Goal: Complete application form

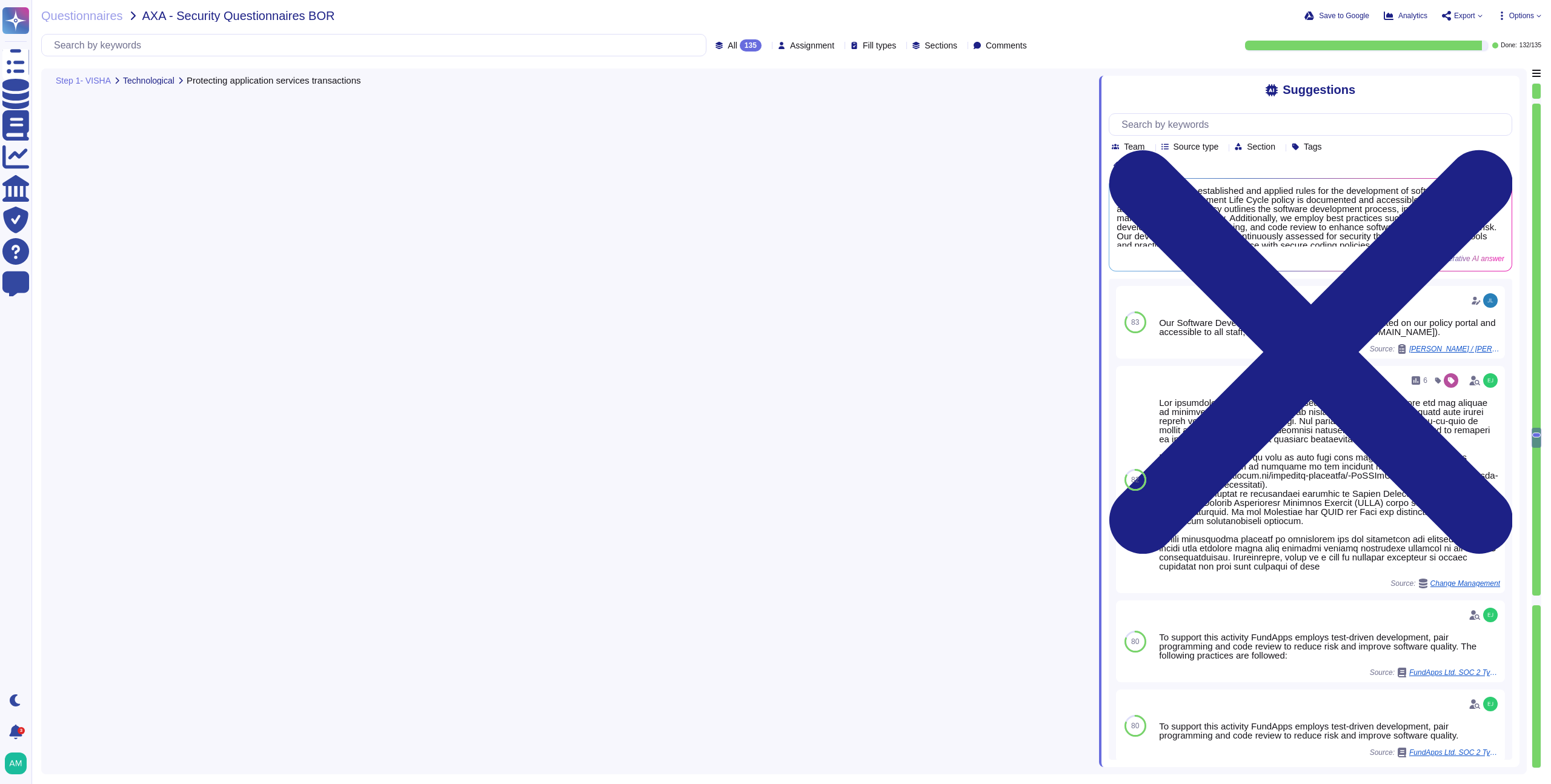
type textarea "Yes, we protect information involved in application service transactions throug…"
type textarea "Yes, we have established and applied rules for the development of software and …"
type textarea "Yes, FundApps has established formal change procedures to control changes to sy…"
type textarea "Yes, FundApps reviews and tests applications after operating platform changes t…"
type textarea "FundApps supervises and monitors the activity of outsourced system development …"
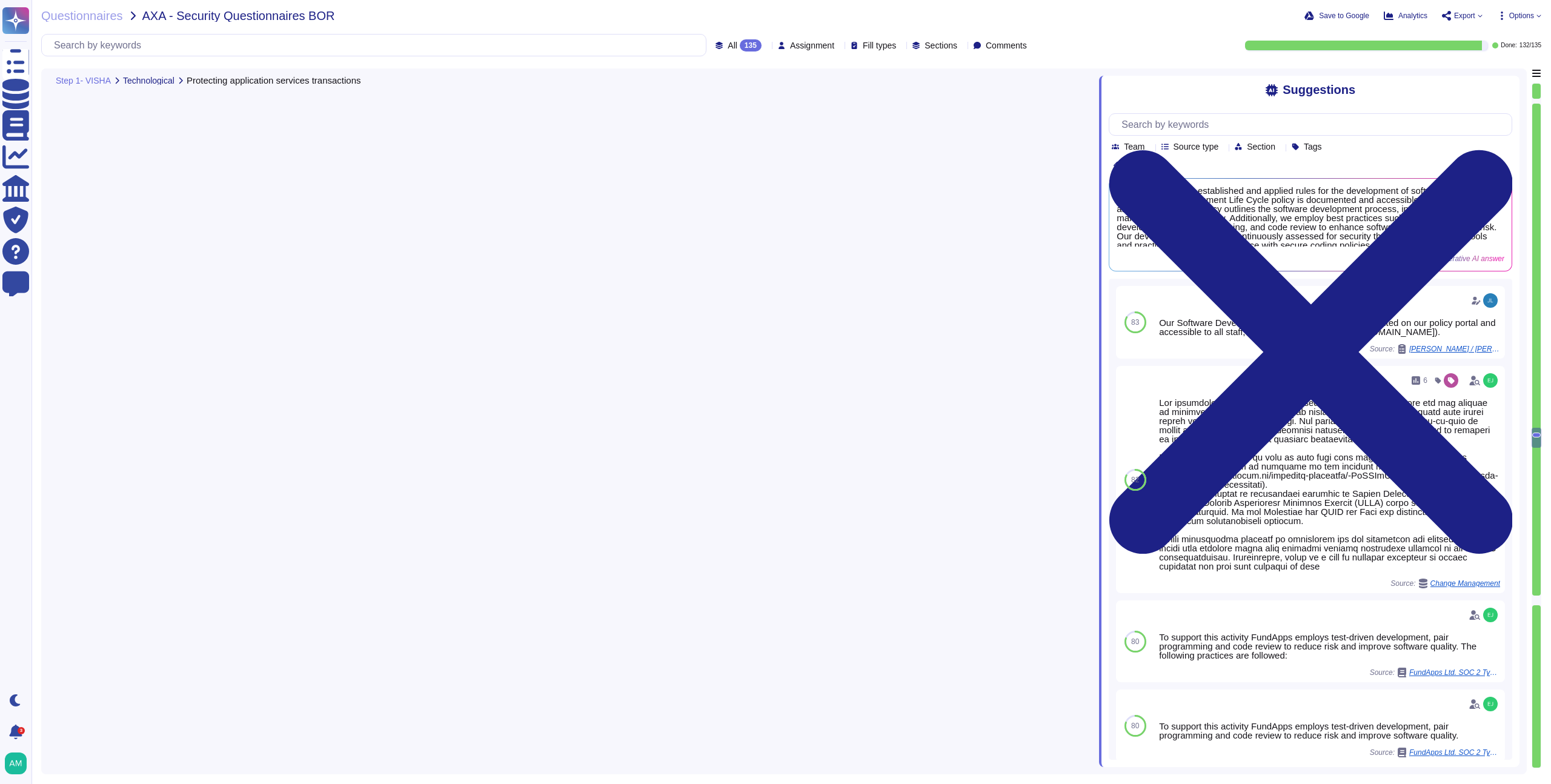
scroll to position [10, 0]
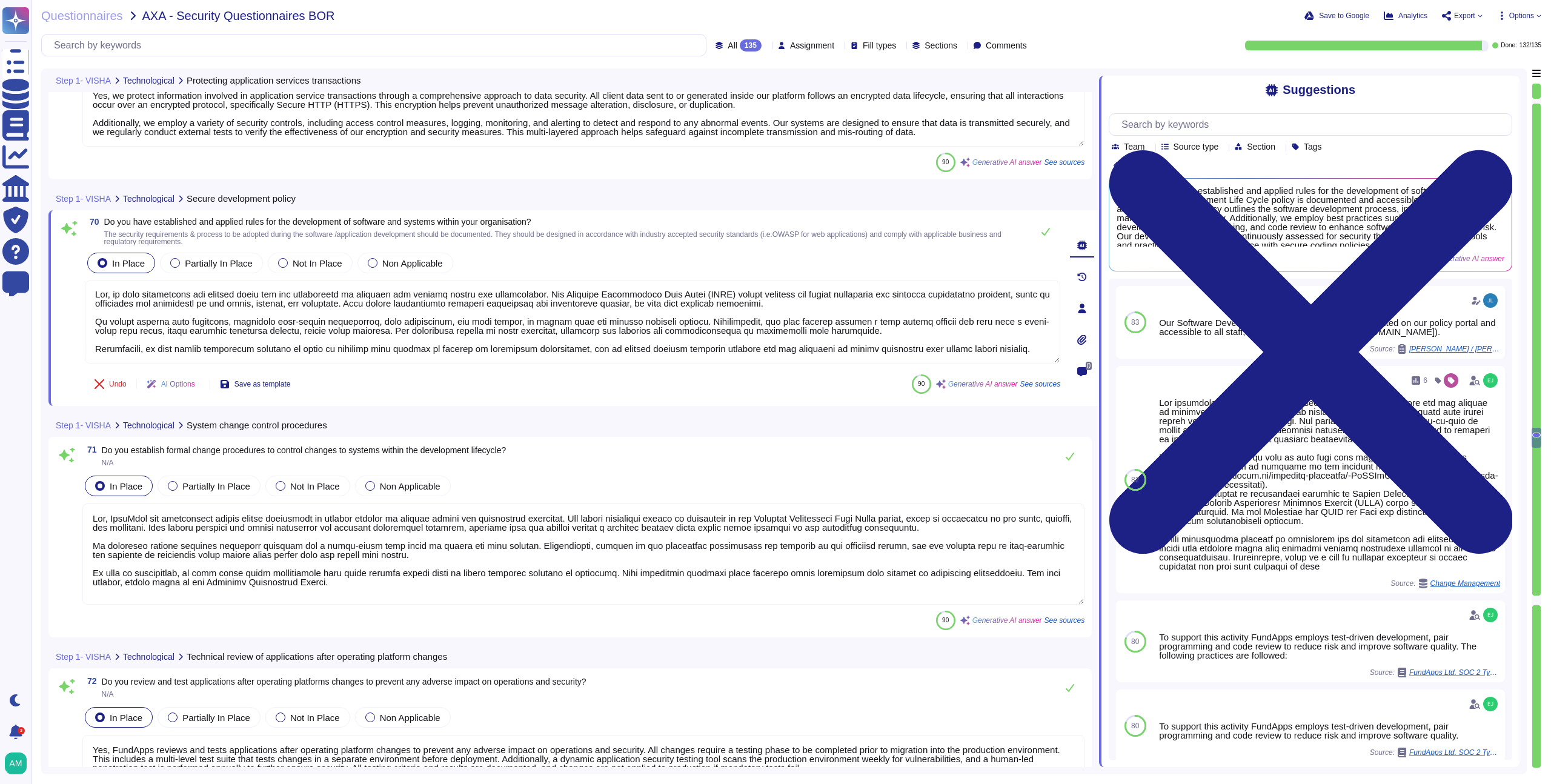
click at [830, 392] on div "Undo AI Options Save as template 90 Generative AI answer See sources" at bounding box center [572, 384] width 976 height 29
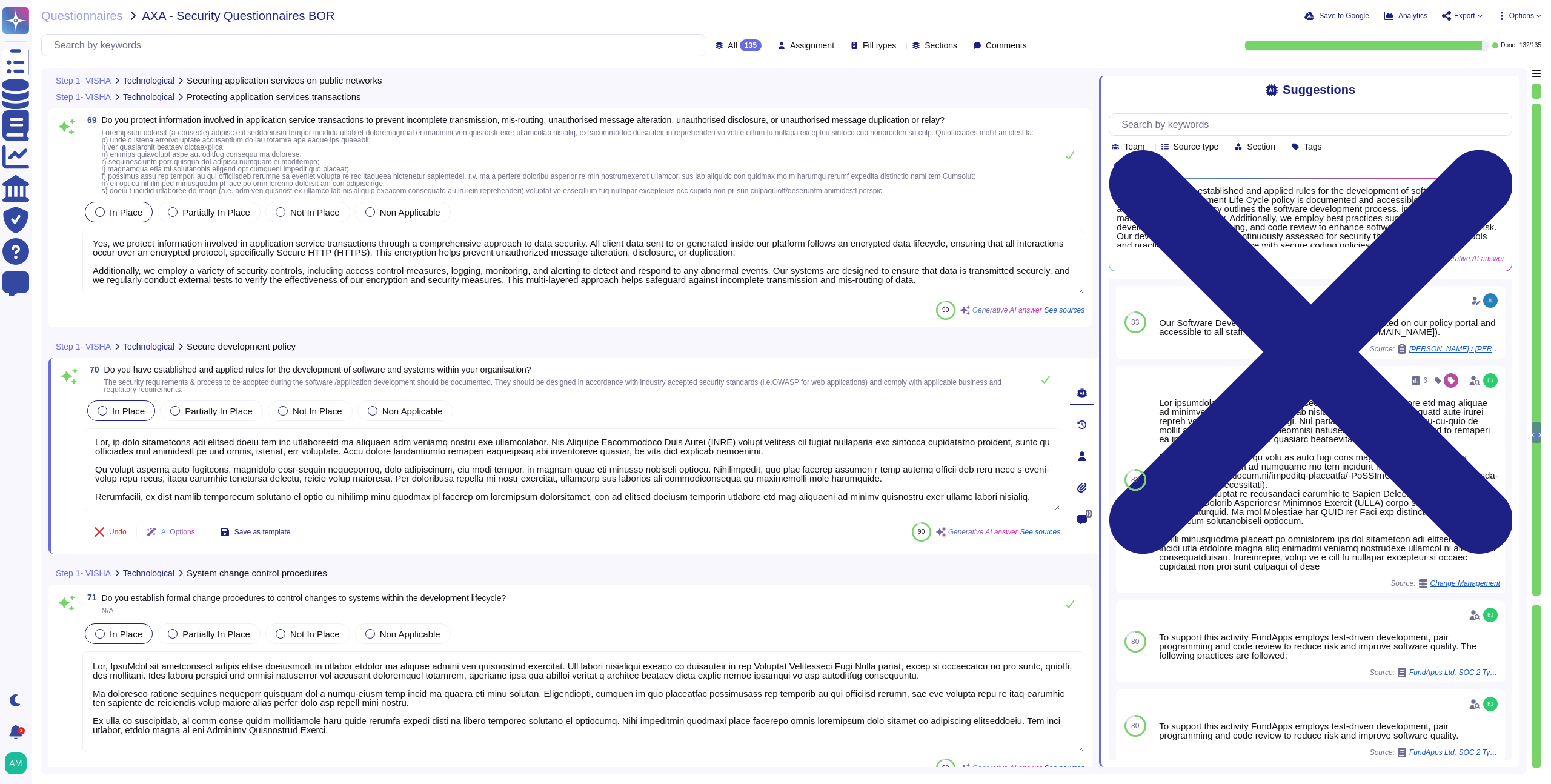
type textarea "All client data is encrypted in transit, and all interactions with the system o…"
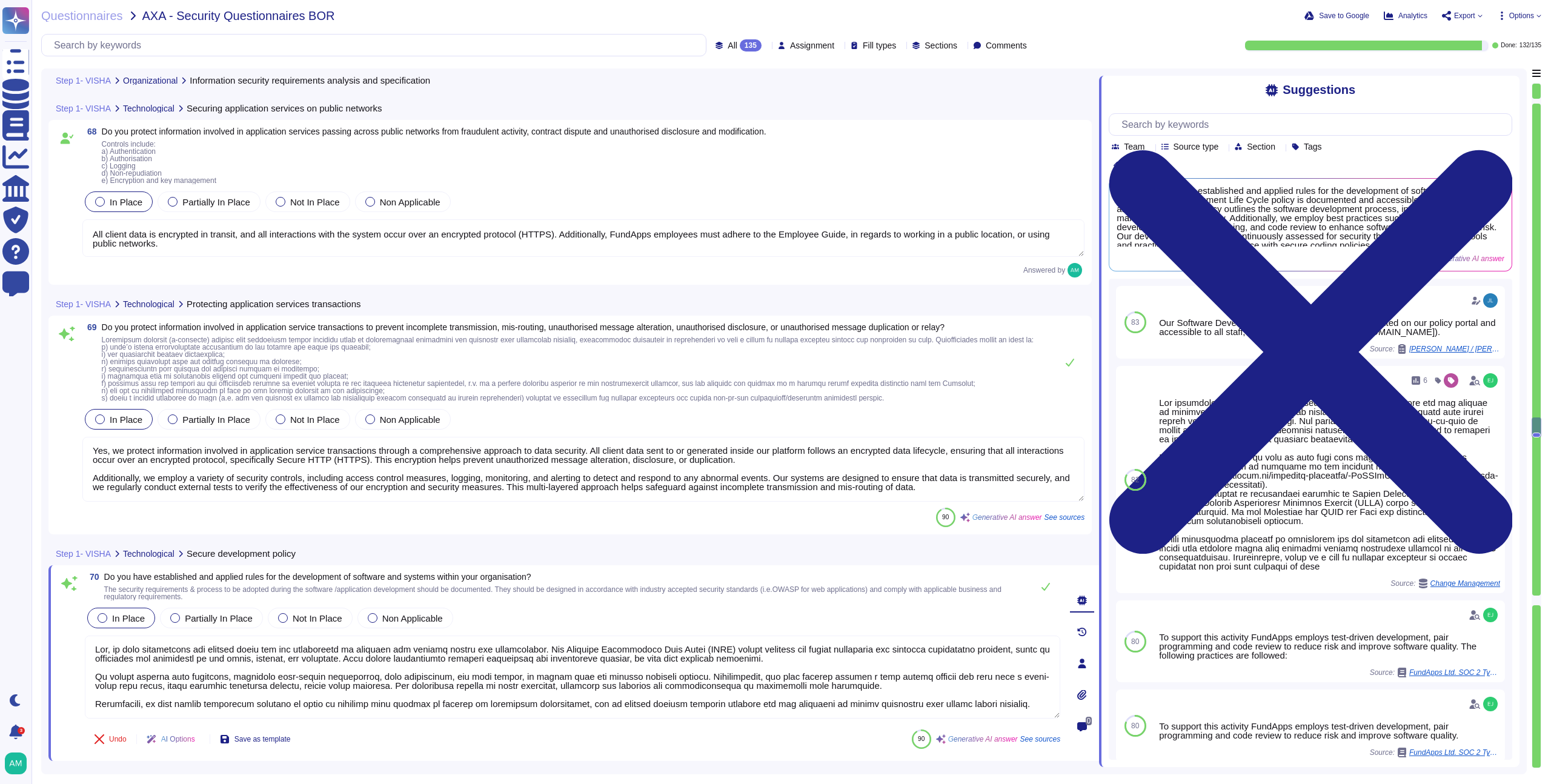
type textarea "Yes, information security-related requirements are considered and included in t…"
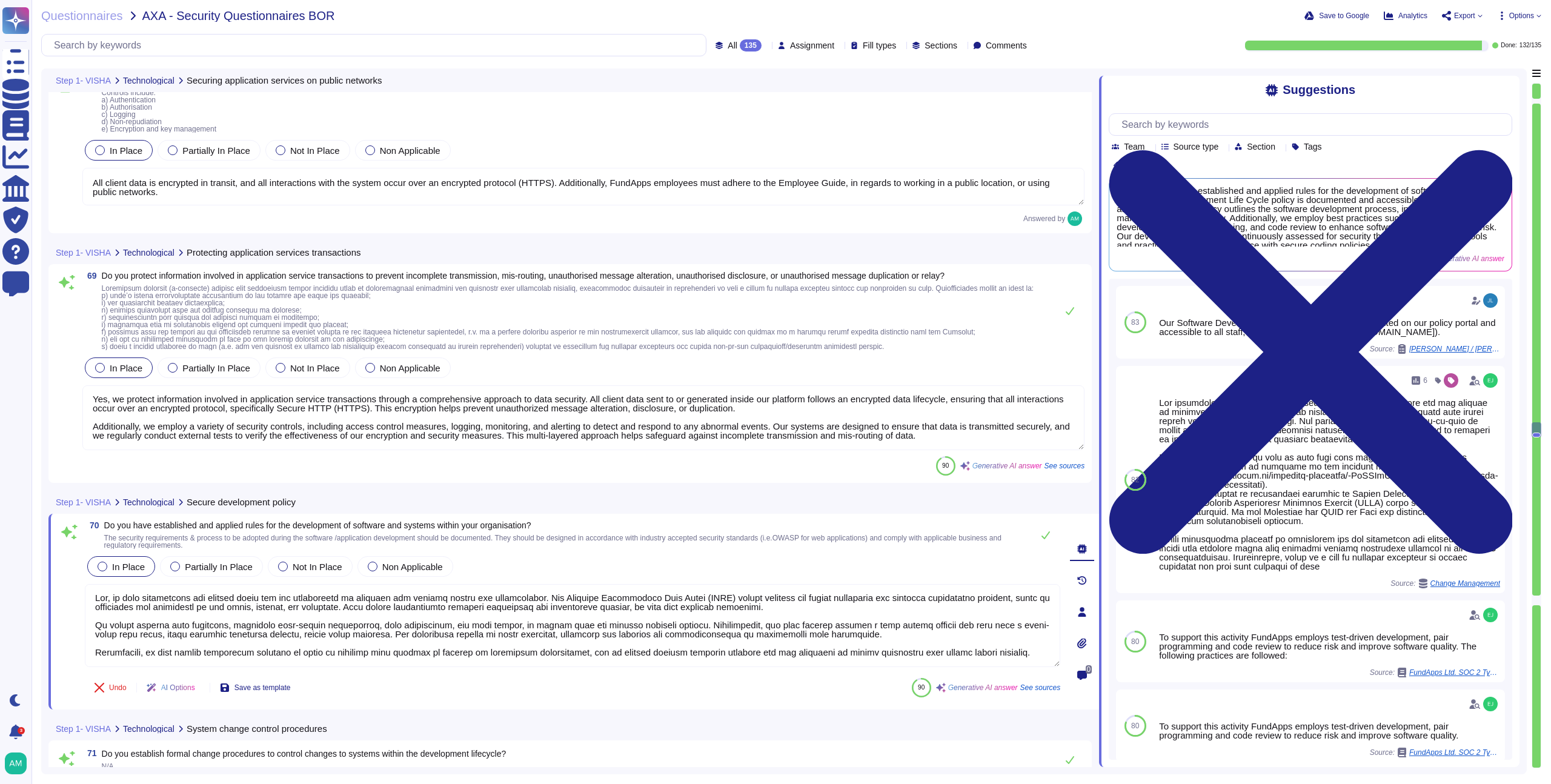
type textarea "Yes, FundApps reviews and tests applications after operating platform changes t…"
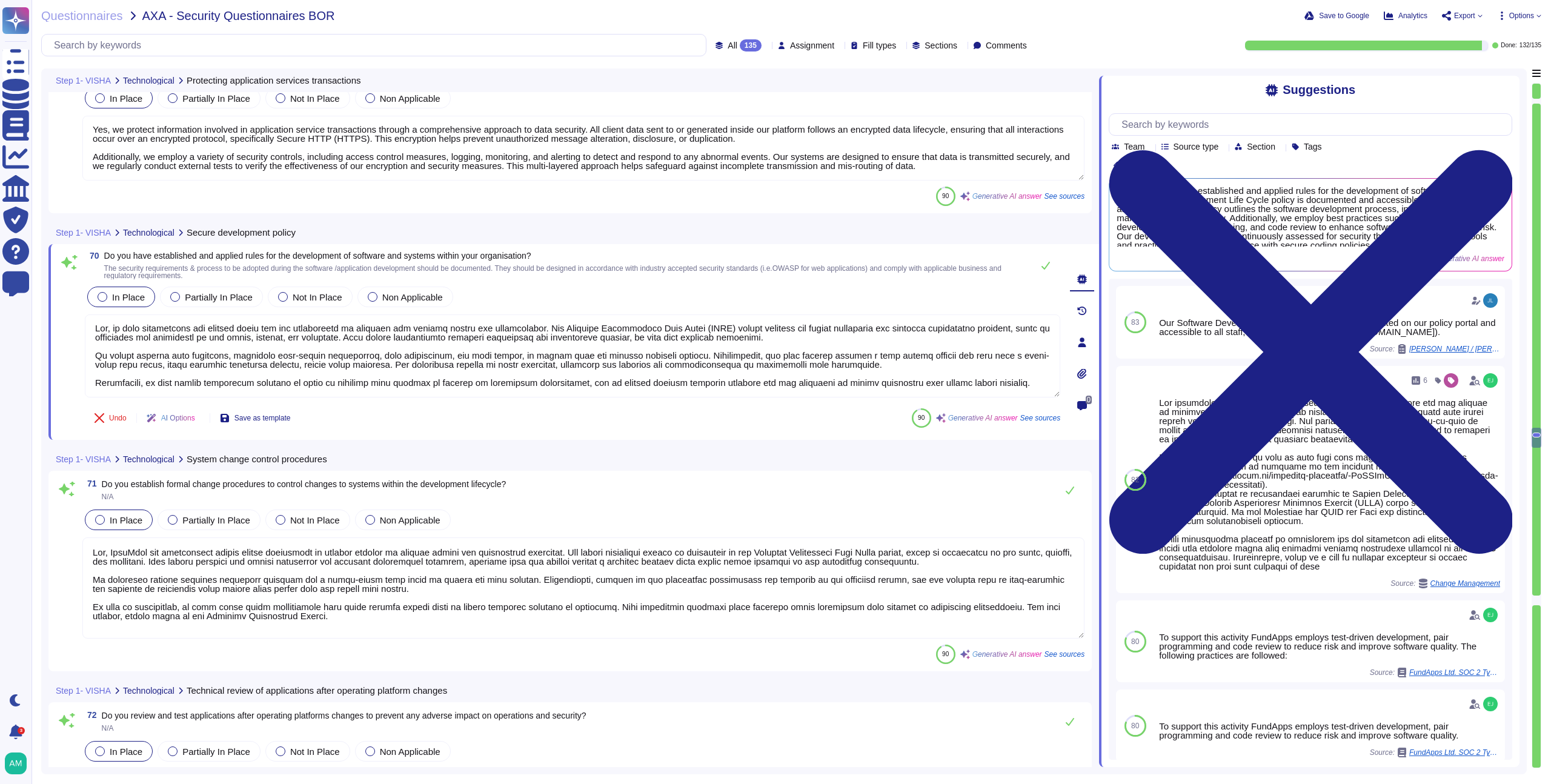
type textarea "FundApps supervises and monitors the activity of outsourced system development …"
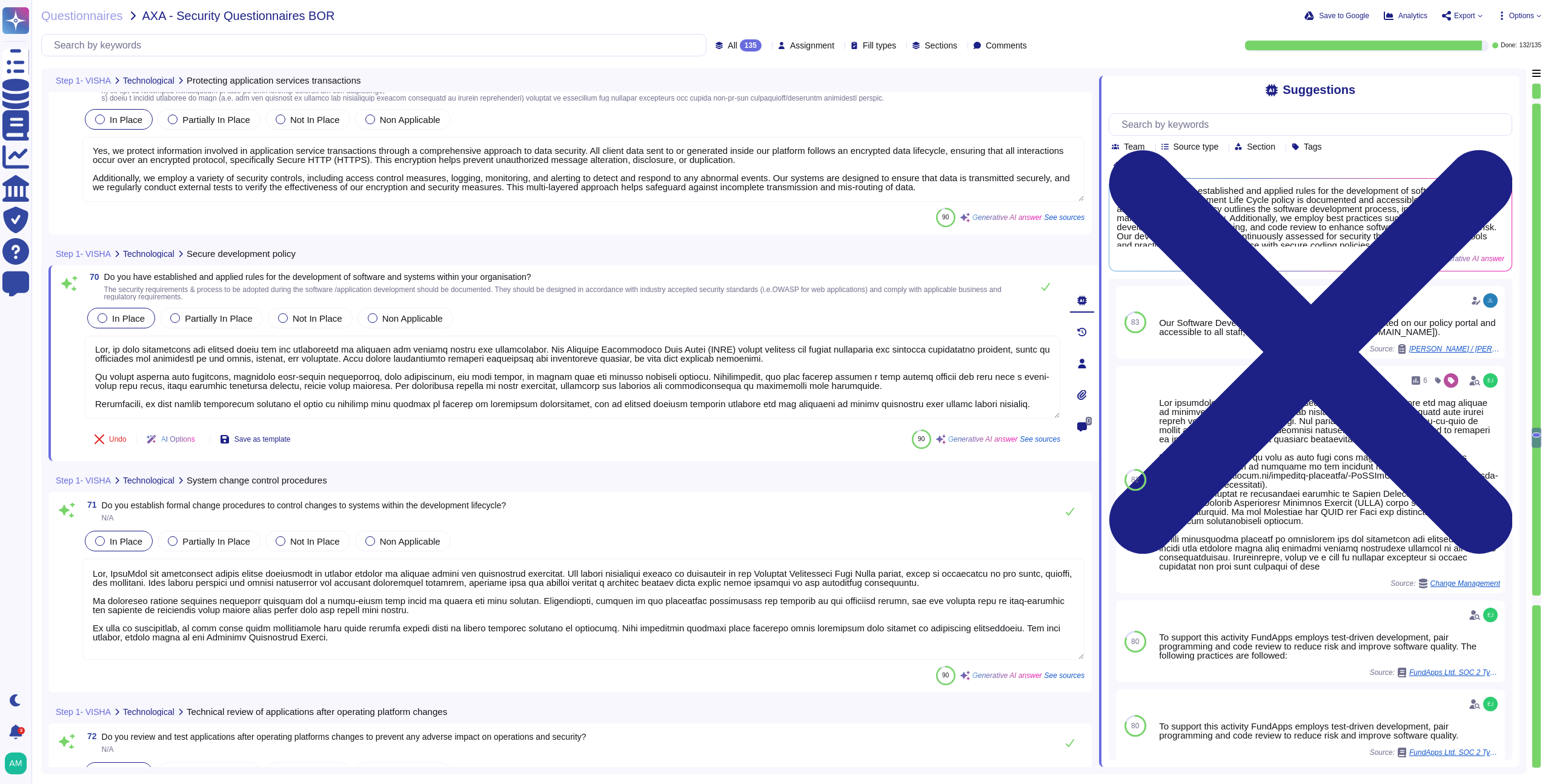
scroll to position [12462, 0]
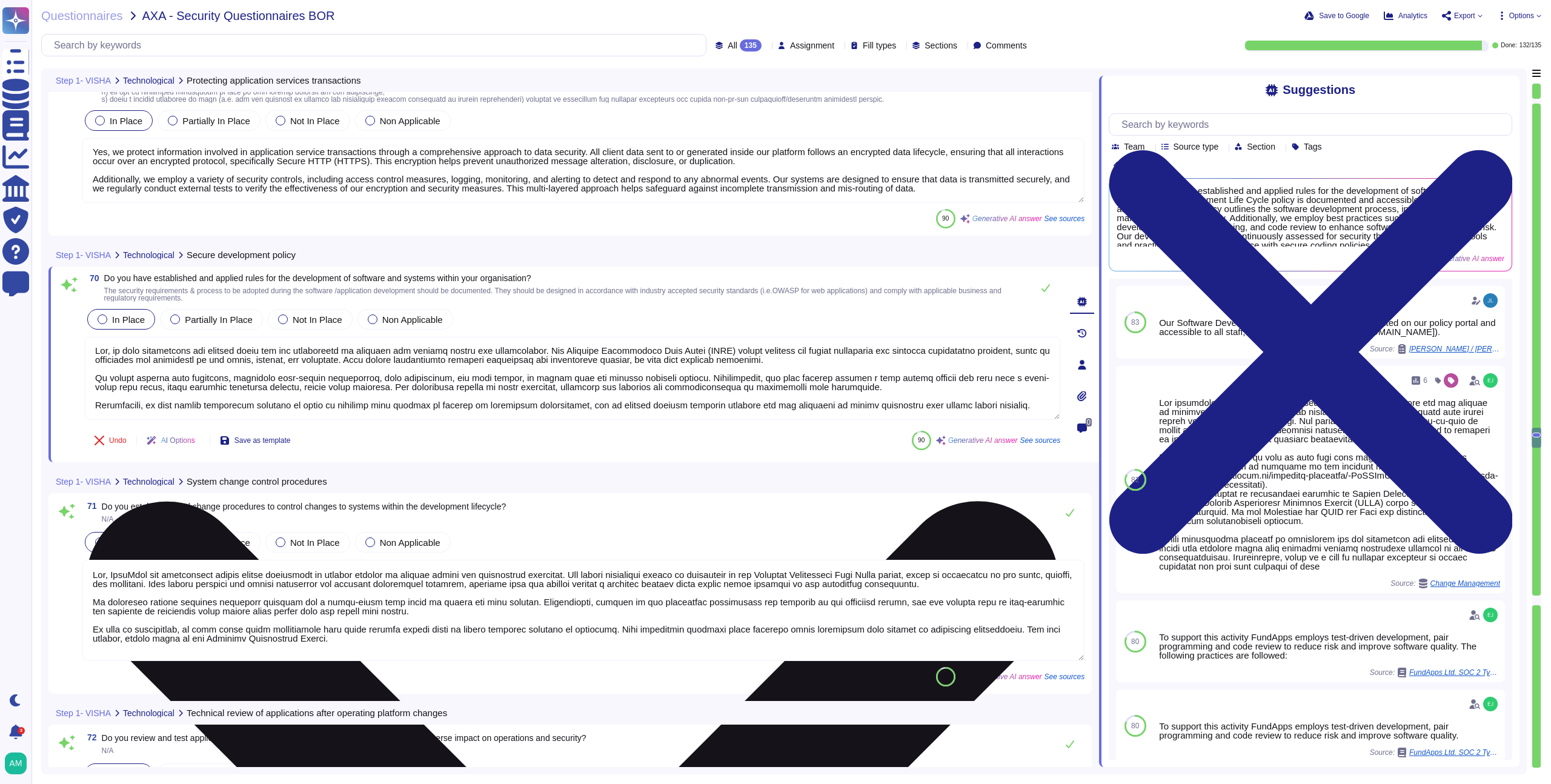
click at [556, 394] on textarea at bounding box center [572, 378] width 976 height 83
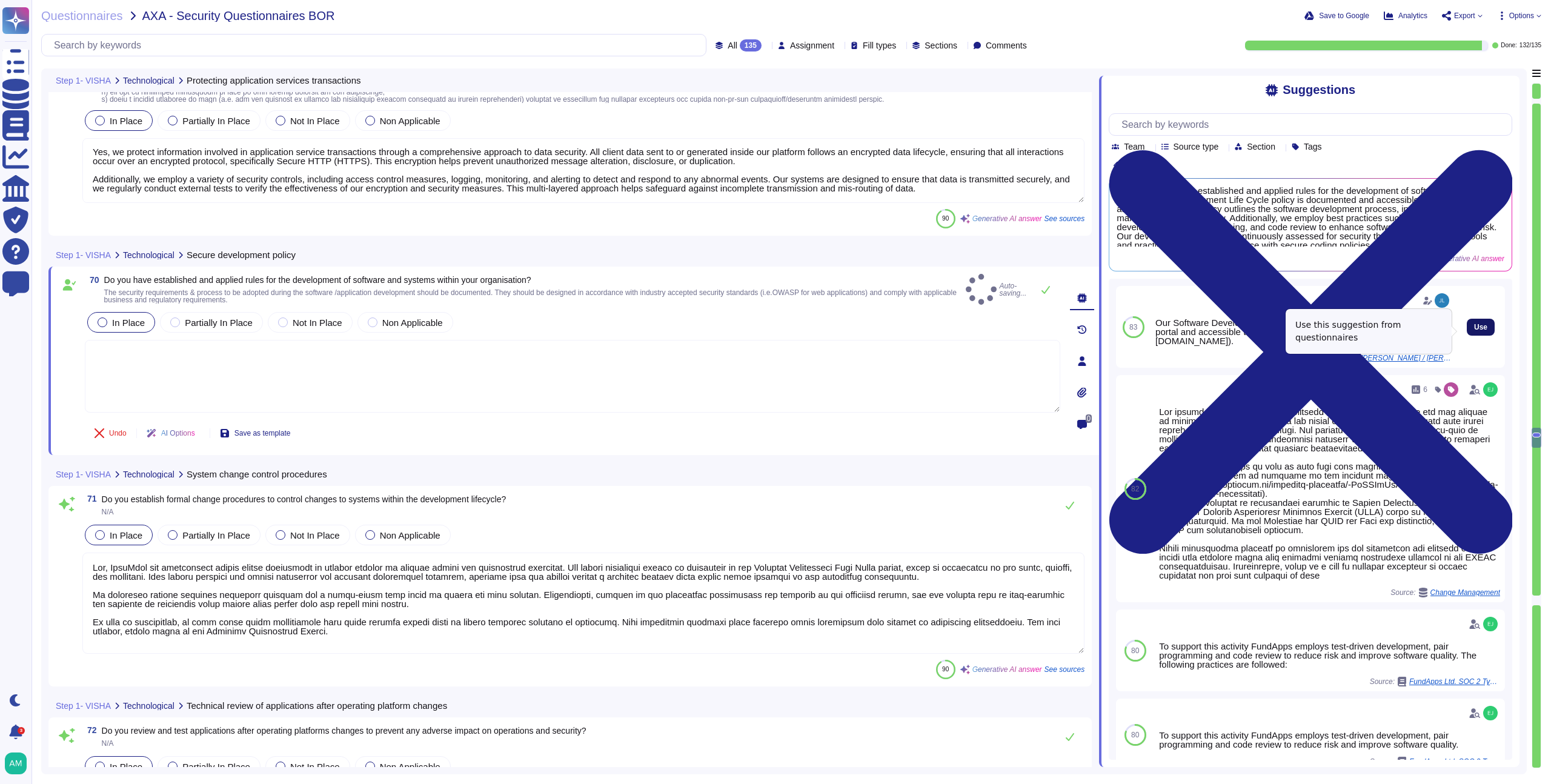
click at [1474, 329] on span "Use" at bounding box center [1481, 327] width 13 height 7
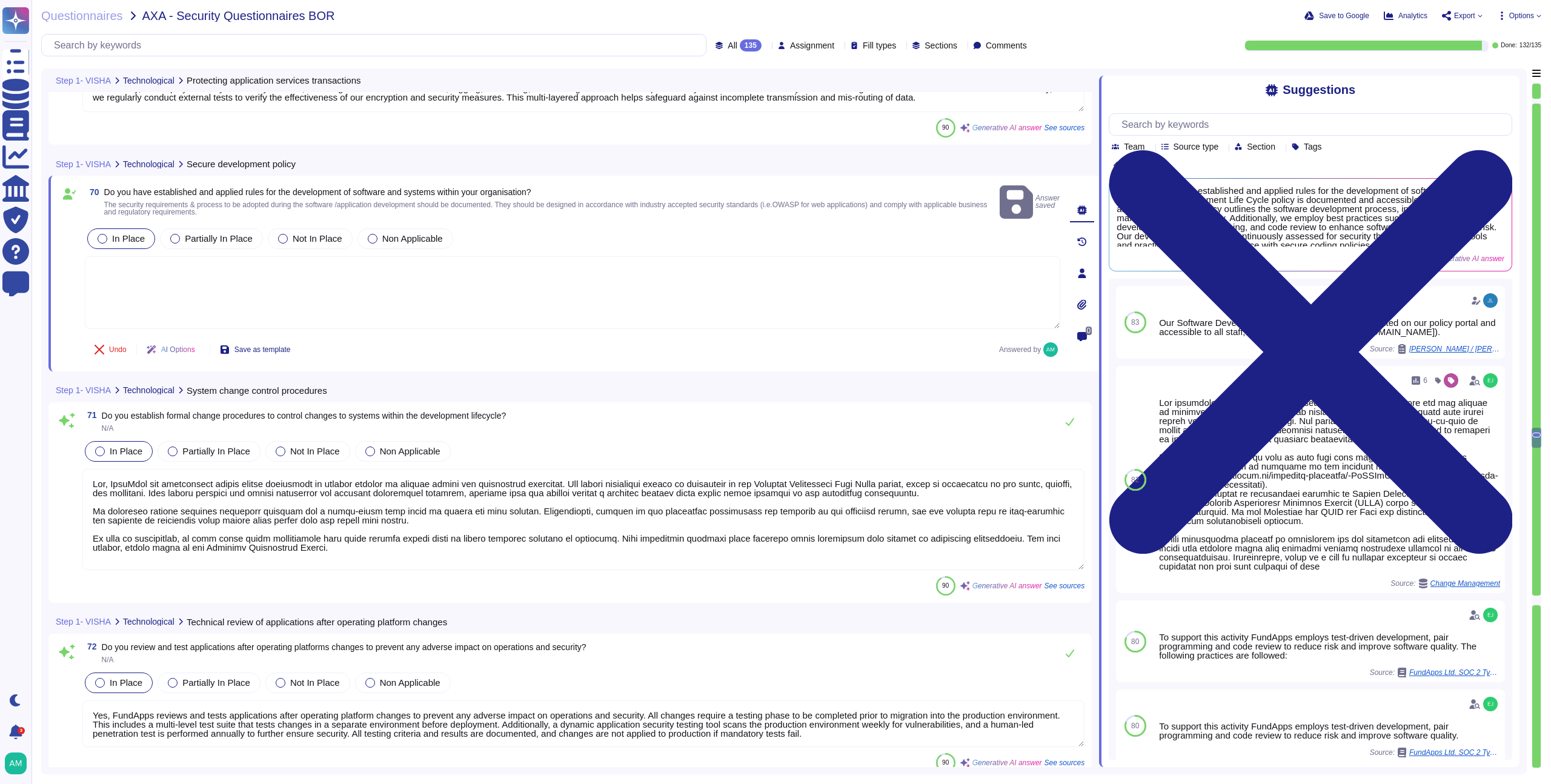
type textarea "Yes, testing of security functionality is carried out during the development cy…"
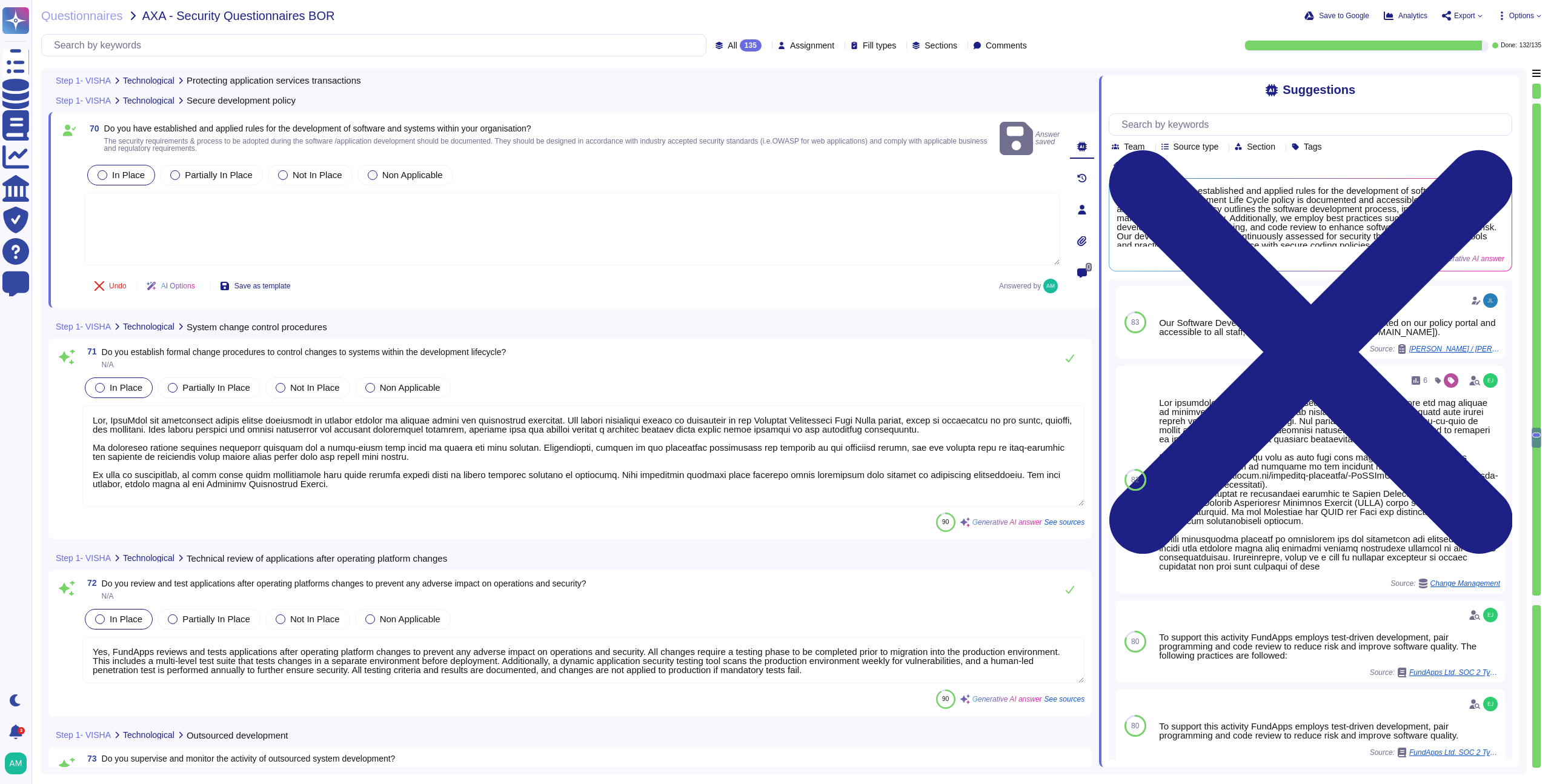
scroll to position [12617, 0]
click at [734, 457] on textarea at bounding box center [584, 455] width 1003 height 101
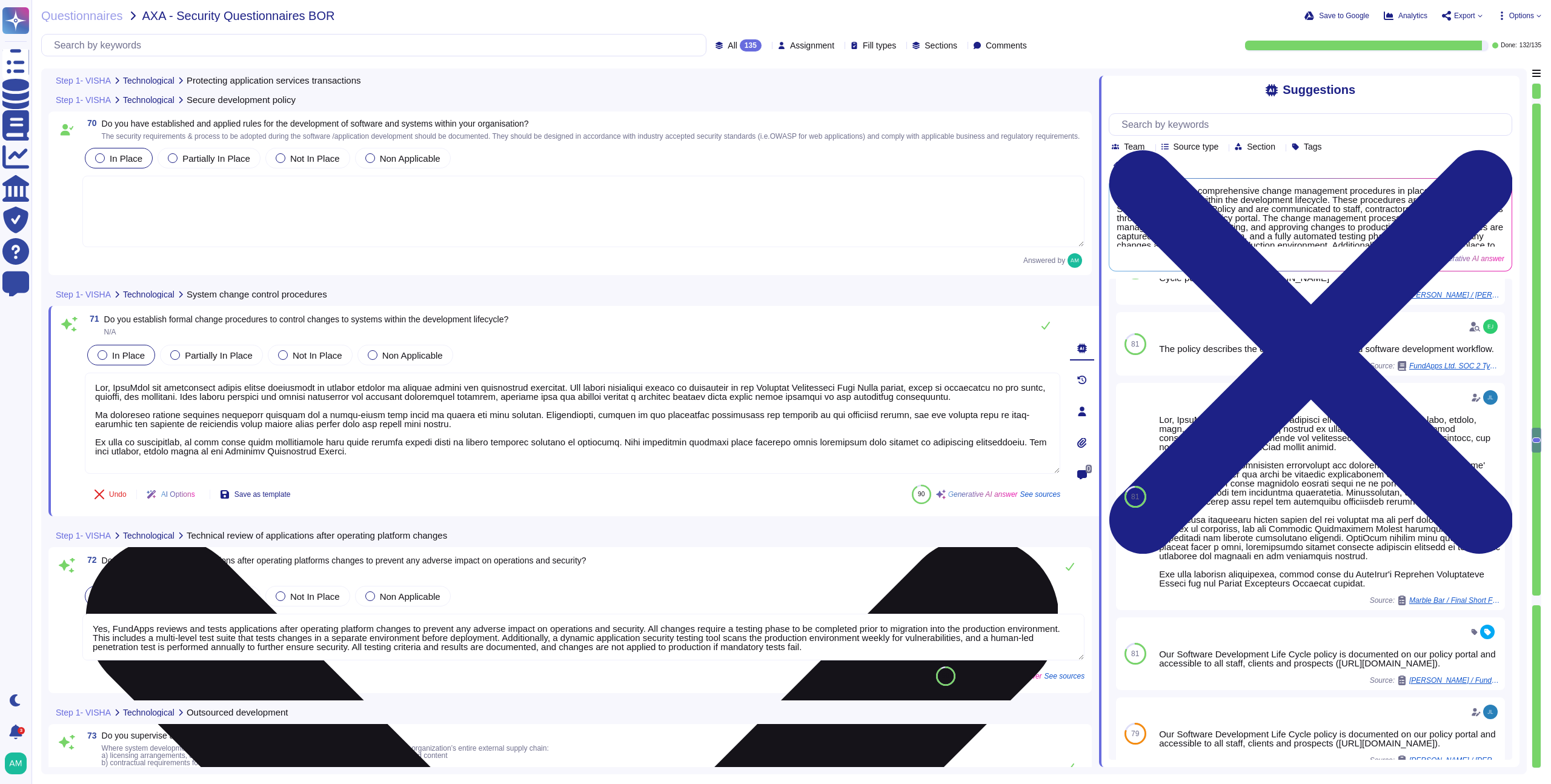
scroll to position [0, 0]
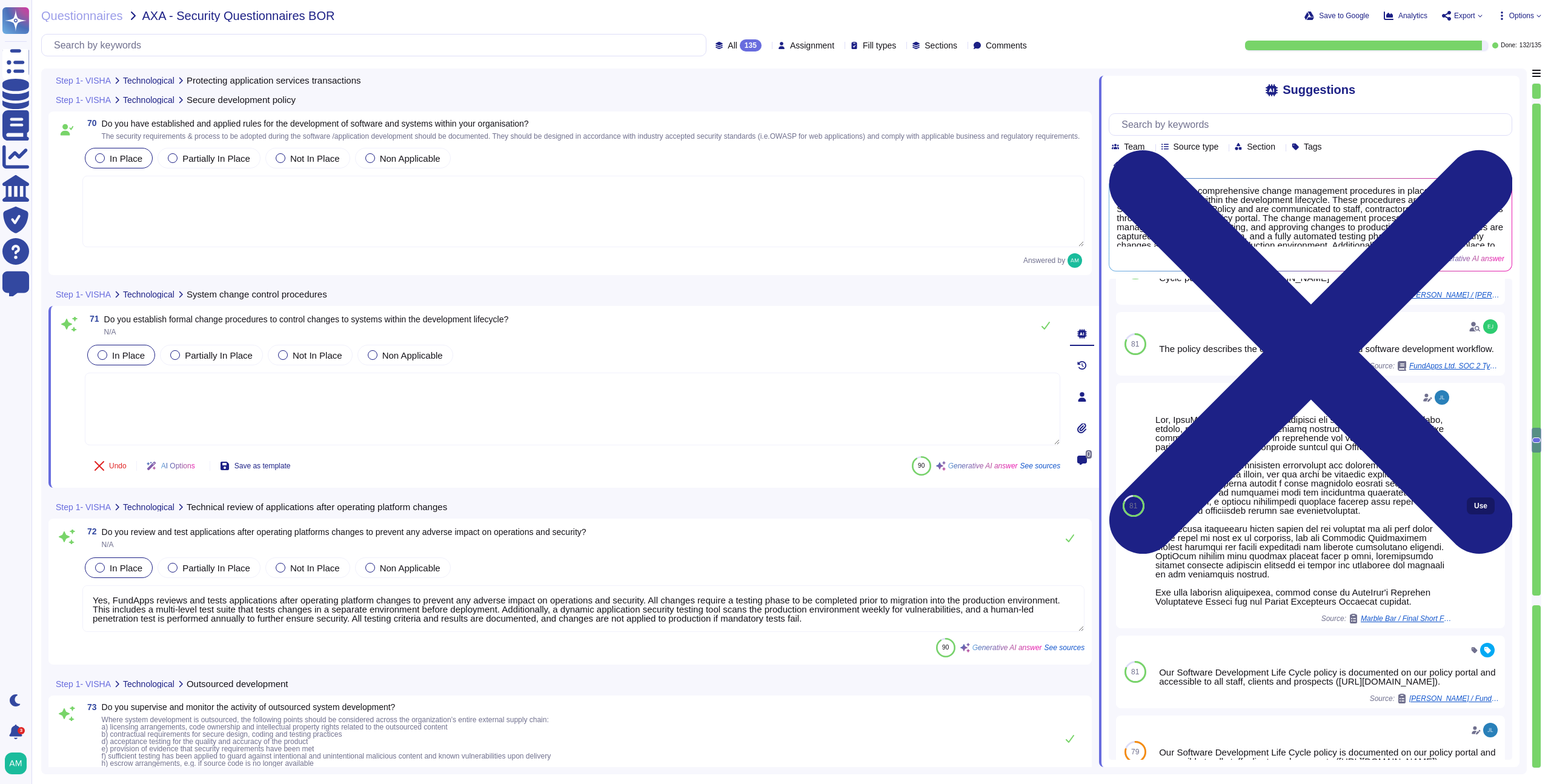
click at [1467, 514] on button "Use" at bounding box center [1481, 506] width 28 height 17
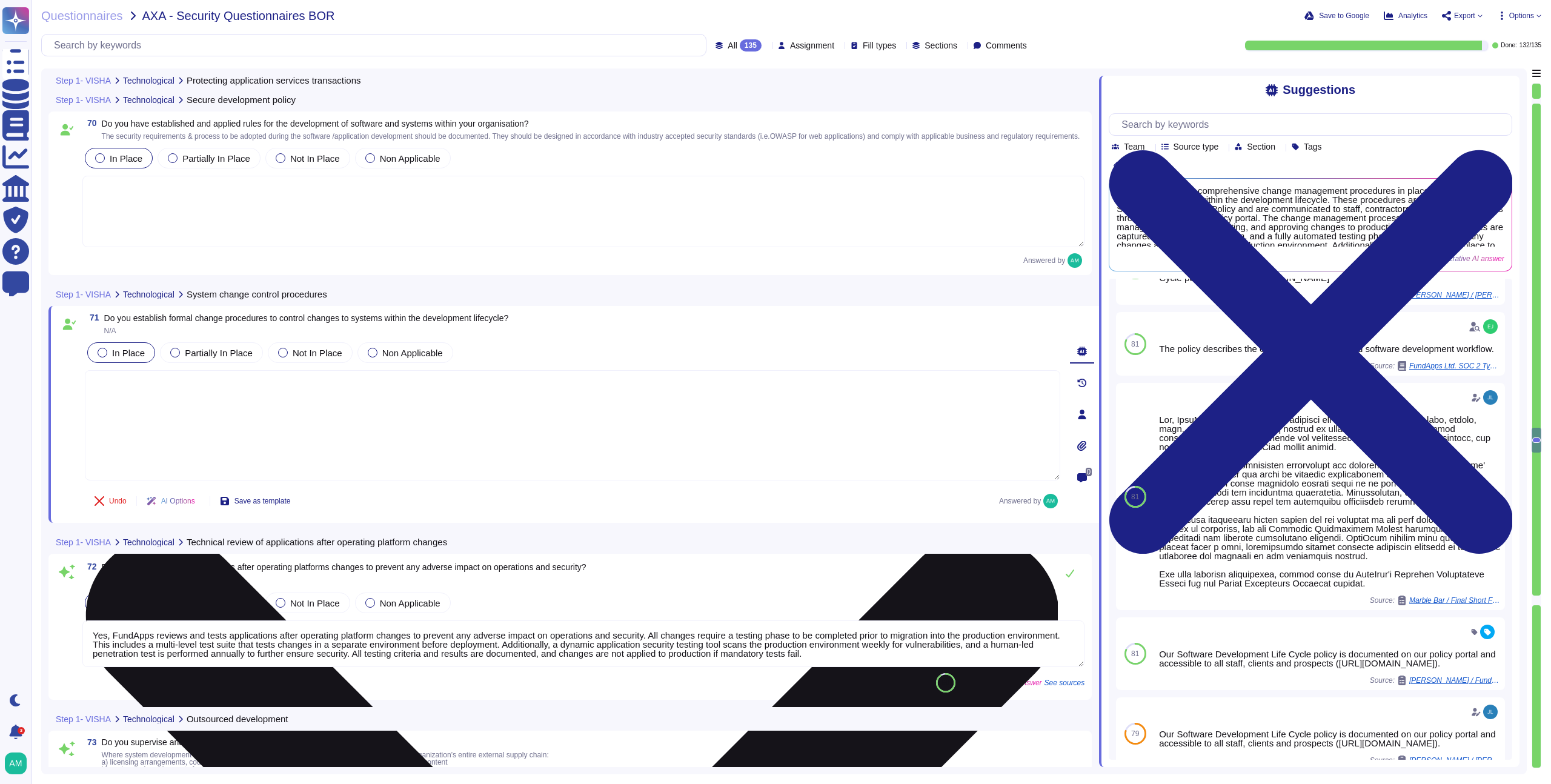
scroll to position [1, 0]
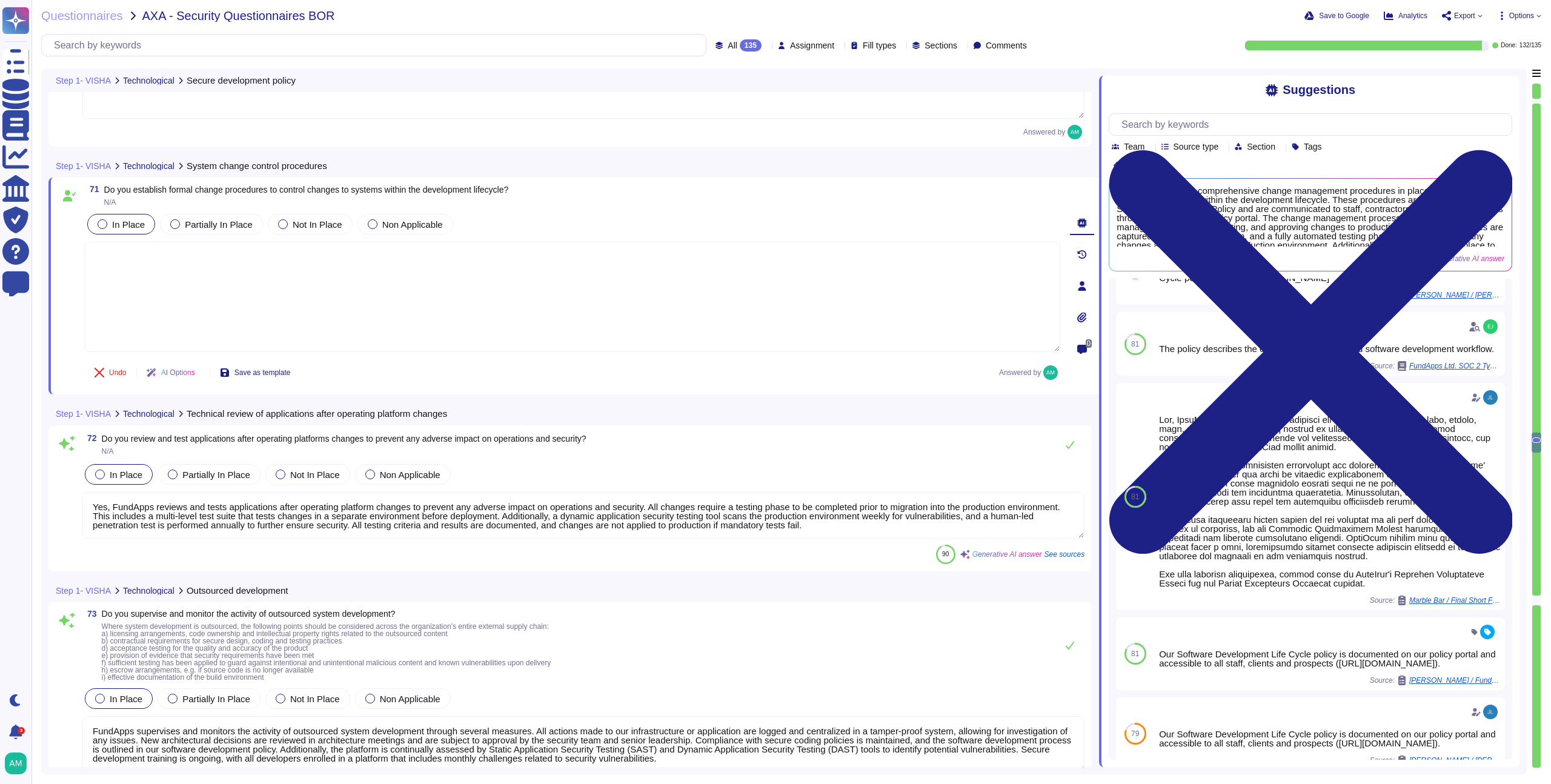
type textarea "Testing changes is fully automated at FundApps, and the multi-level test suite …"
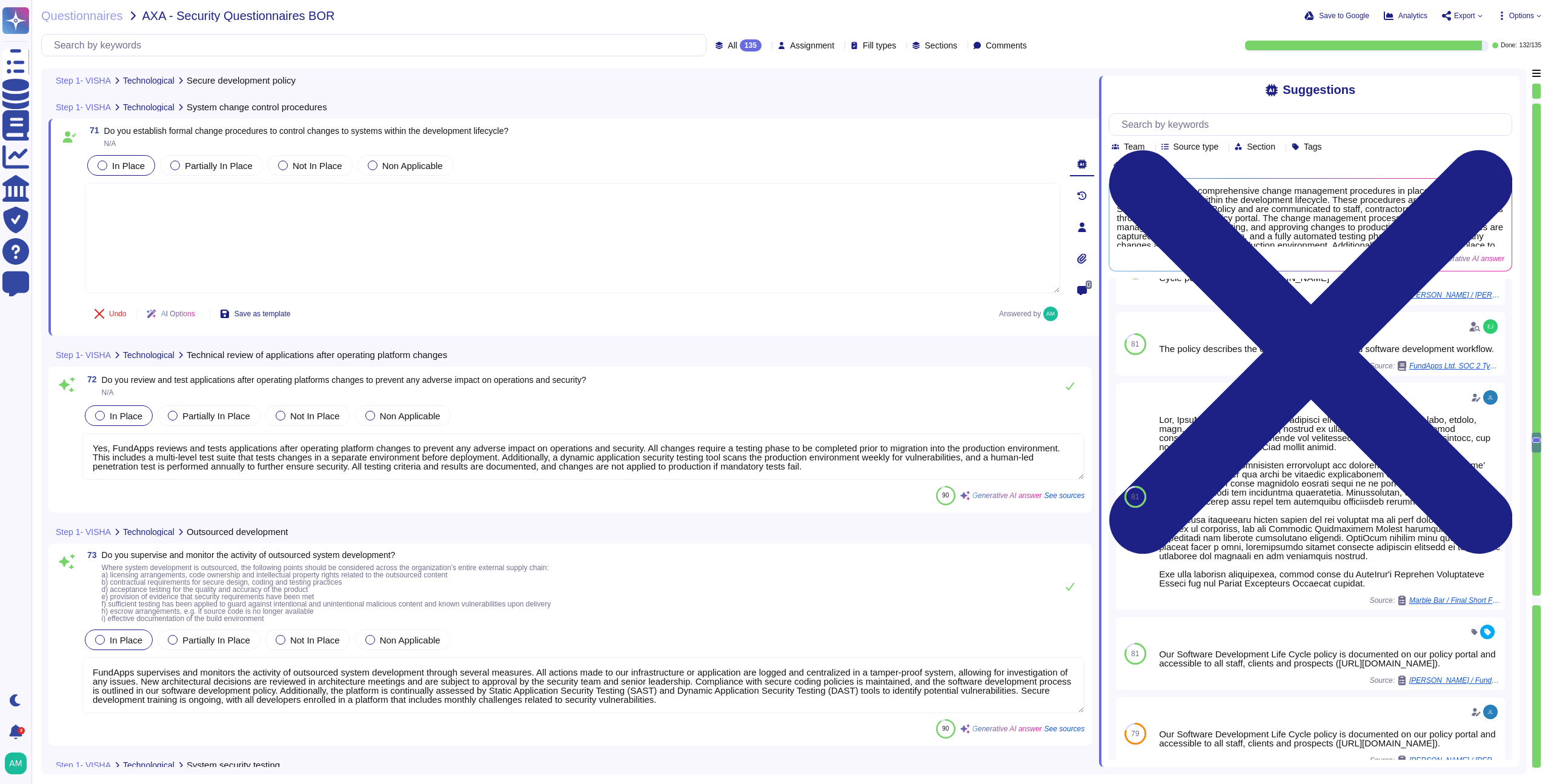
scroll to position [12806, 0]
click at [506, 470] on textarea "Yes, FundApps reviews and tests applications after operating platform changes t…" at bounding box center [584, 454] width 1003 height 47
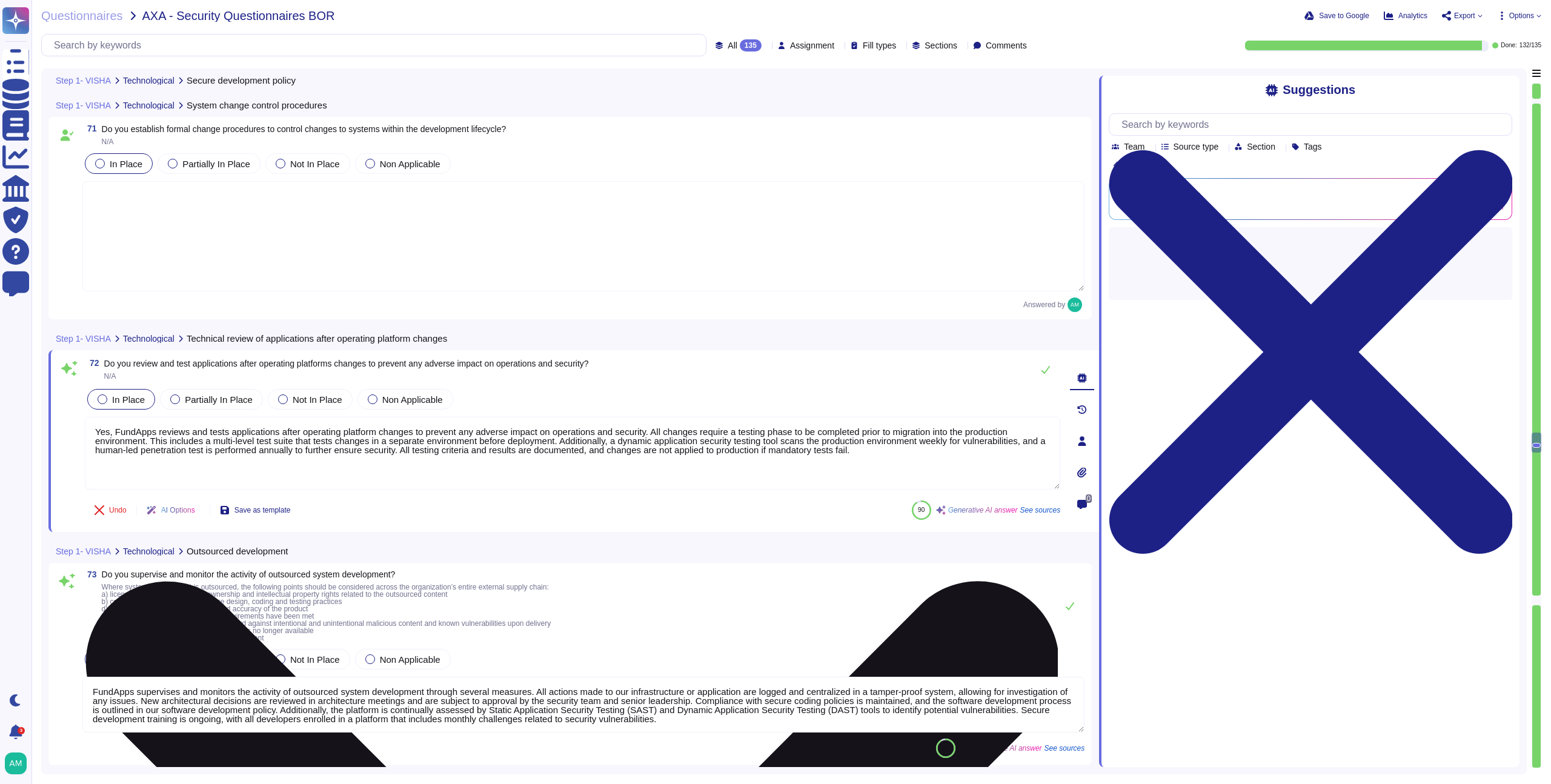
scroll to position [0, 0]
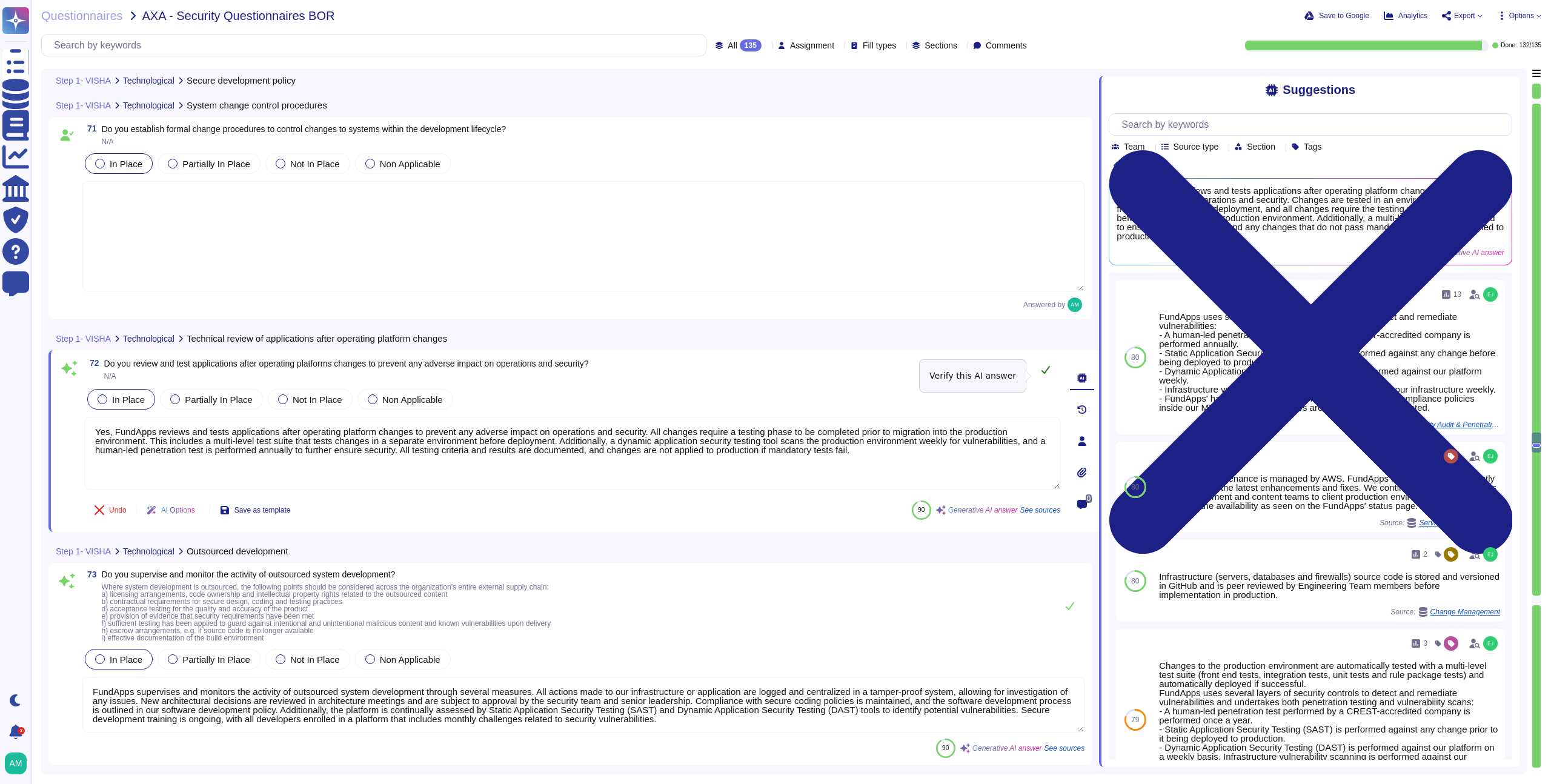
click at [1045, 367] on button at bounding box center [1046, 369] width 29 height 24
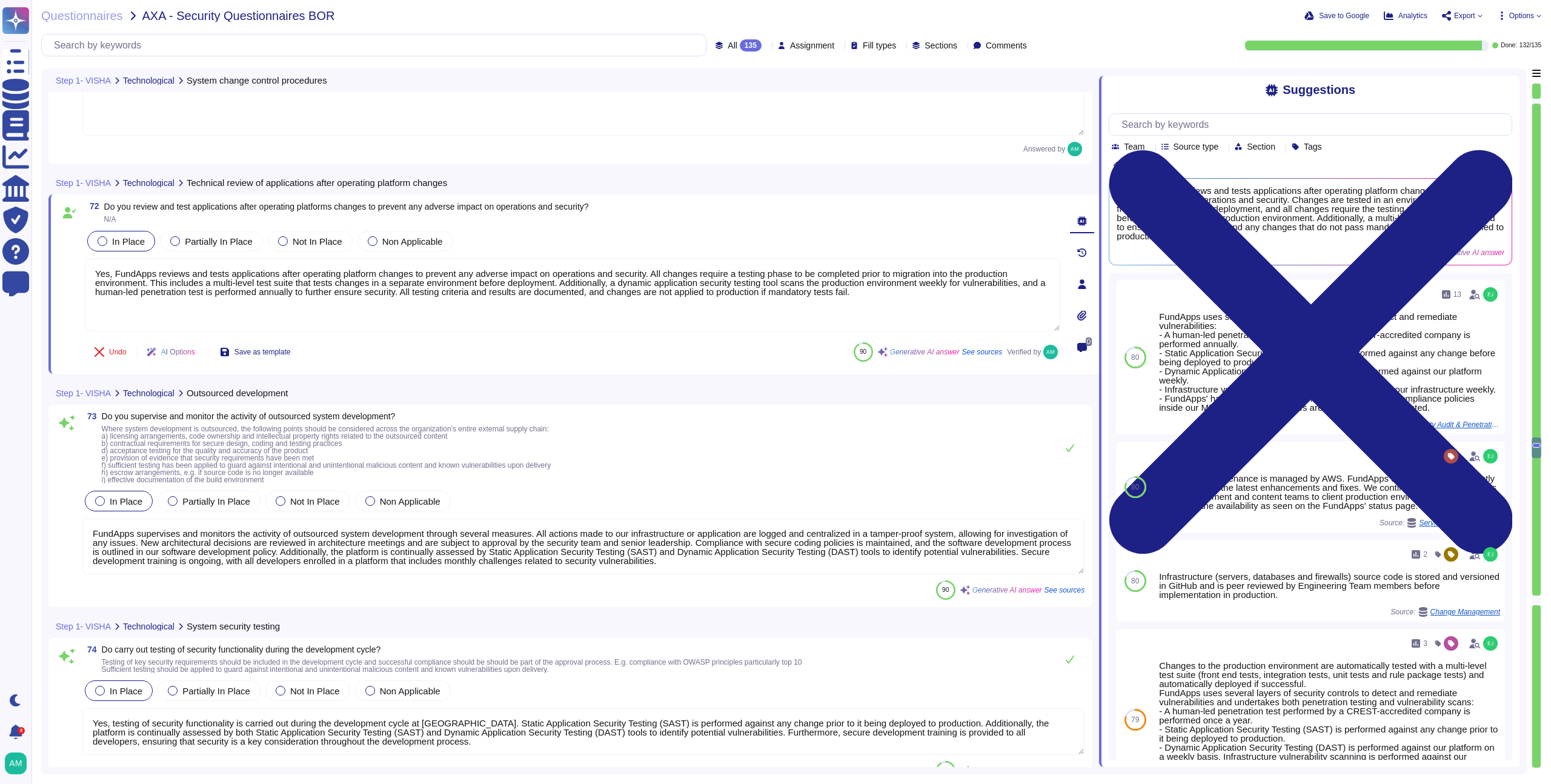
type textarea "Production environments are segregated from non-production environments, and da…"
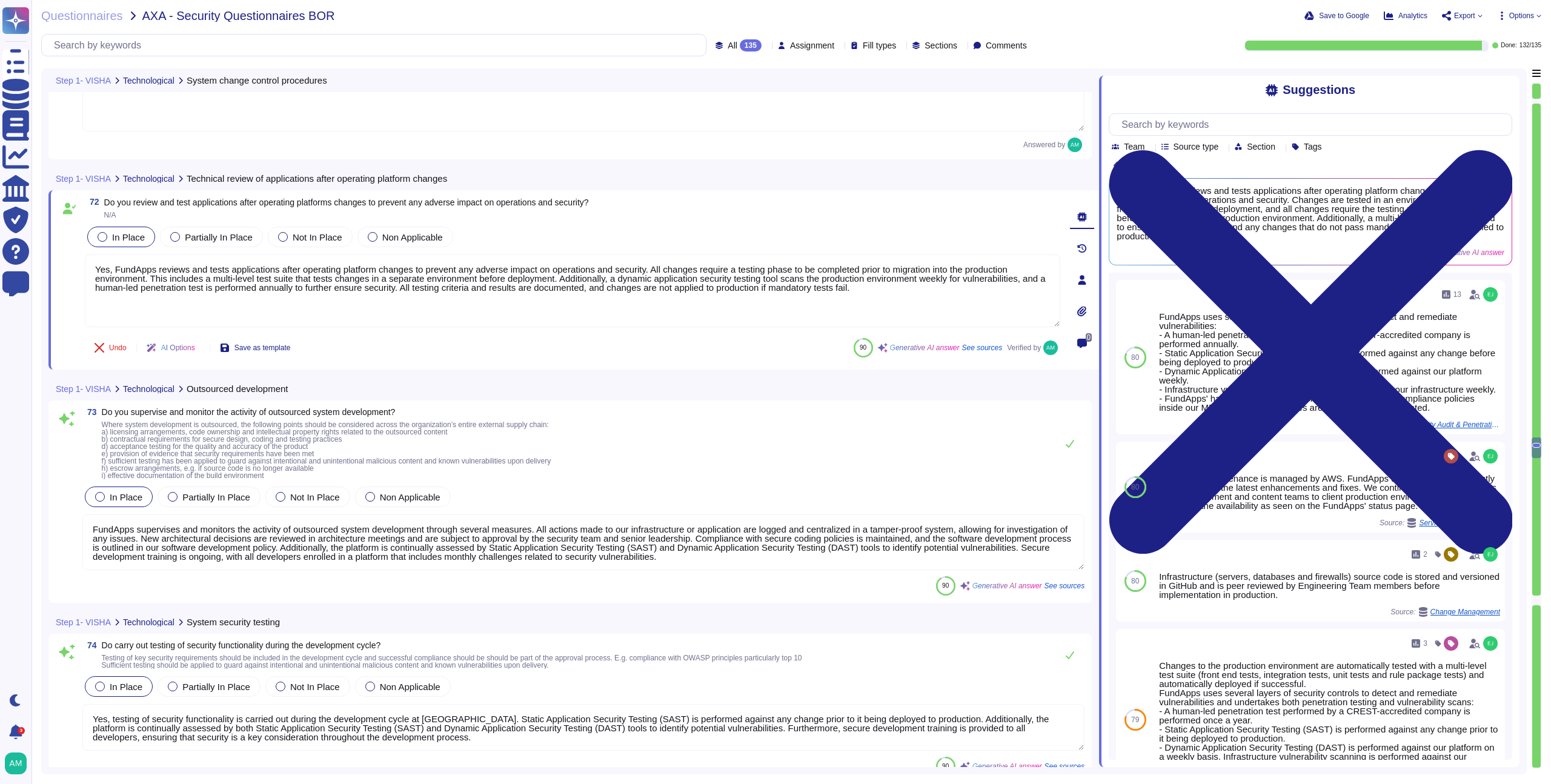
click at [592, 544] on textarea "FundApps supervises and monitors the activity of outsourced system development …" at bounding box center [584, 542] width 1003 height 56
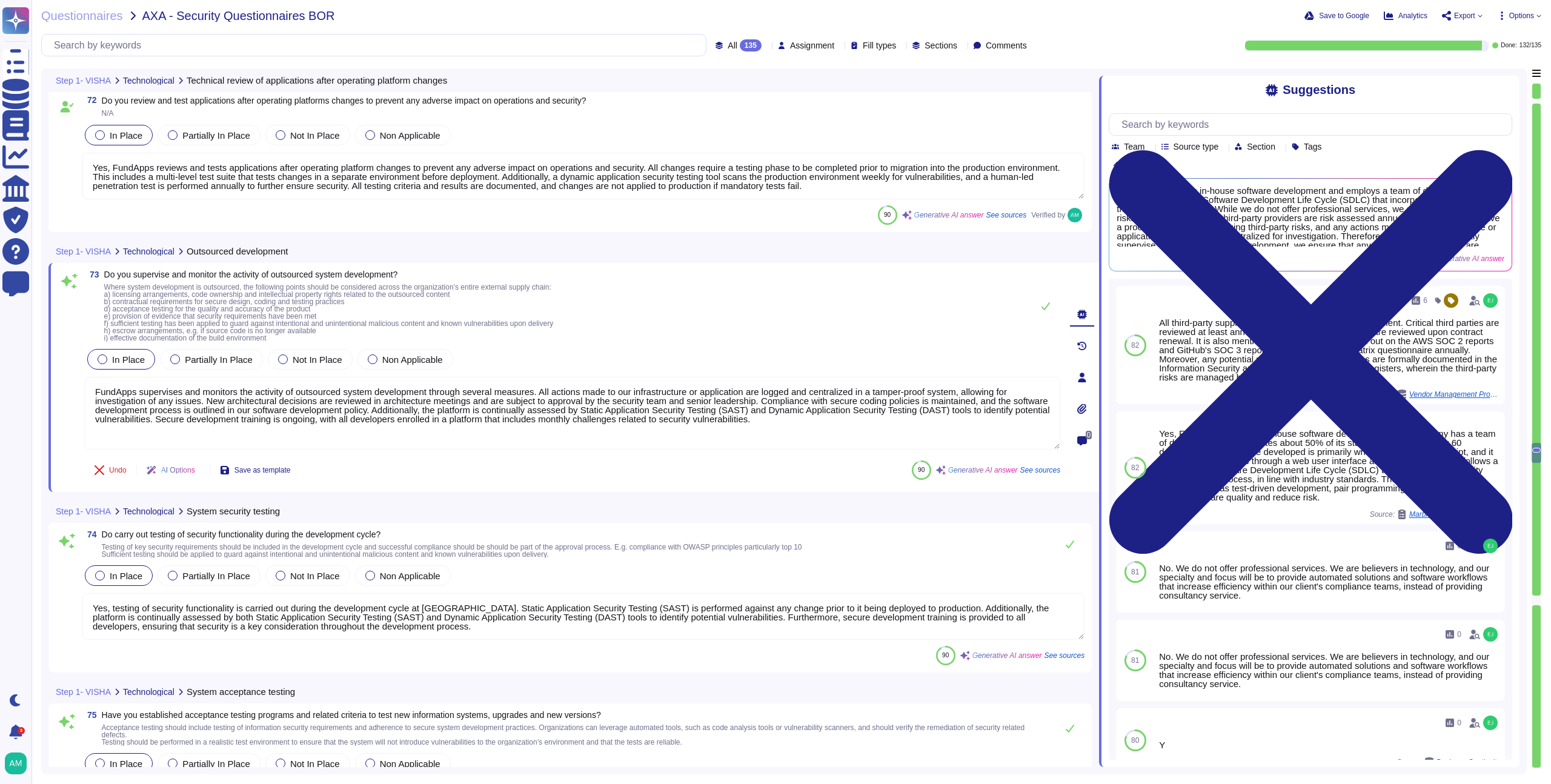
scroll to position [13060, 0]
type textarea "FundApps supervises and monitors the activity of outsourced system development …"
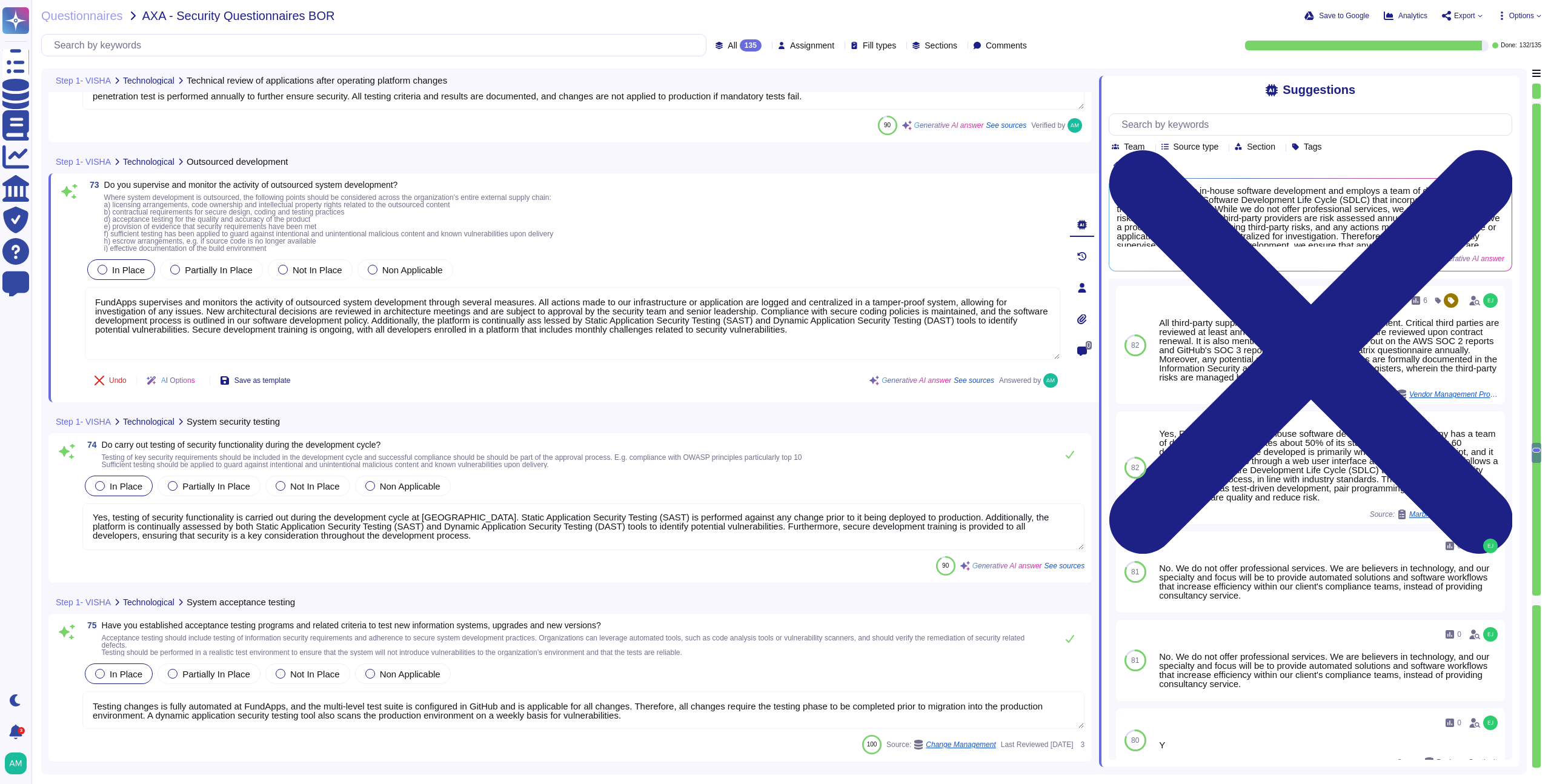
scroll to position [13150, 0]
type textarea "Yes, our key suppliers, which are critical for supporting our business services…"
click at [451, 524] on textarea "Yes, testing of security functionality is carried out during the development cy…" at bounding box center [584, 526] width 1003 height 47
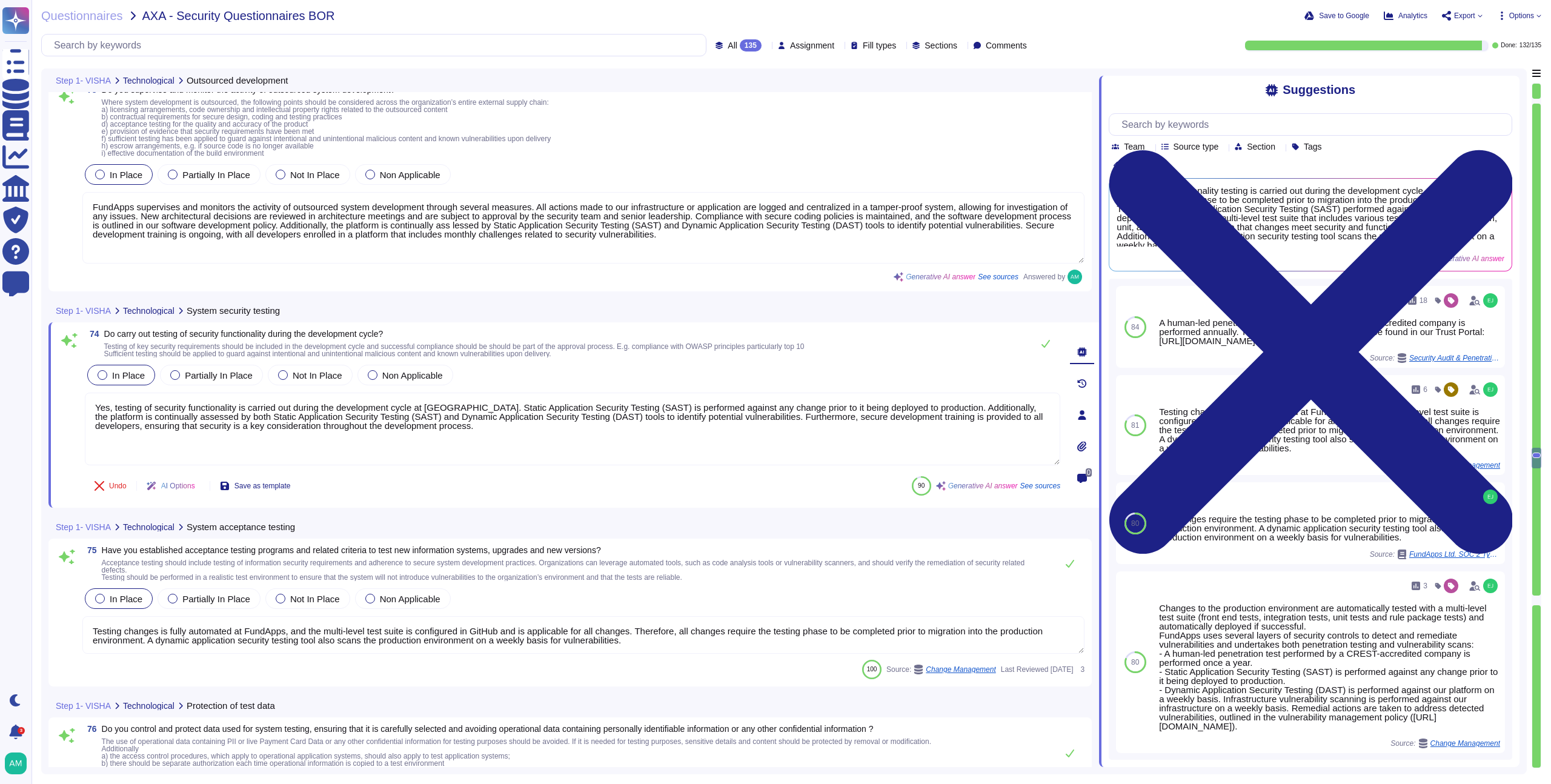
scroll to position [13244, 0]
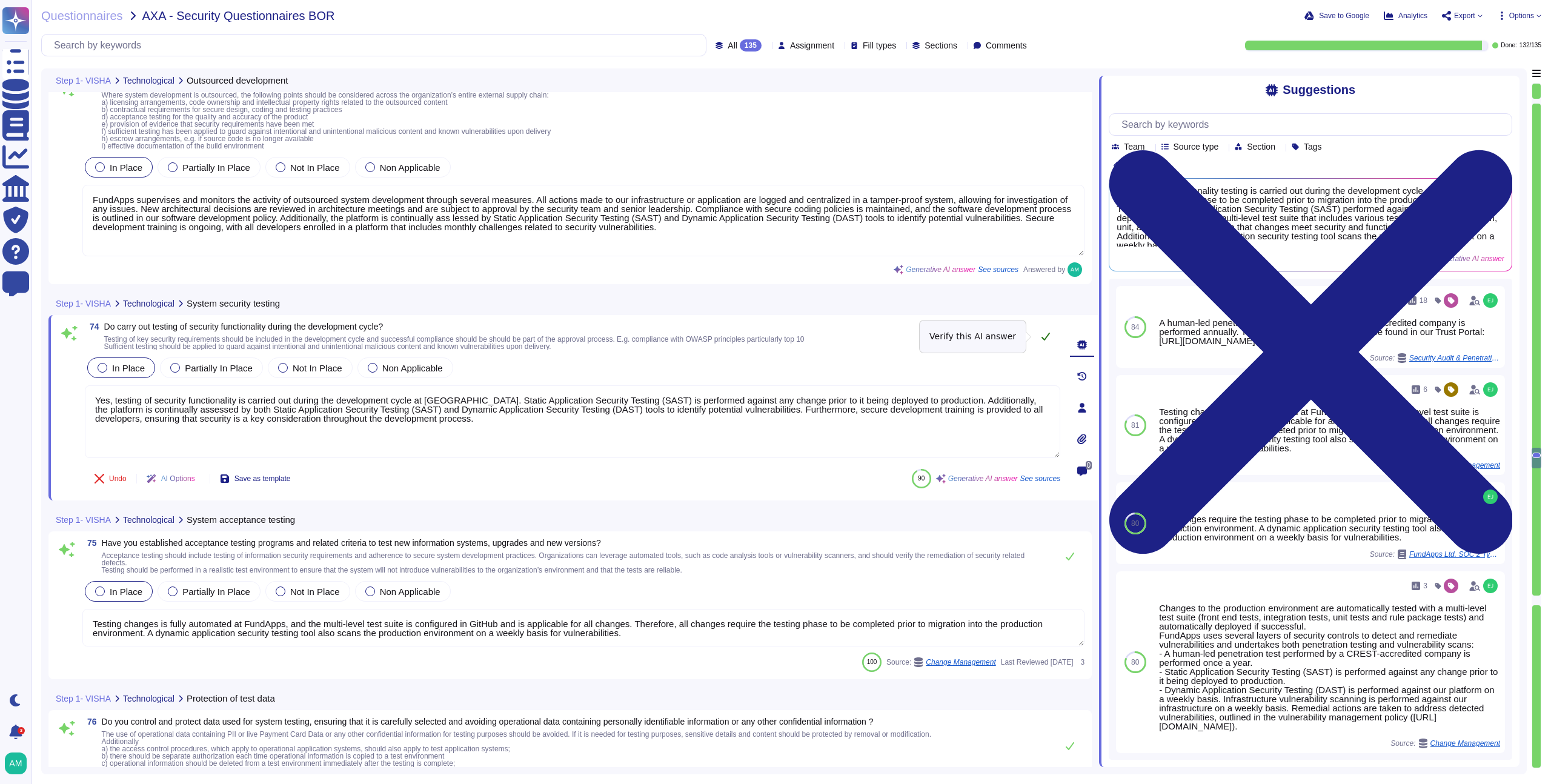
click at [1047, 335] on icon at bounding box center [1046, 336] width 10 height 10
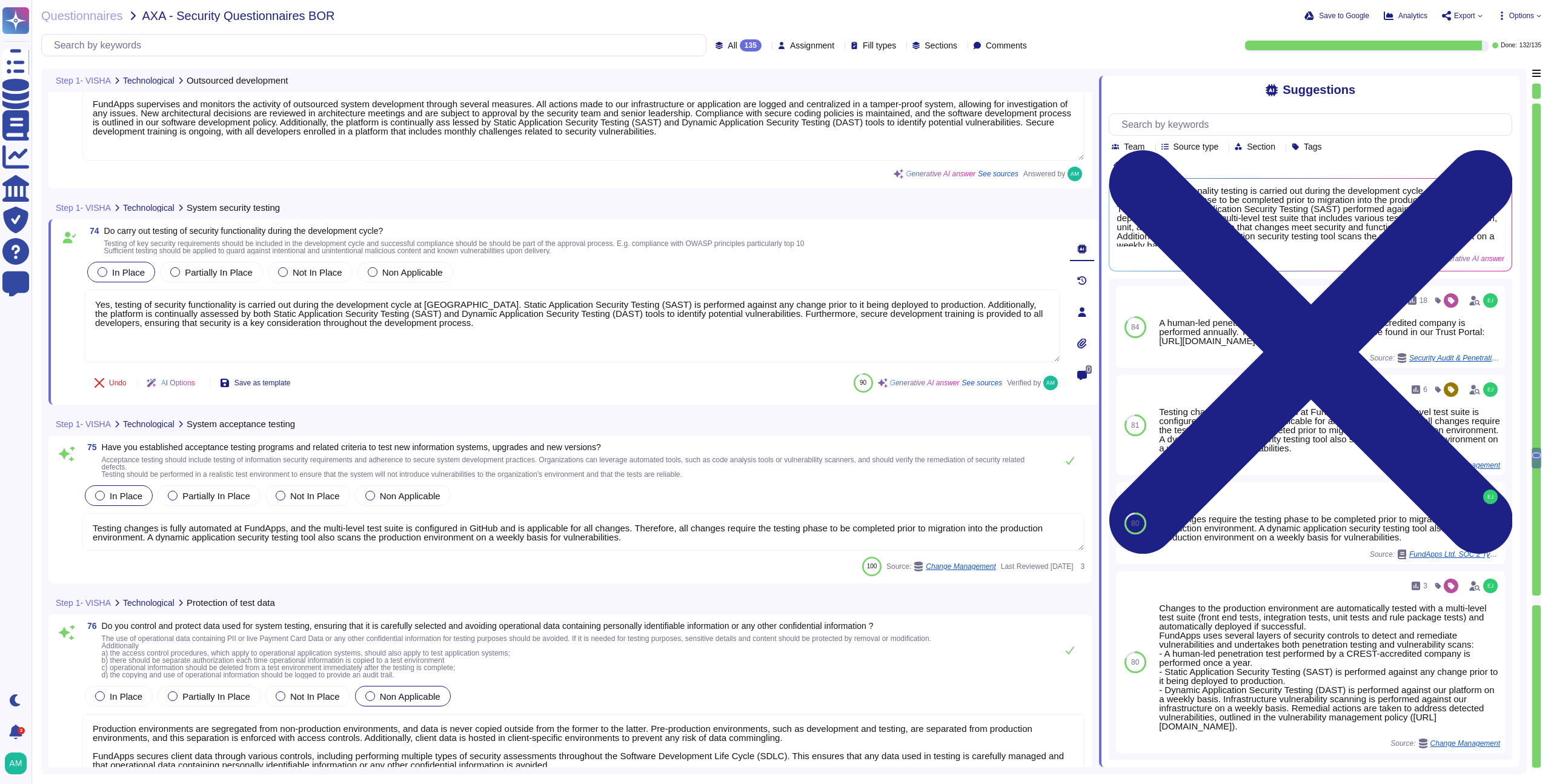
type textarea "Yes, FundApps establishes and agrees on all relevant security requirements with…"
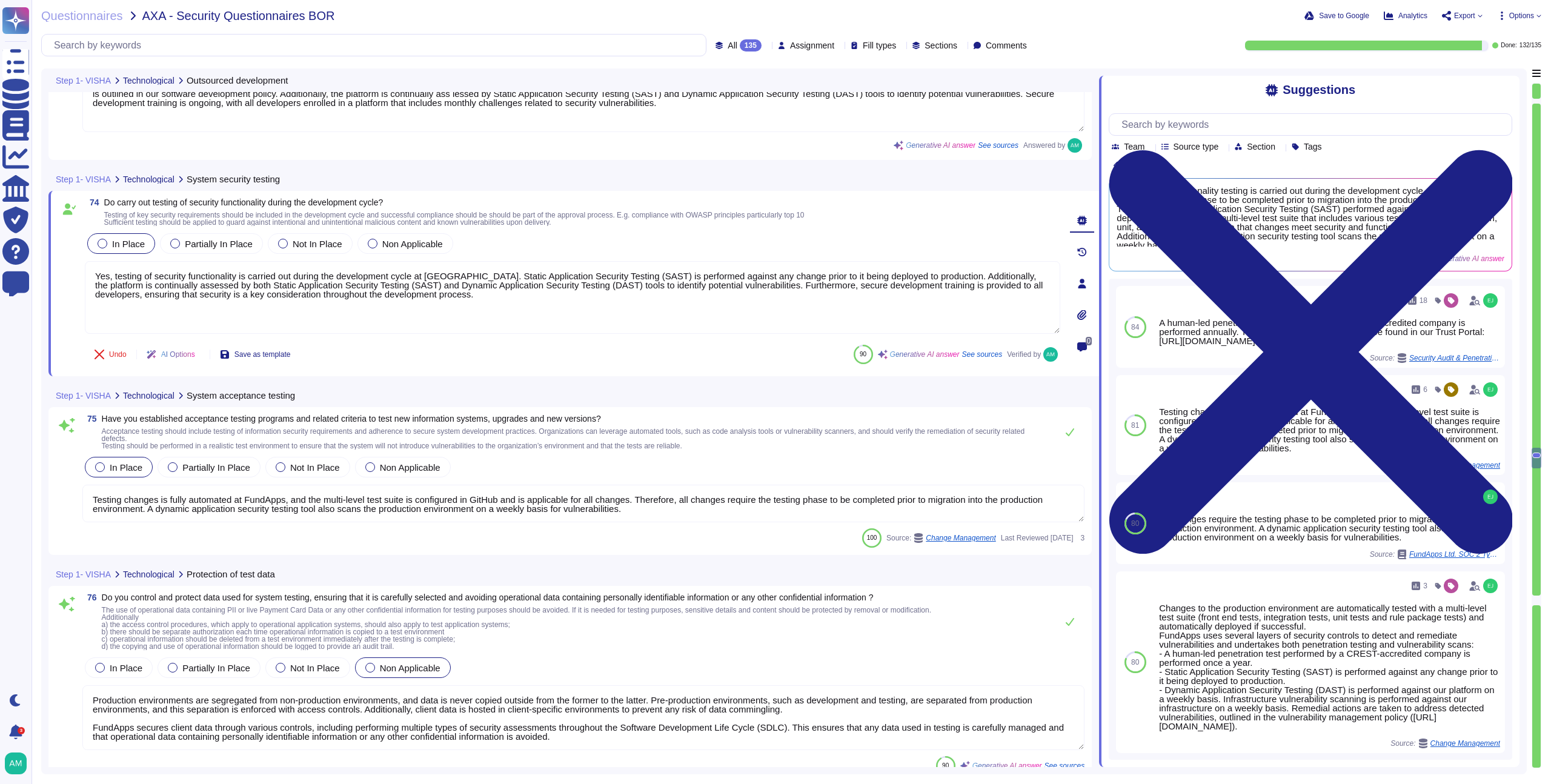
scroll to position [13370, 0]
click at [480, 504] on textarea "Testing changes is fully automated at FundApps, and the multi-level test suite …" at bounding box center [584, 501] width 1003 height 37
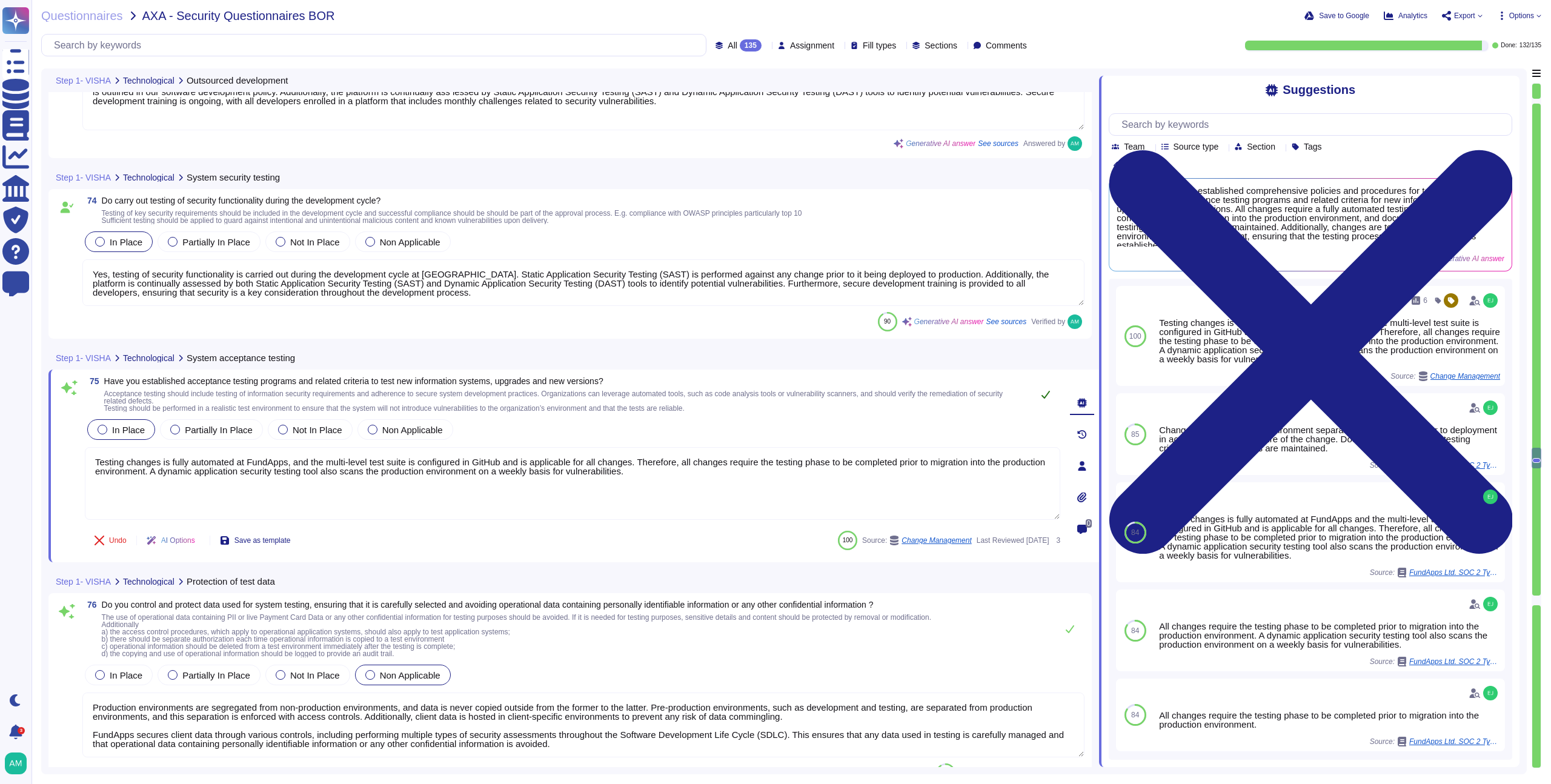
click at [1041, 390] on icon at bounding box center [1046, 394] width 10 height 10
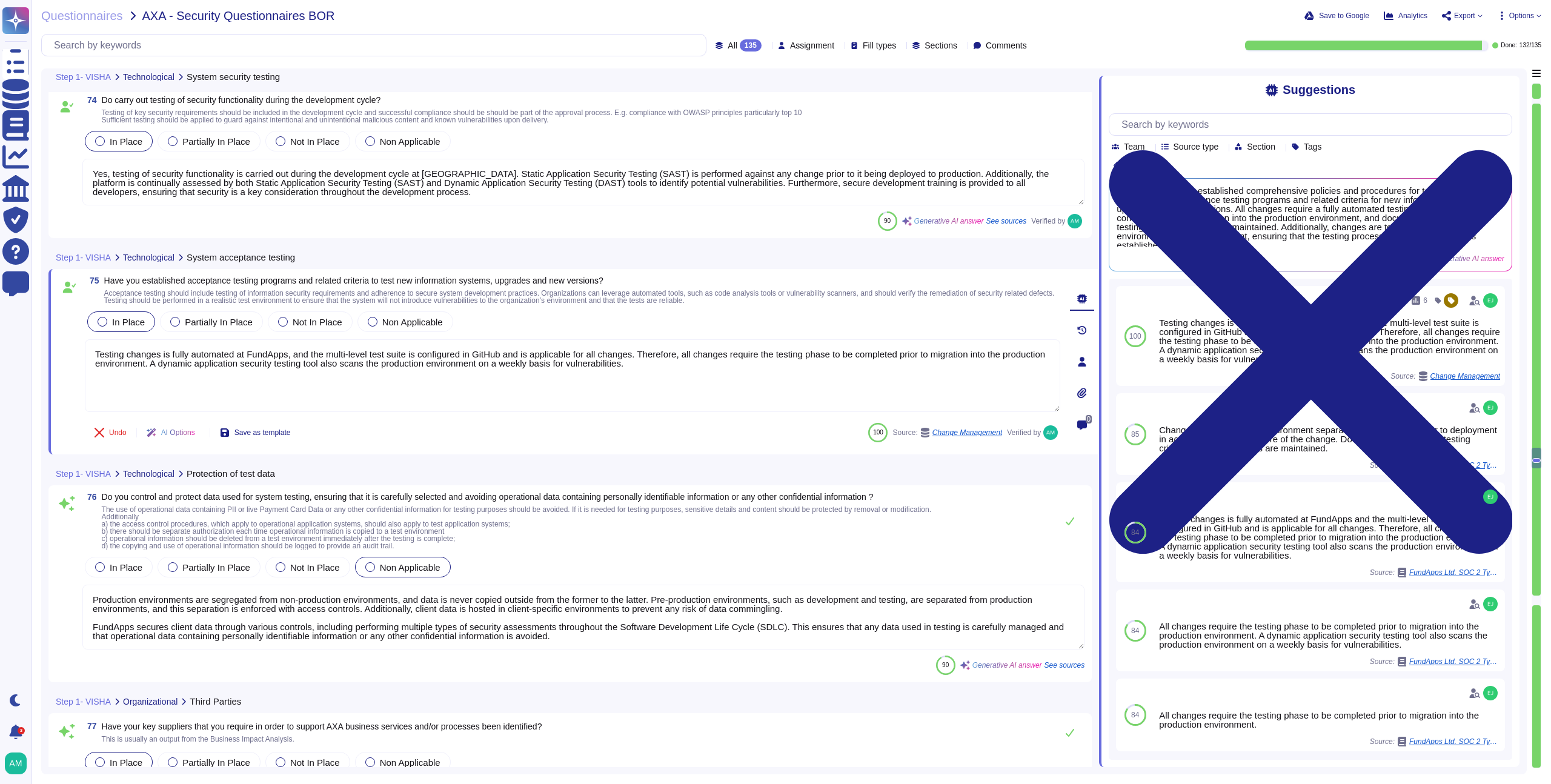
scroll to position [13481, 0]
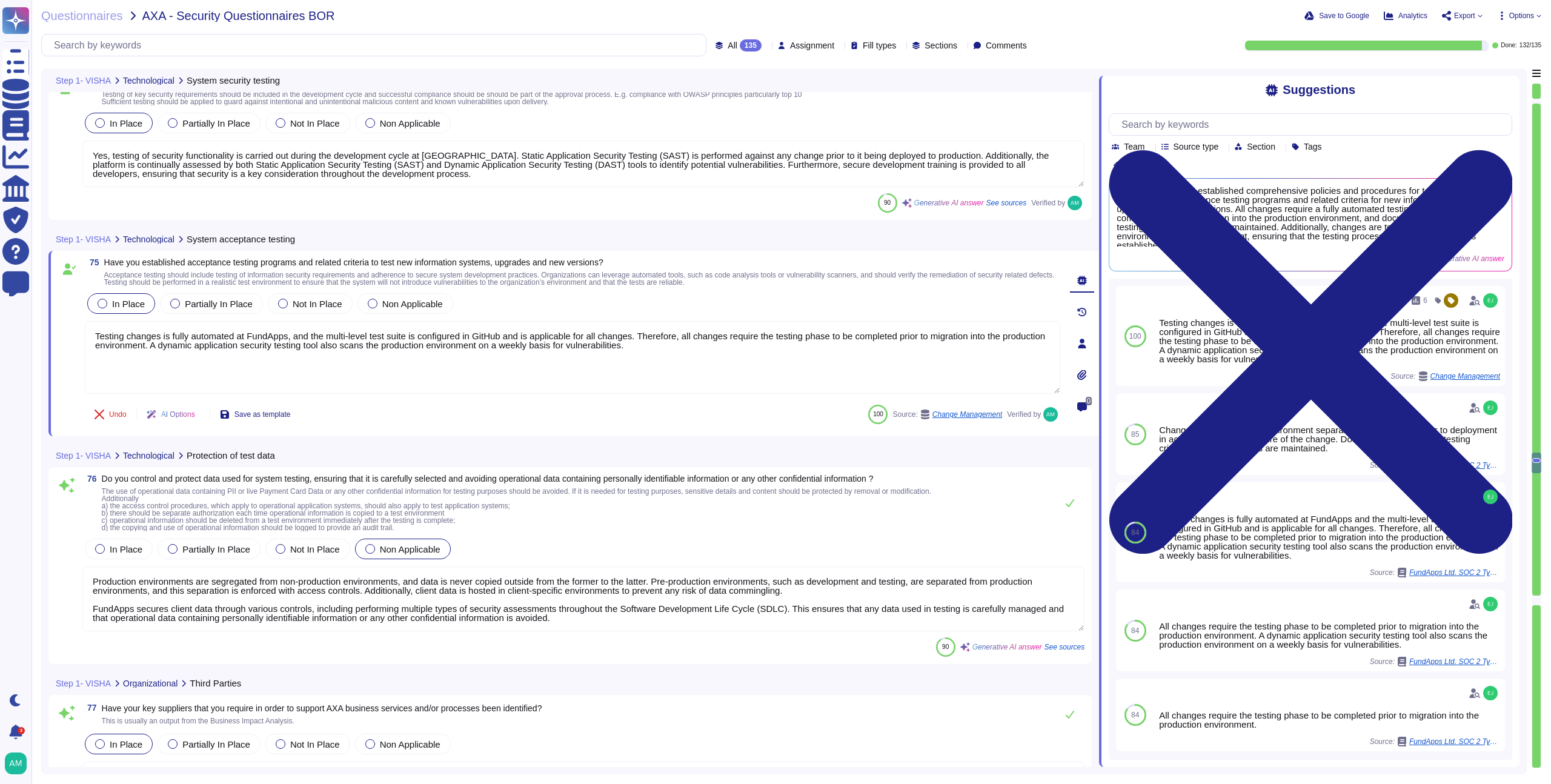
click at [685, 624] on textarea "Production environments are segregated from non-production environments, and da…" at bounding box center [584, 599] width 1003 height 65
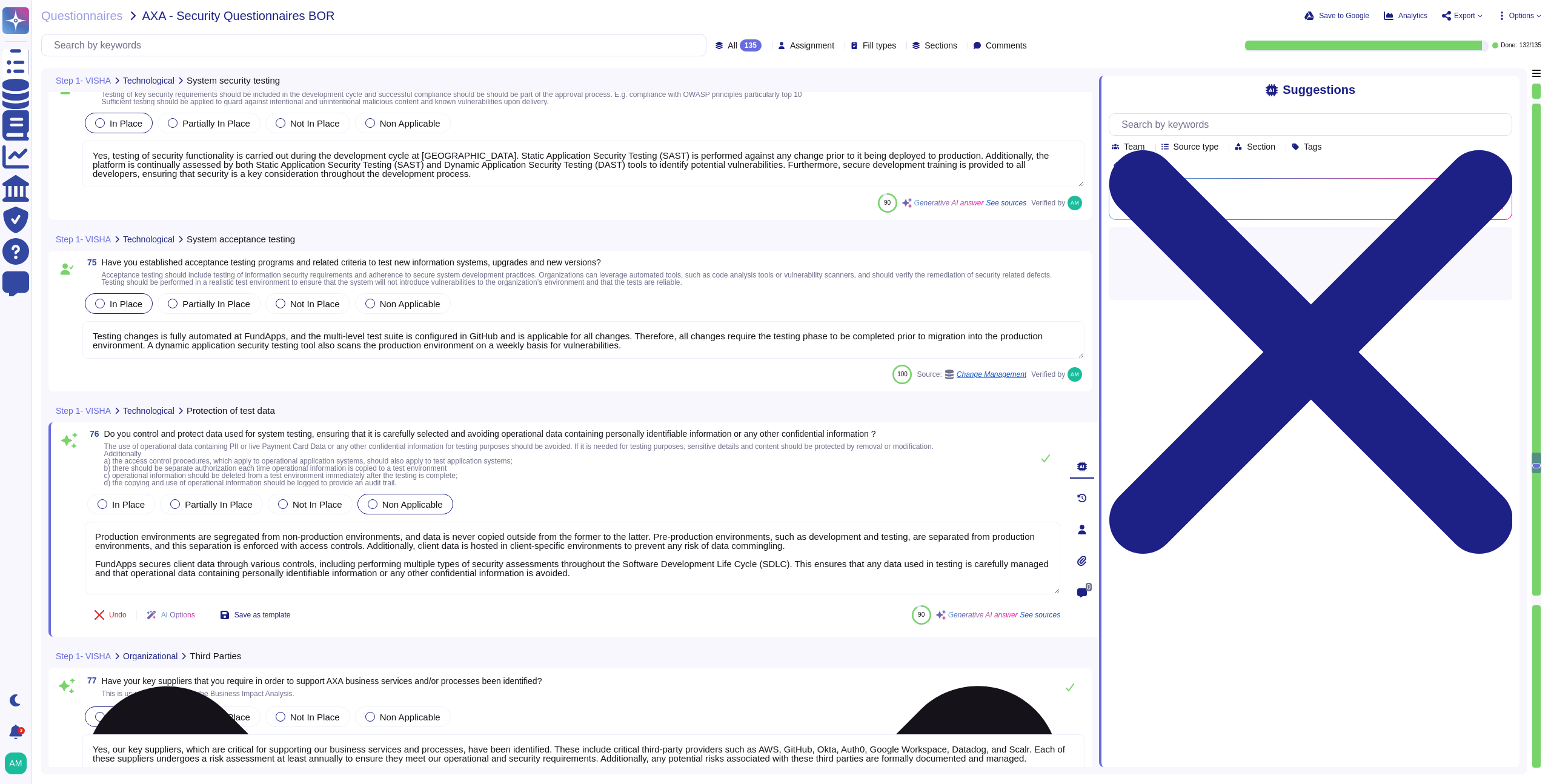
type textarea "Yes, we regularly monitor, review, and audit supplier service delivery to ensur…"
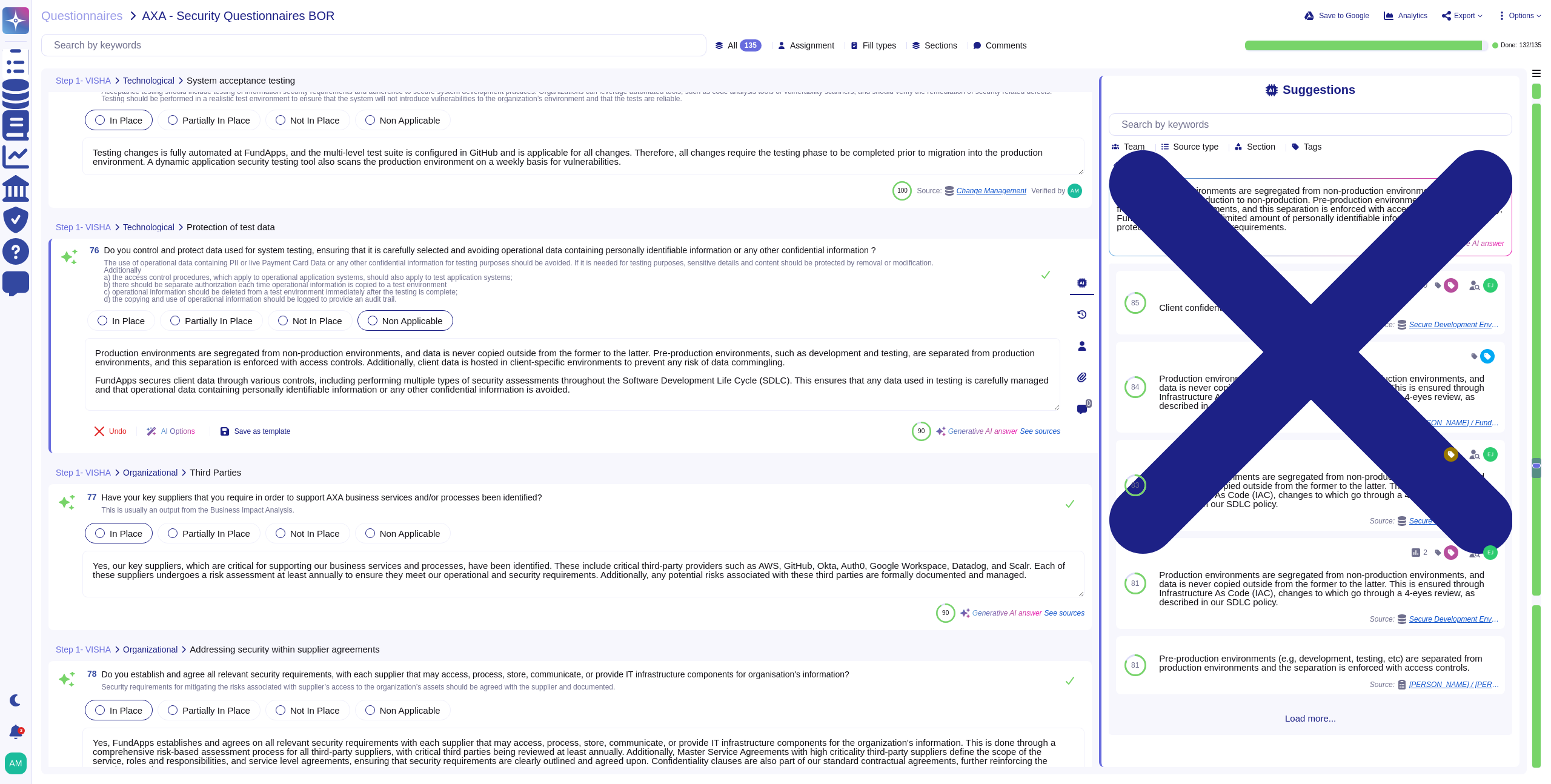
scroll to position [13662, 0]
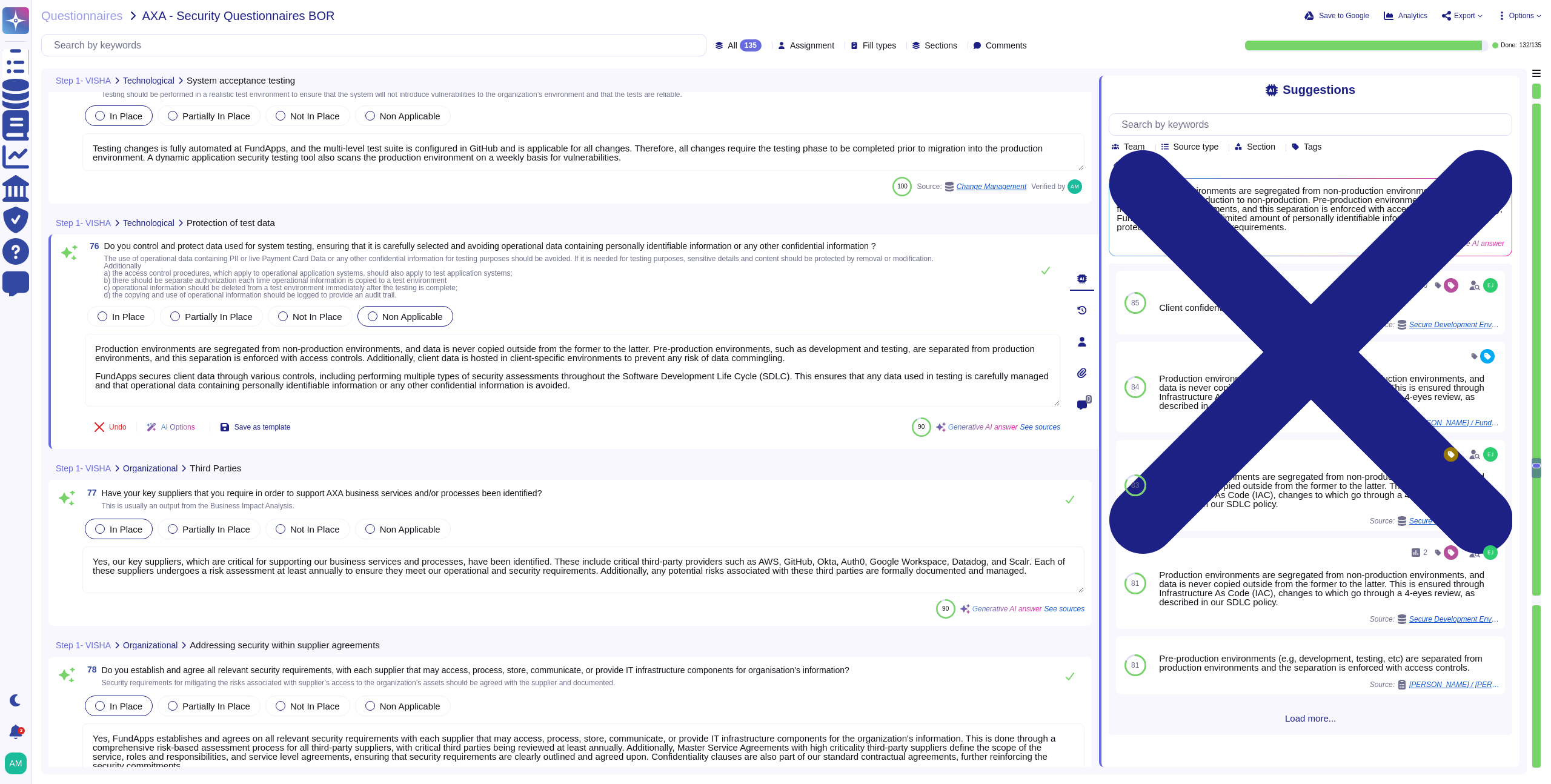
click at [683, 559] on textarea "Yes, our key suppliers, which are critical for supporting our business services…" at bounding box center [584, 569] width 1003 height 47
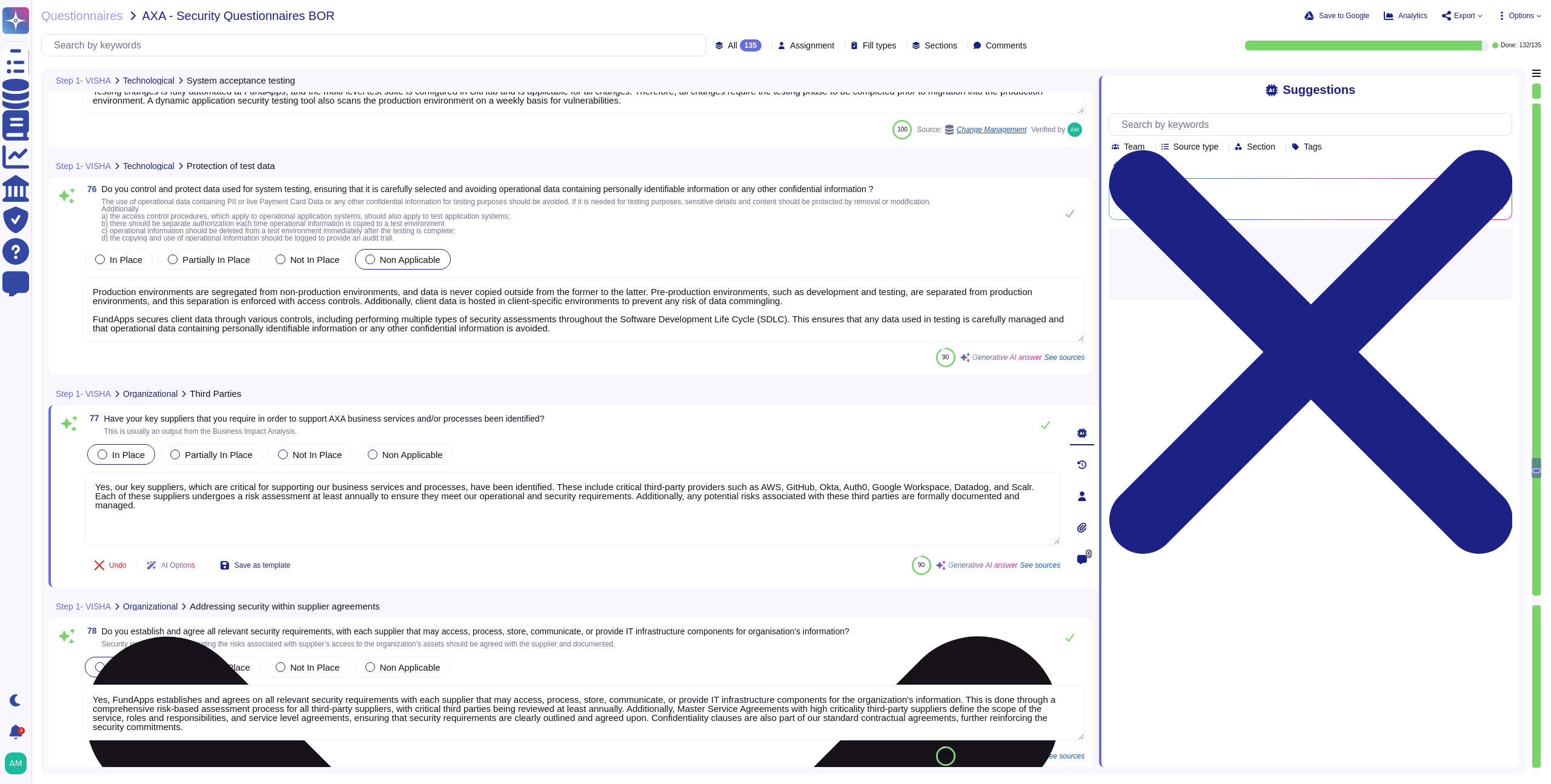
scroll to position [13722, 0]
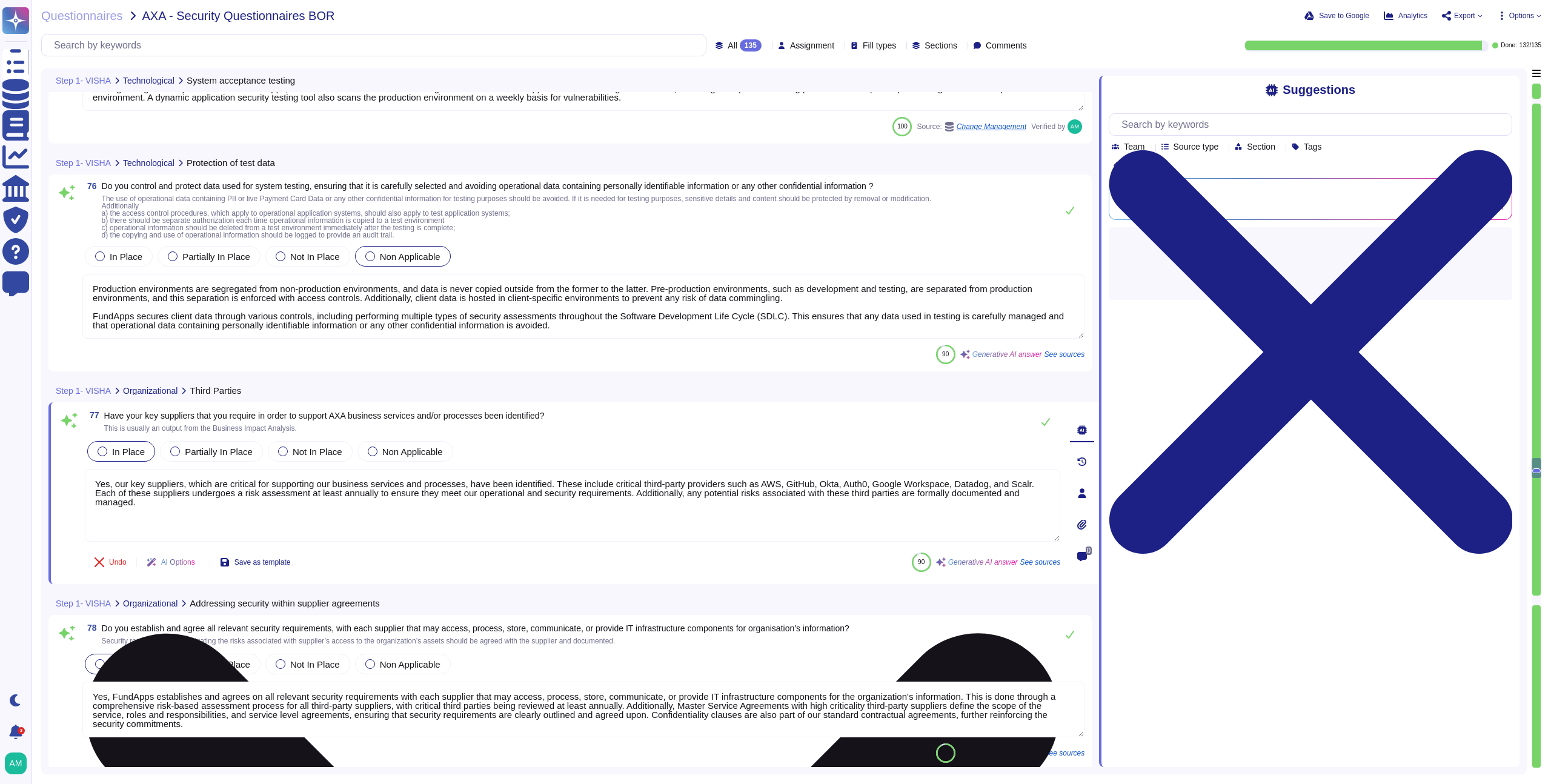
type textarea "Yes, we manage changes to the provision of services provided by suppliers, incl…"
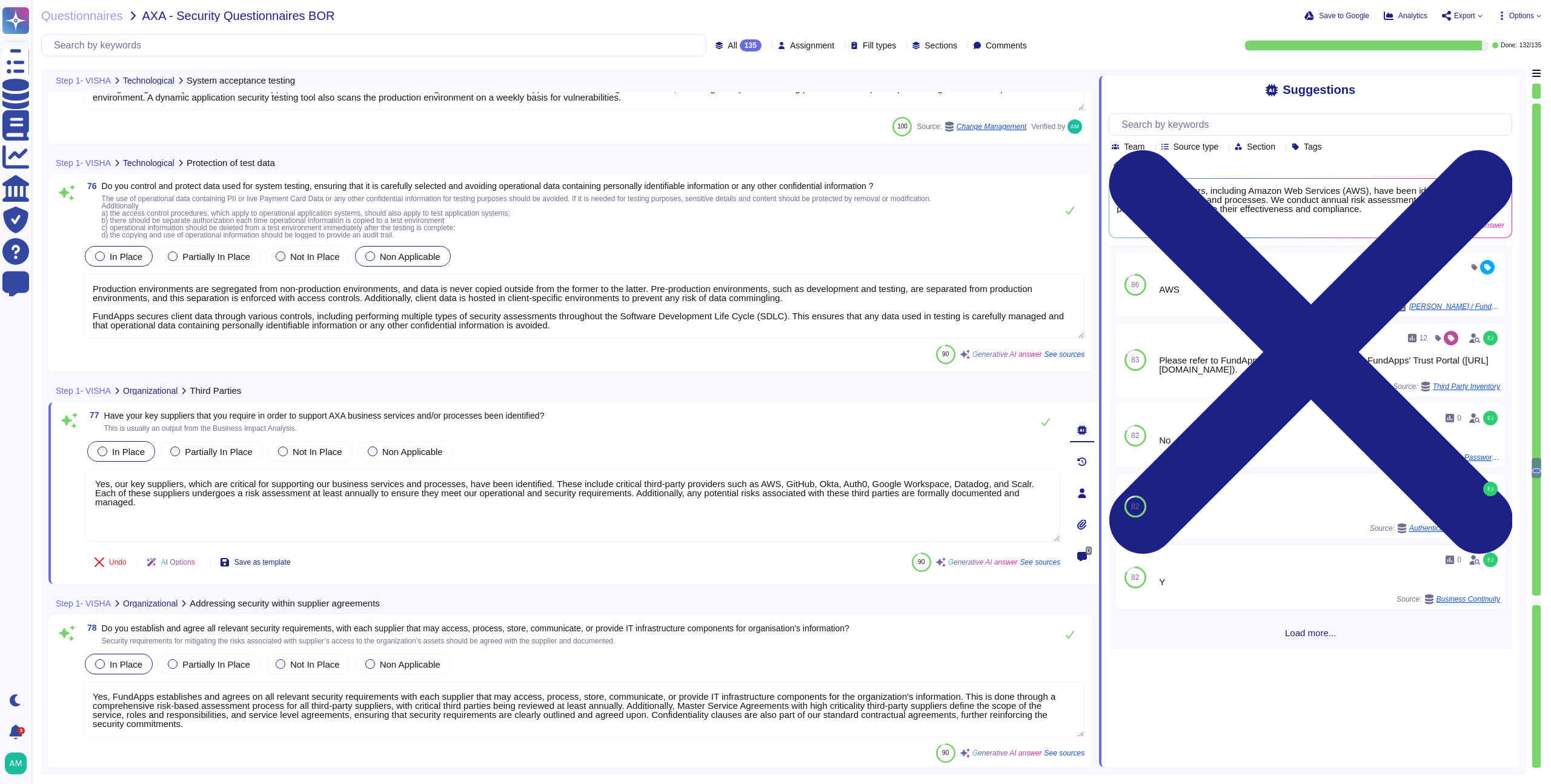
click at [132, 261] on span "In Place" at bounding box center [126, 257] width 33 height 10
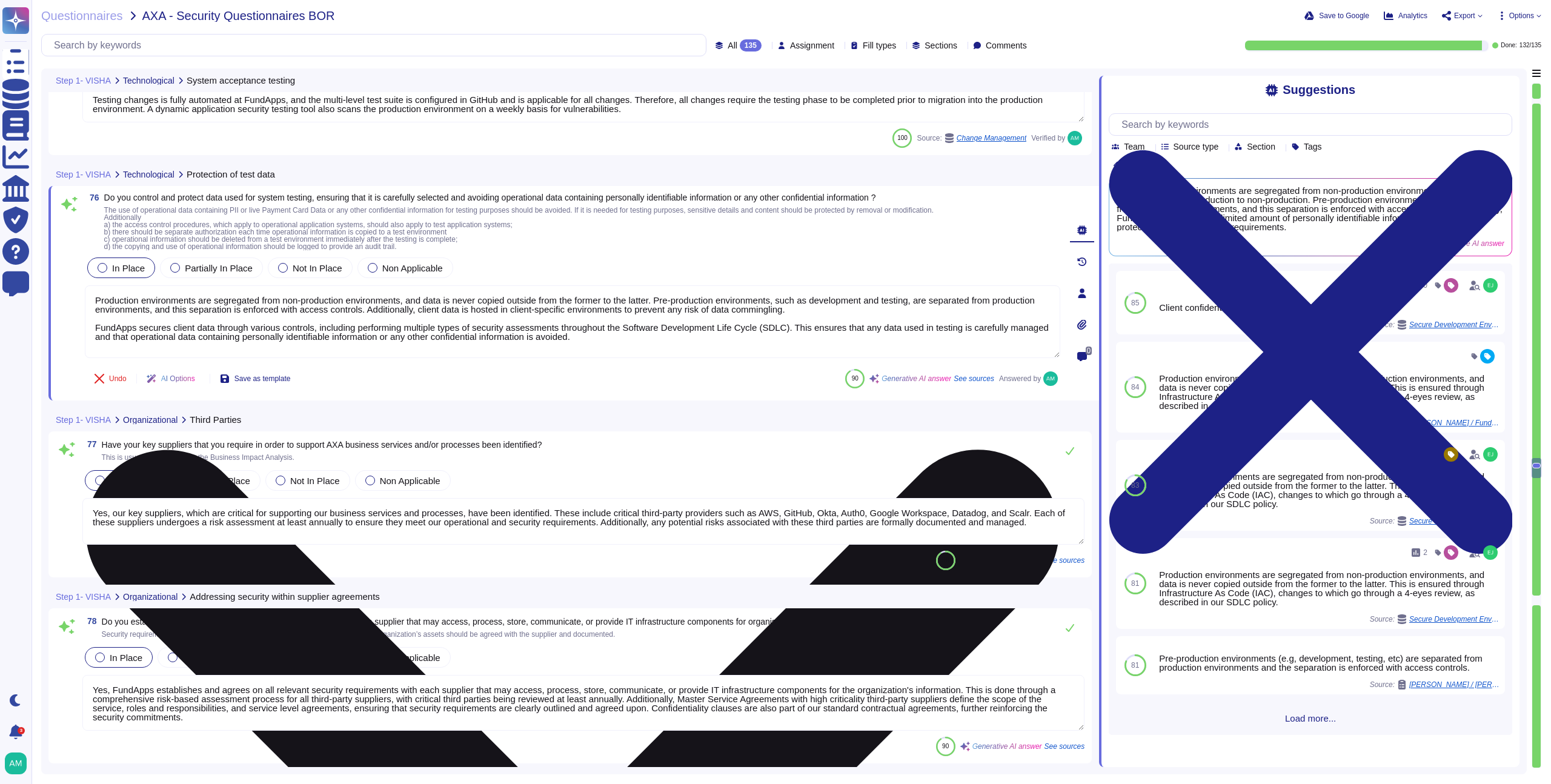
scroll to position [13705, 0]
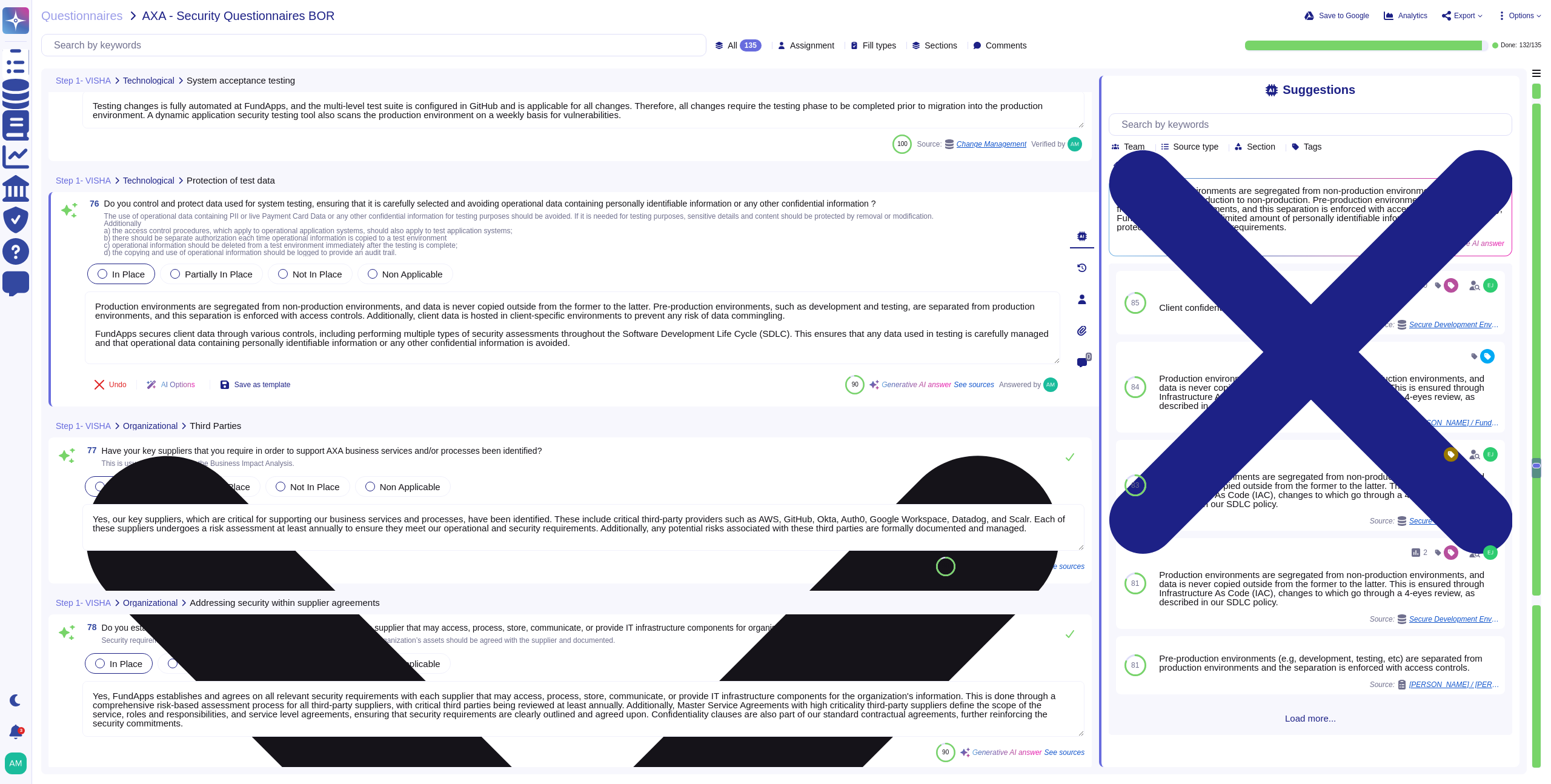
click at [508, 331] on textarea "Production environments are segregated from non-production environments, and da…" at bounding box center [572, 327] width 976 height 73
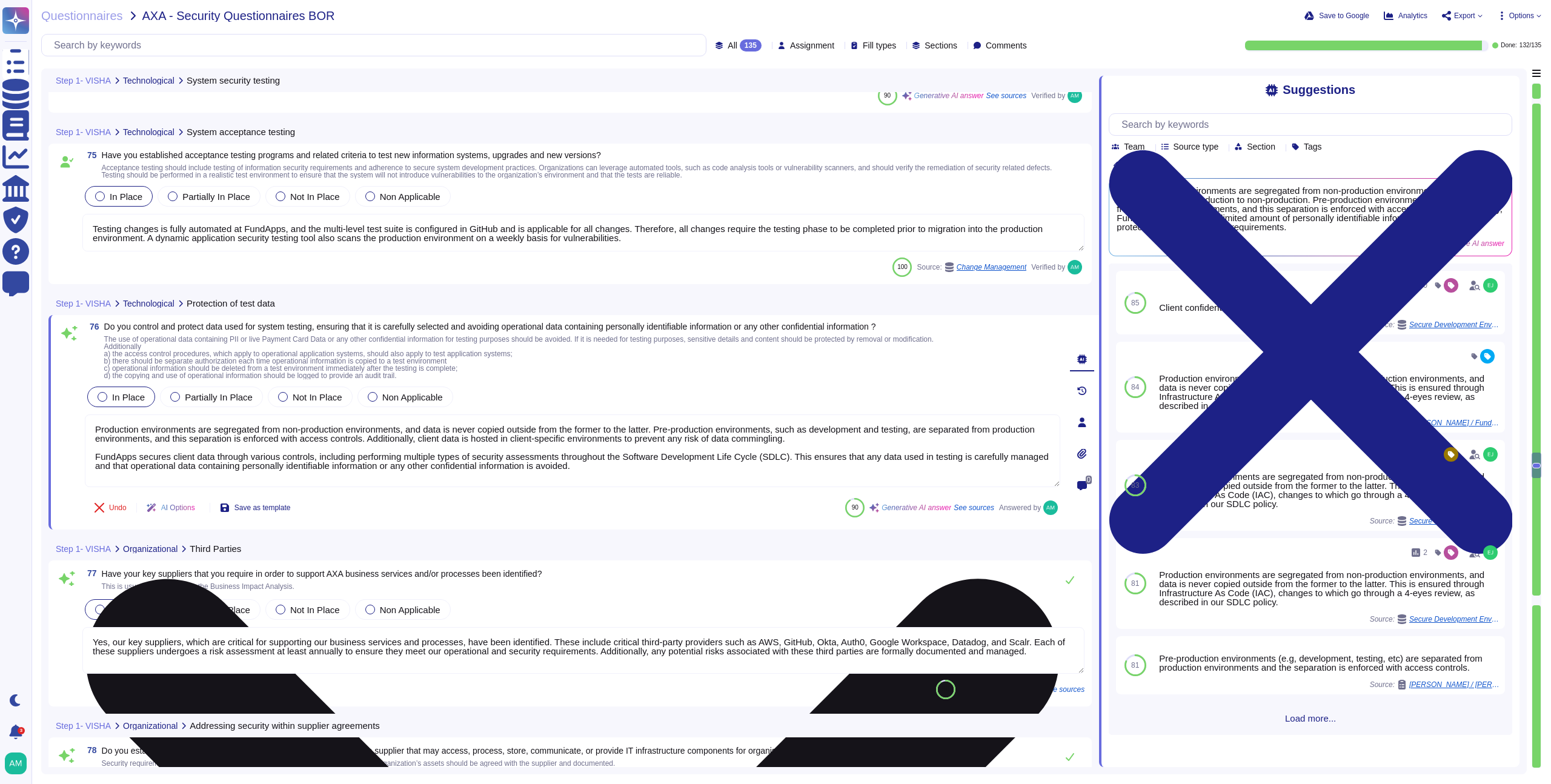
type textarea "Yes, testing of security functionality is carried out during the development cy…"
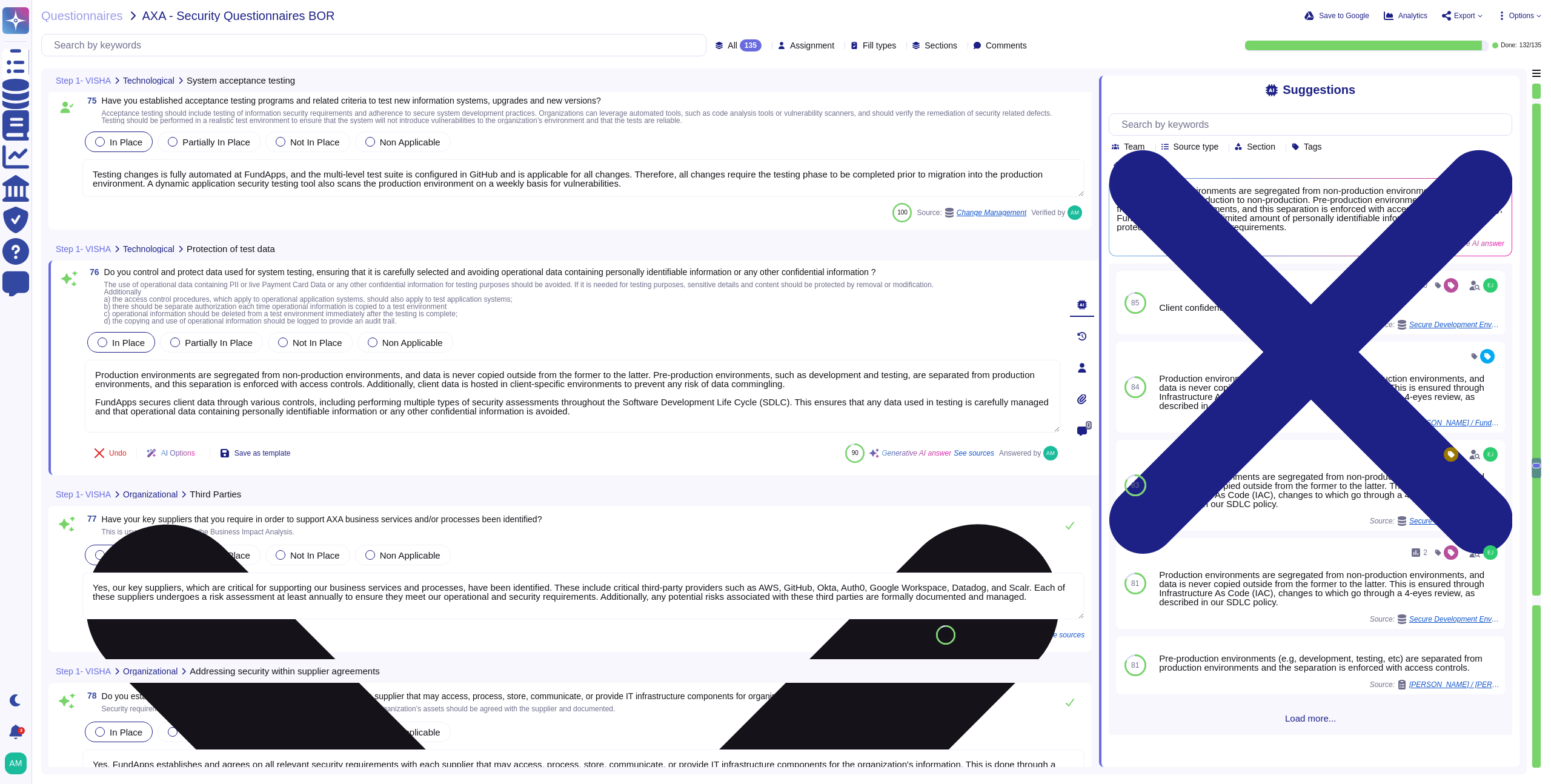
scroll to position [13638, 0]
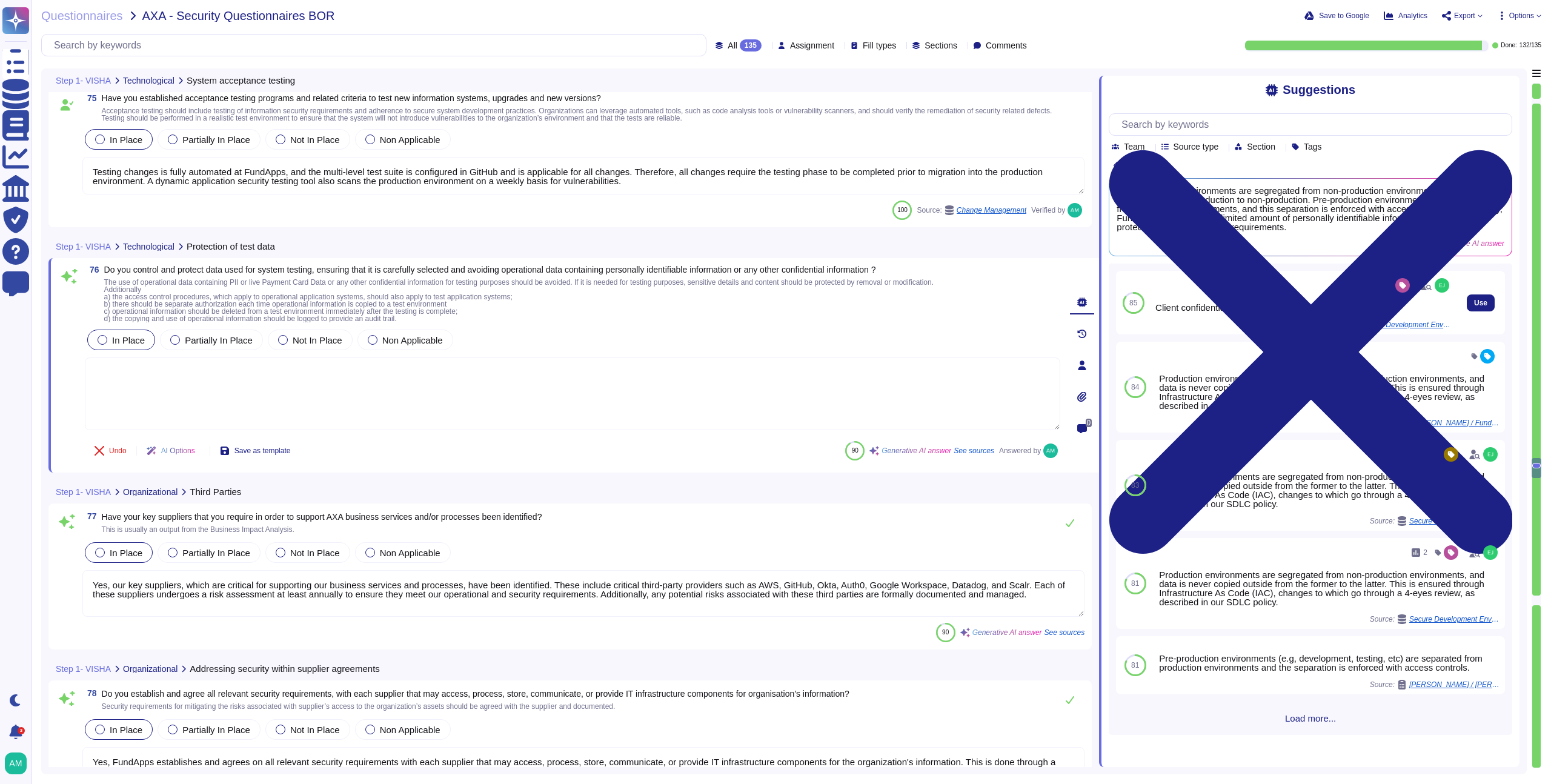
click at [1457, 307] on div "Use" at bounding box center [1481, 302] width 48 height 64
click at [1467, 307] on button "Use" at bounding box center [1481, 303] width 28 height 17
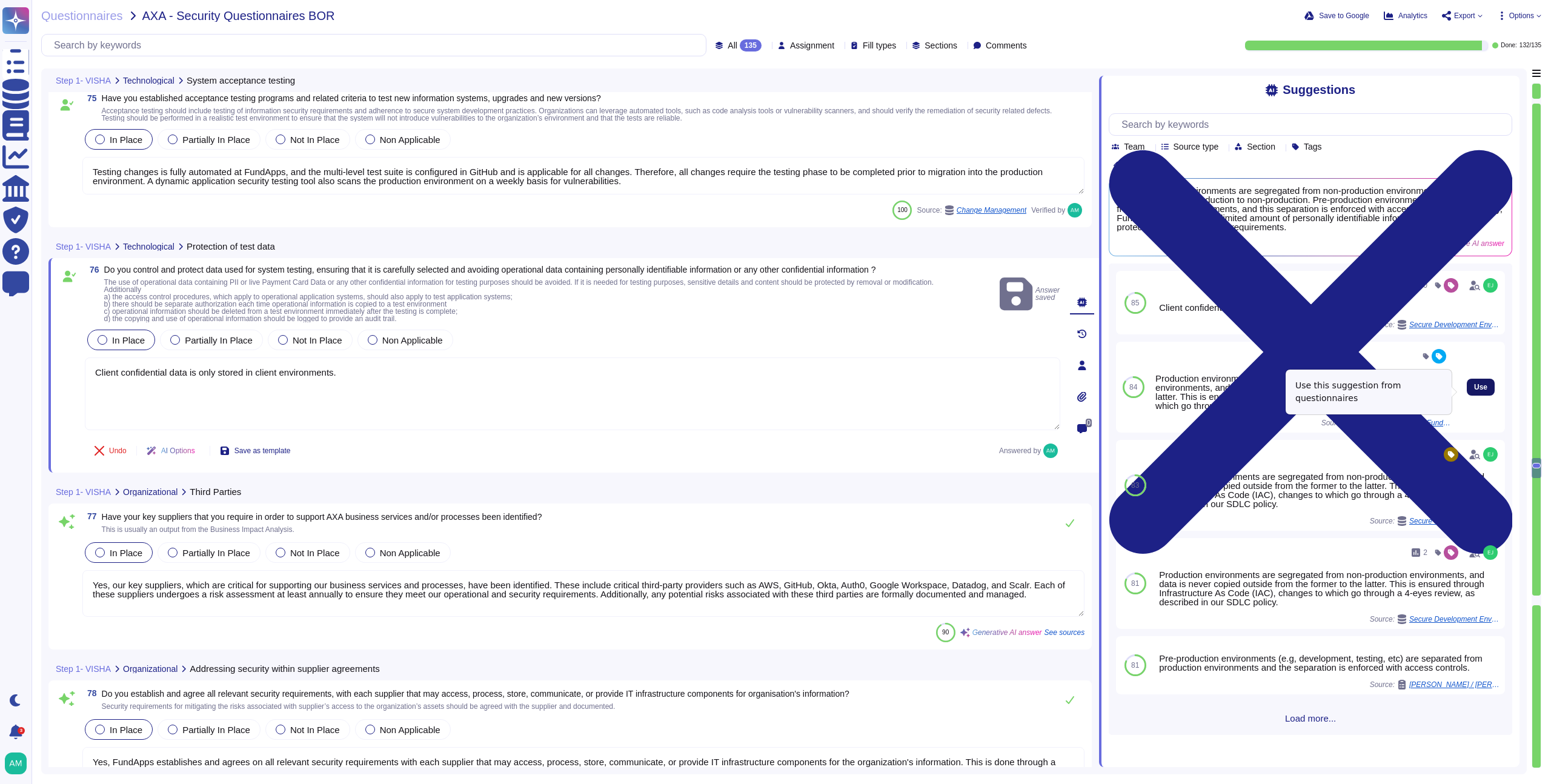
click at [1475, 387] on span "Use" at bounding box center [1481, 386] width 13 height 7
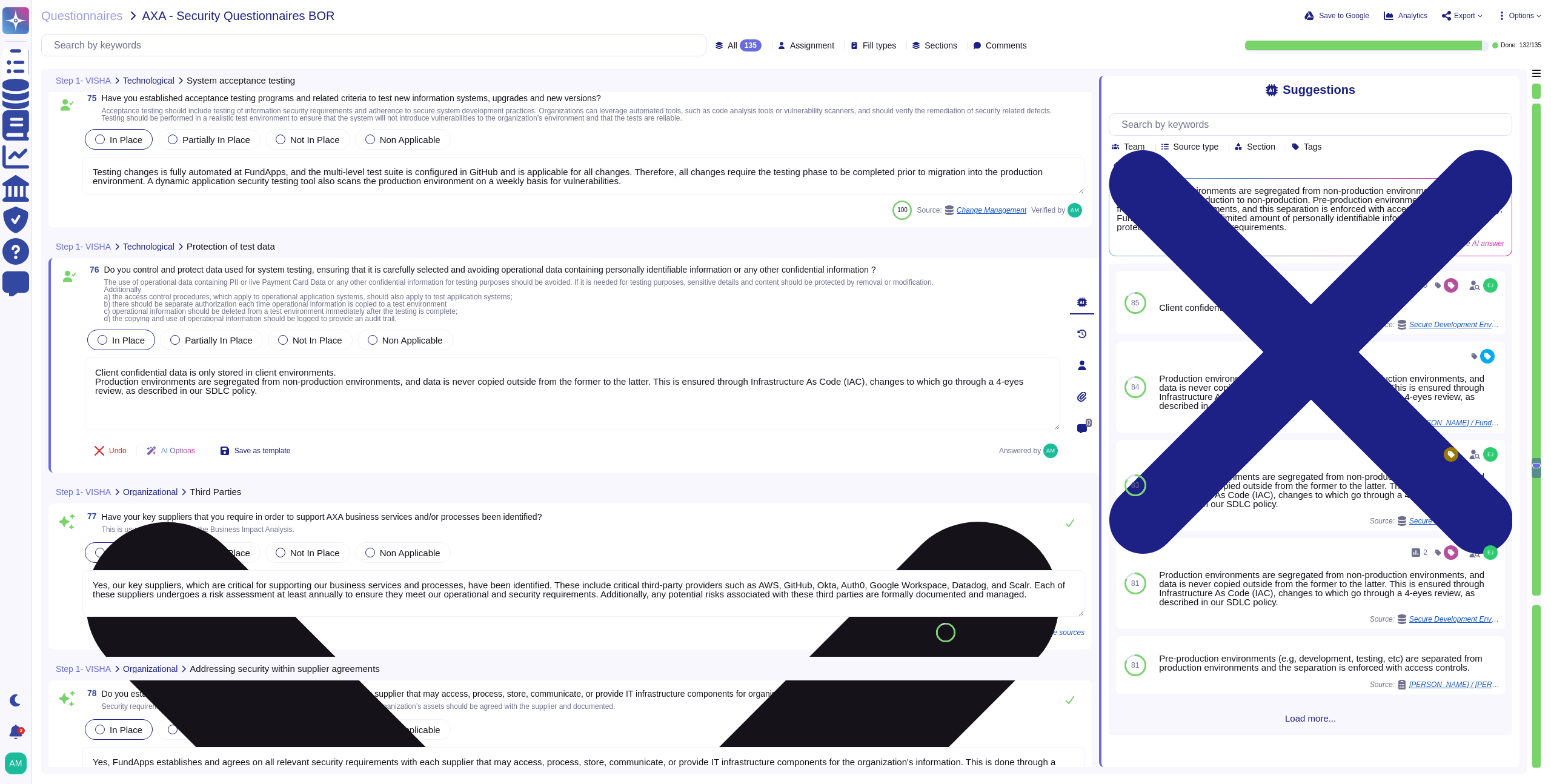
click at [94, 390] on textarea "Client confidential data is only stored in client environments. Production envi…" at bounding box center [572, 394] width 976 height 73
type textarea "Client confidential data is only stored in client environments. Production envi…"
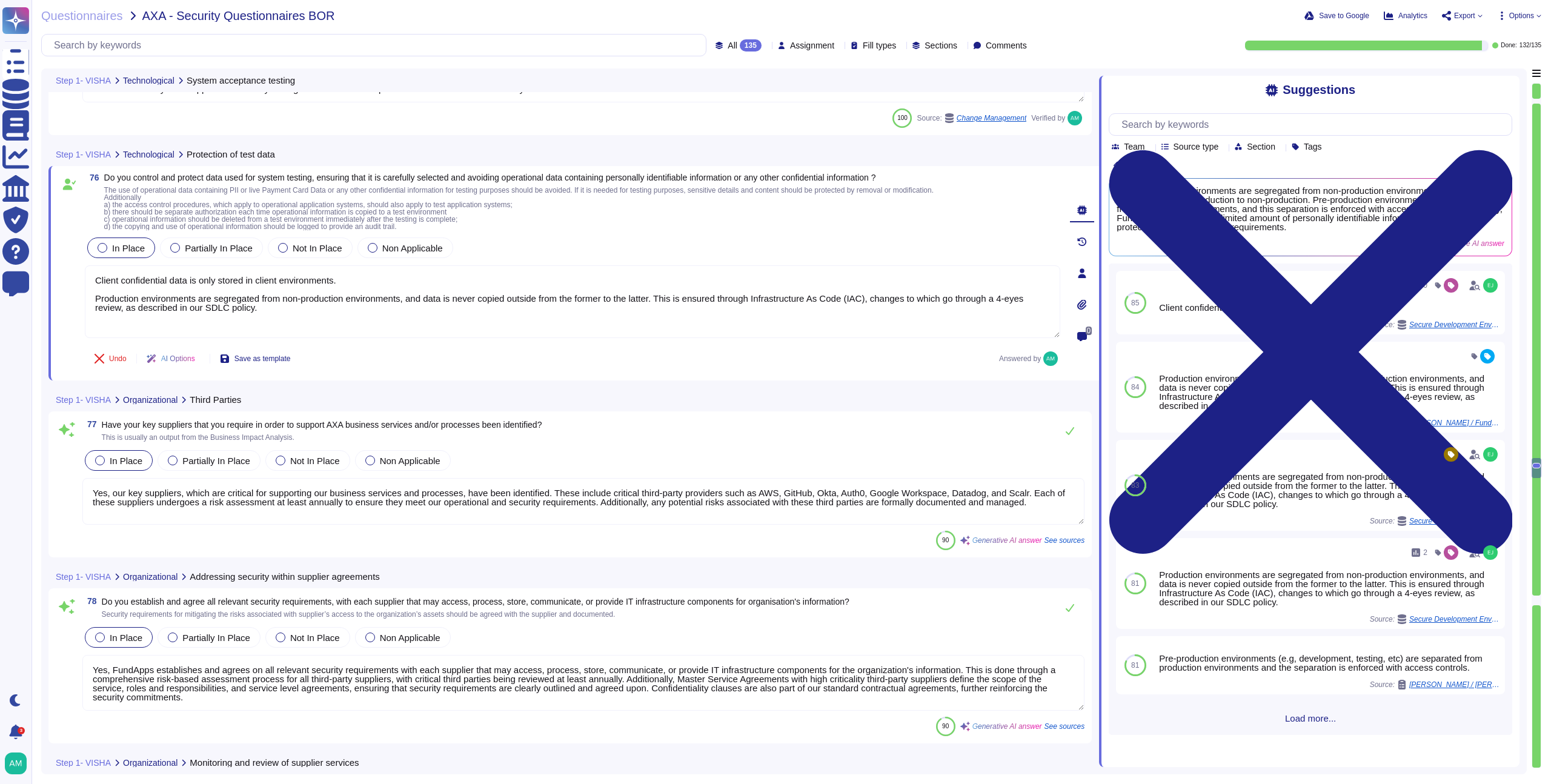
type textarea "Yes, we manage changes to the provision of services provided by suppliers, incl…"
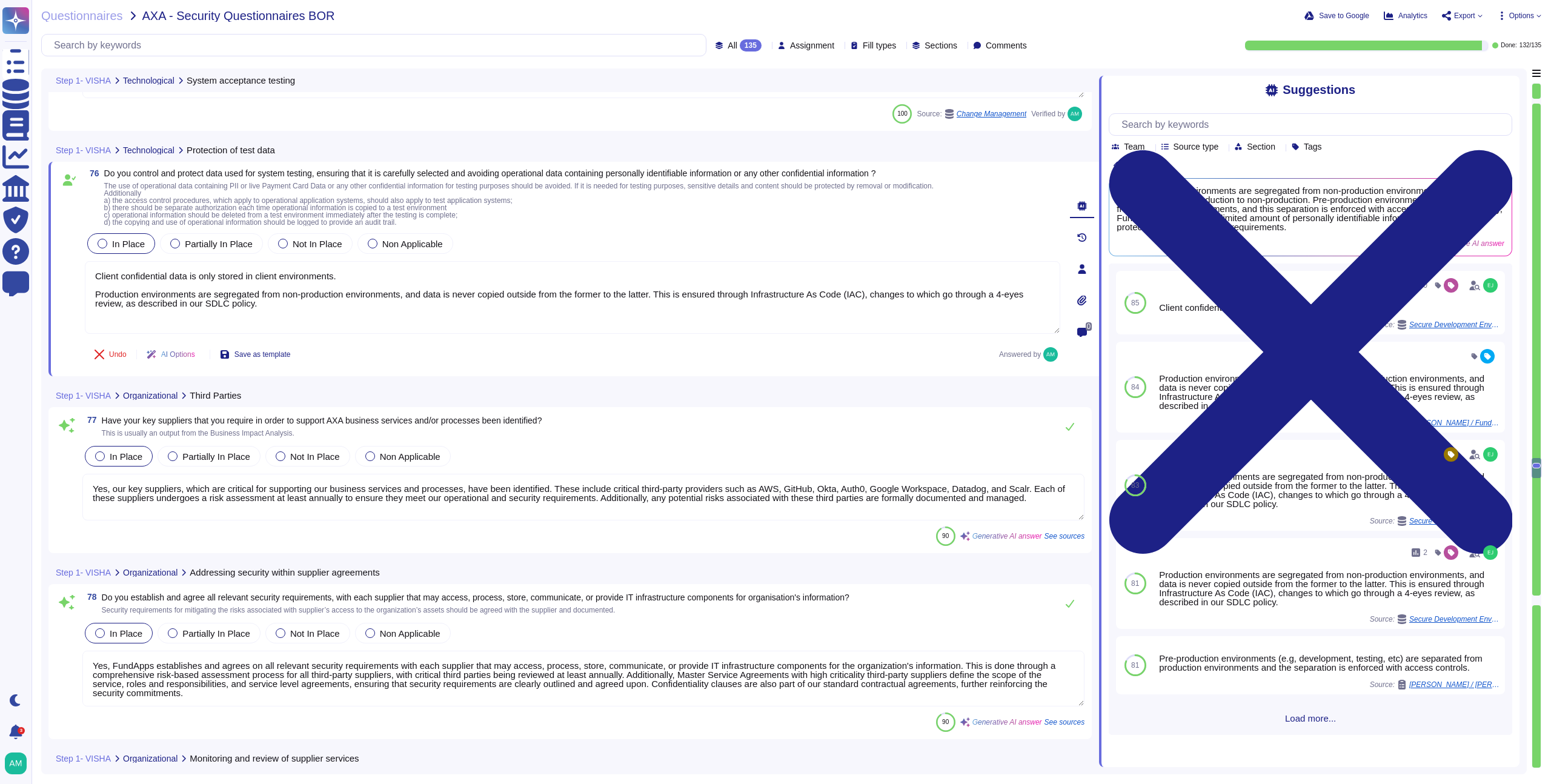
type textarea "Client confidential data is only stored in client environments. Production envi…"
click at [463, 515] on textarea "Yes, our key suppliers, which are critical for supporting our business services…" at bounding box center [584, 496] width 1003 height 47
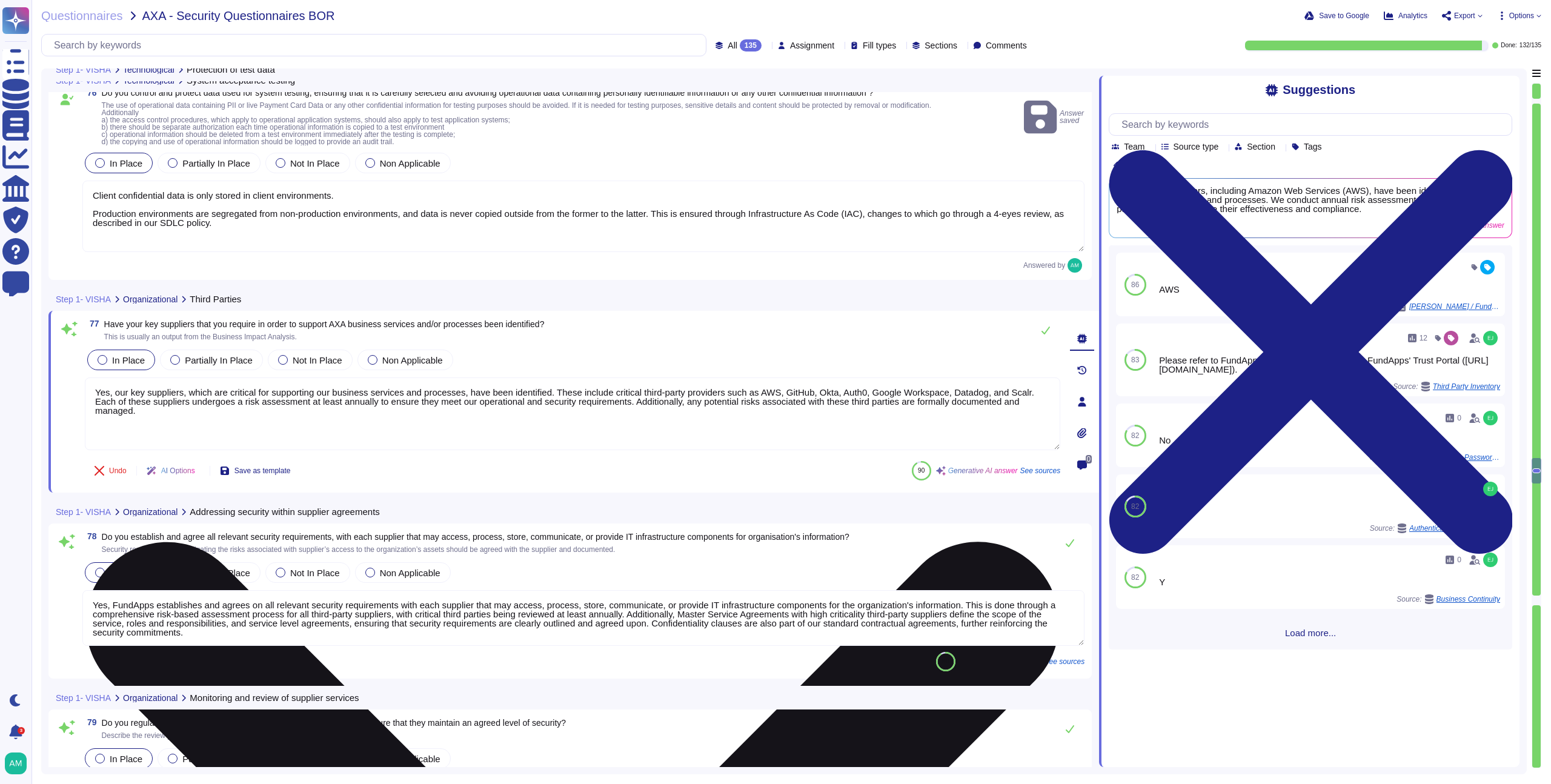
scroll to position [13819, 0]
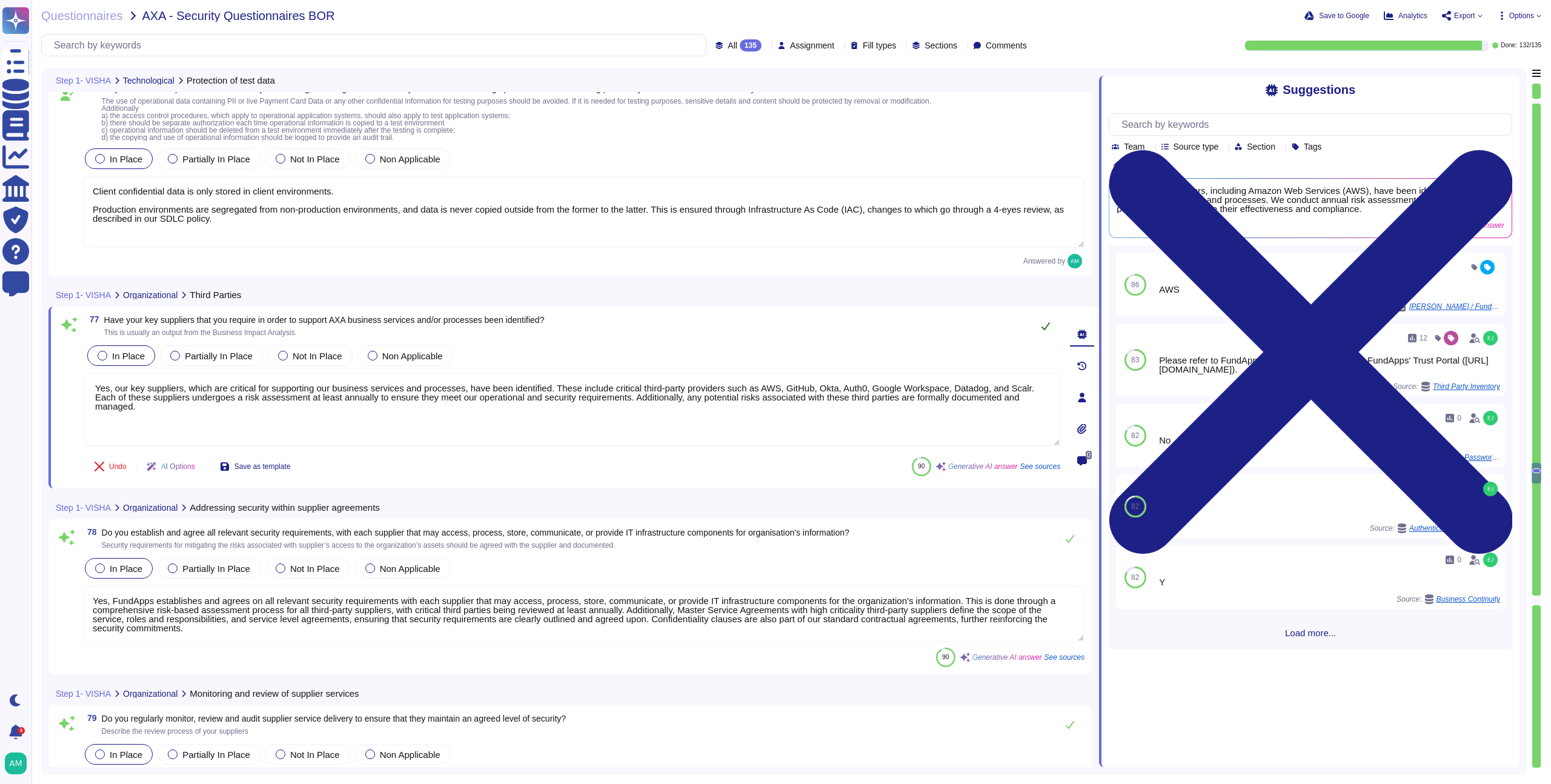
click at [1050, 327] on icon at bounding box center [1046, 326] width 10 height 10
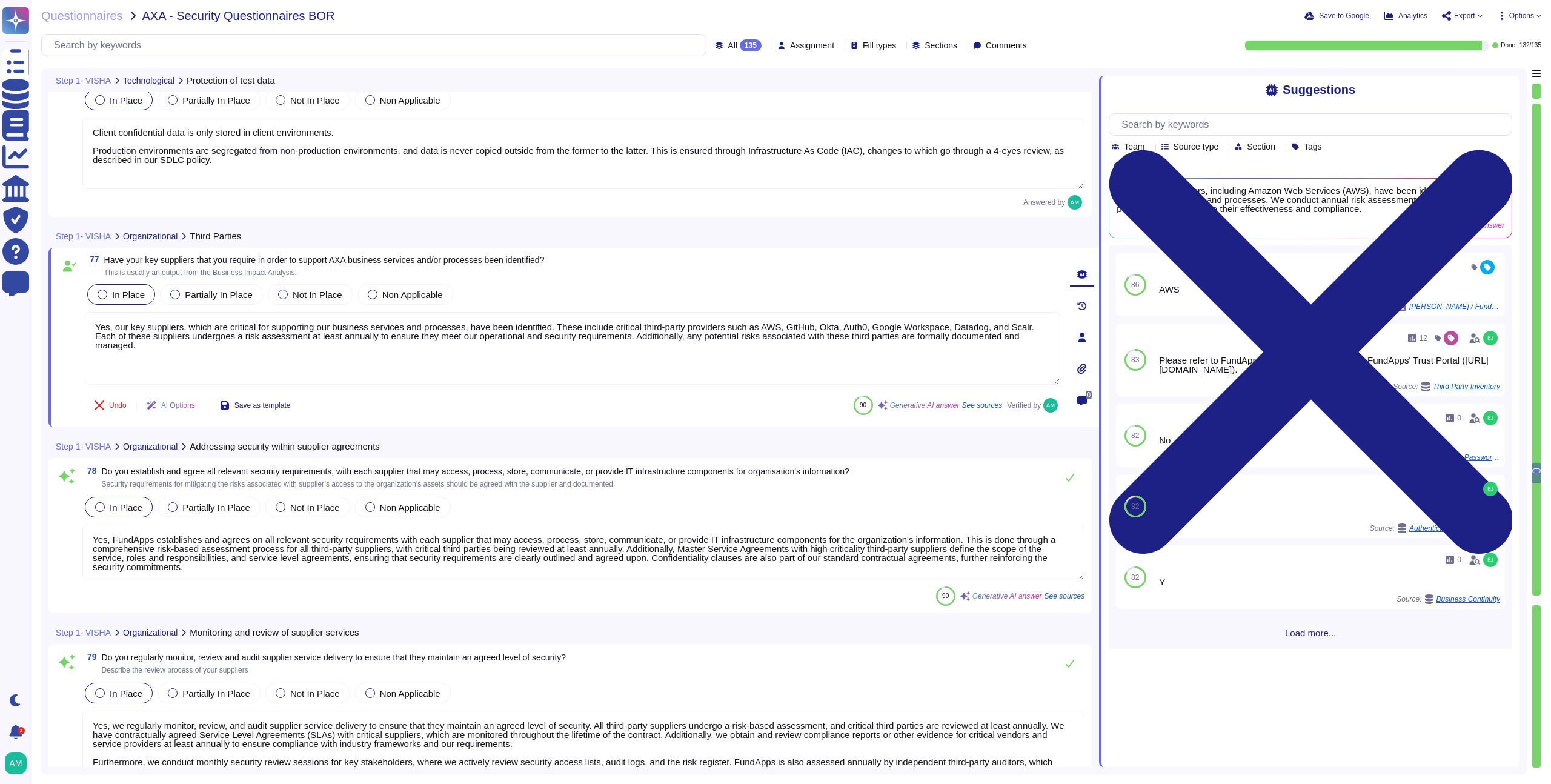
type textarea "Yes, [PERSON_NAME] has a documented strategy for exercising and testing its Bus…"
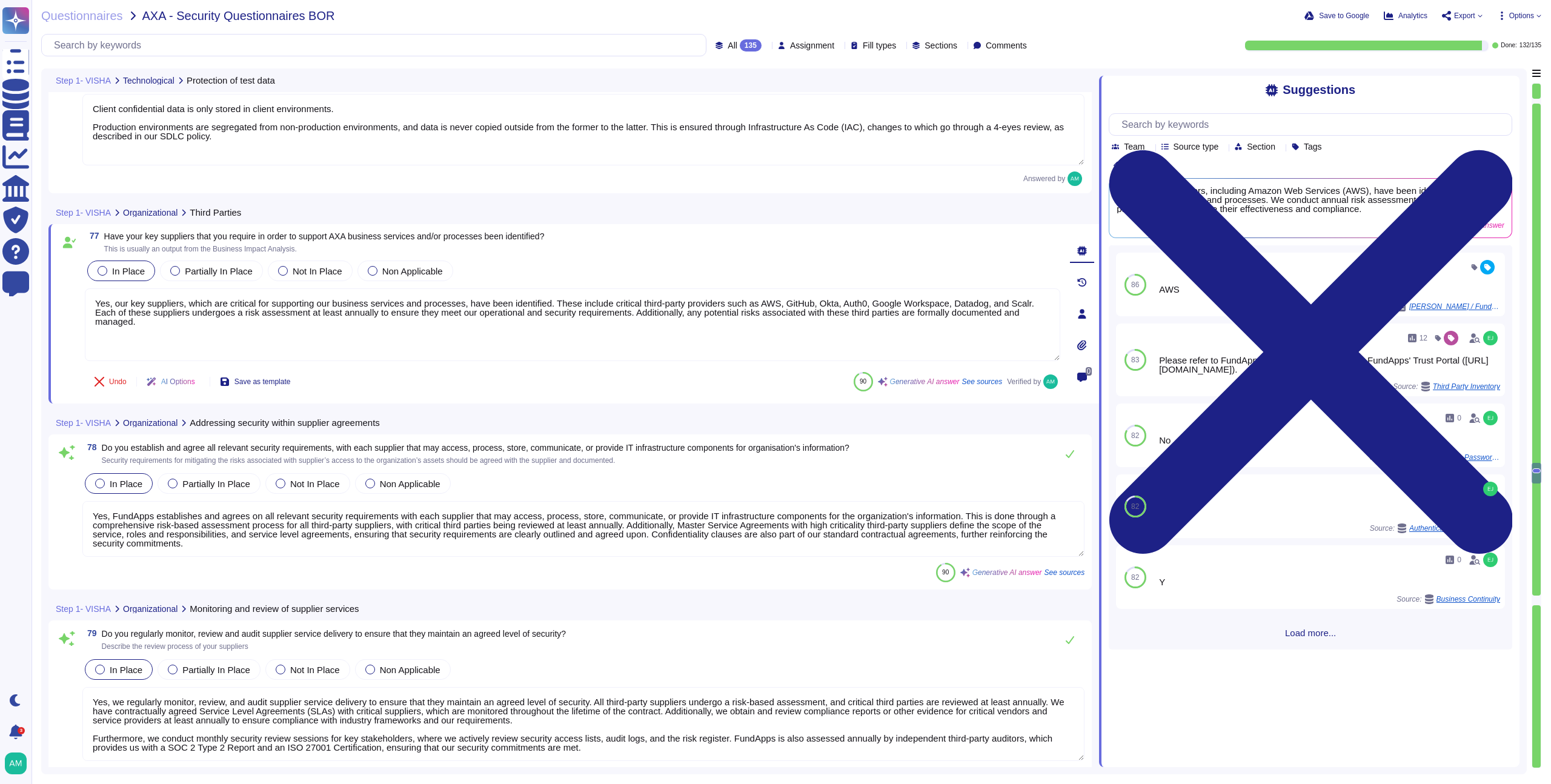
scroll to position [13917, 0]
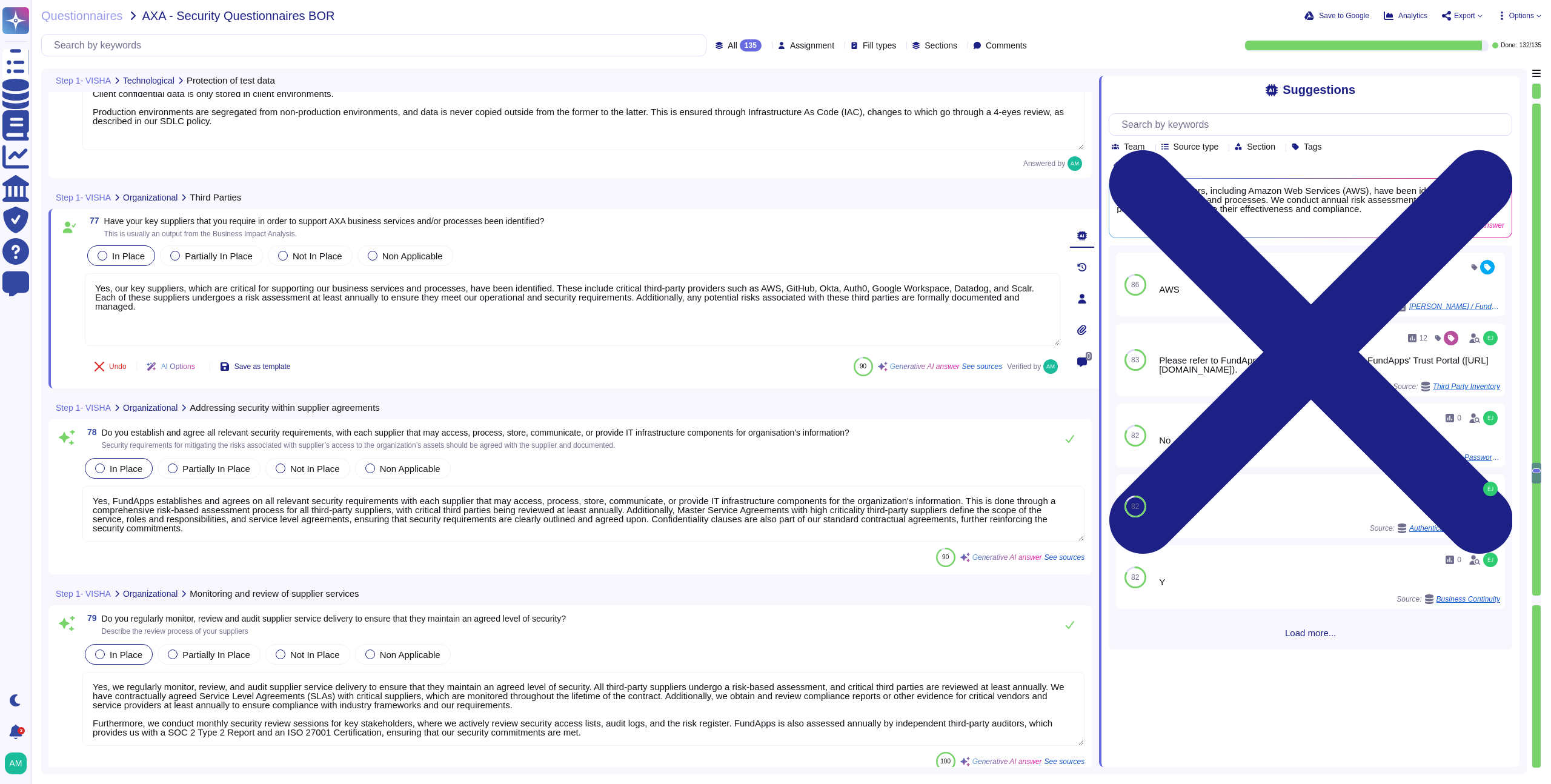
click at [674, 534] on textarea "Yes, FundApps establishes and agrees on all relevant security requirements with…" at bounding box center [584, 513] width 1003 height 56
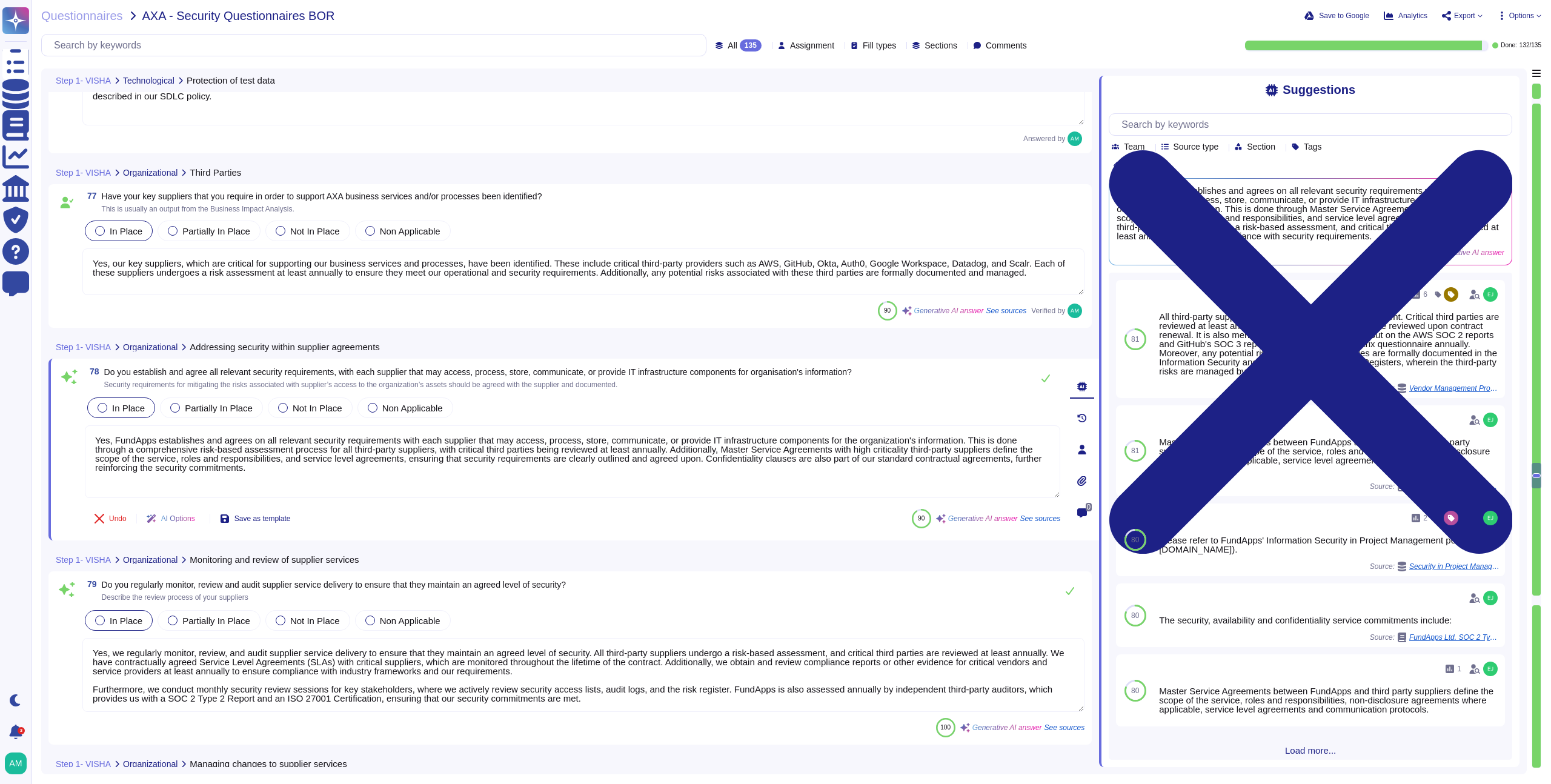
scroll to position [13963, 0]
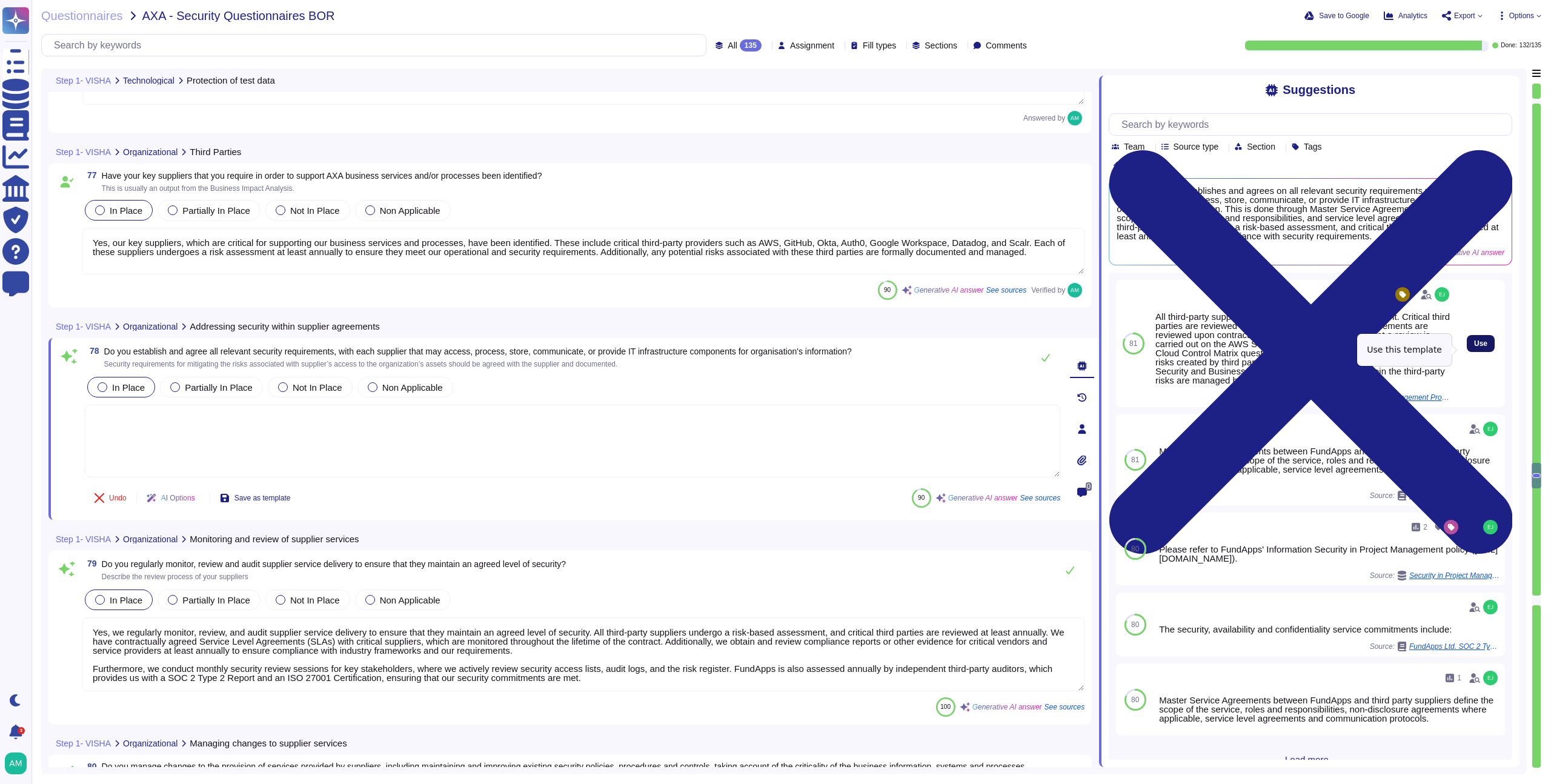
click at [1474, 347] on span "Use" at bounding box center [1481, 343] width 13 height 7
type textarea "All third-party suppliers go through a risk-based assessment. Critical third pa…"
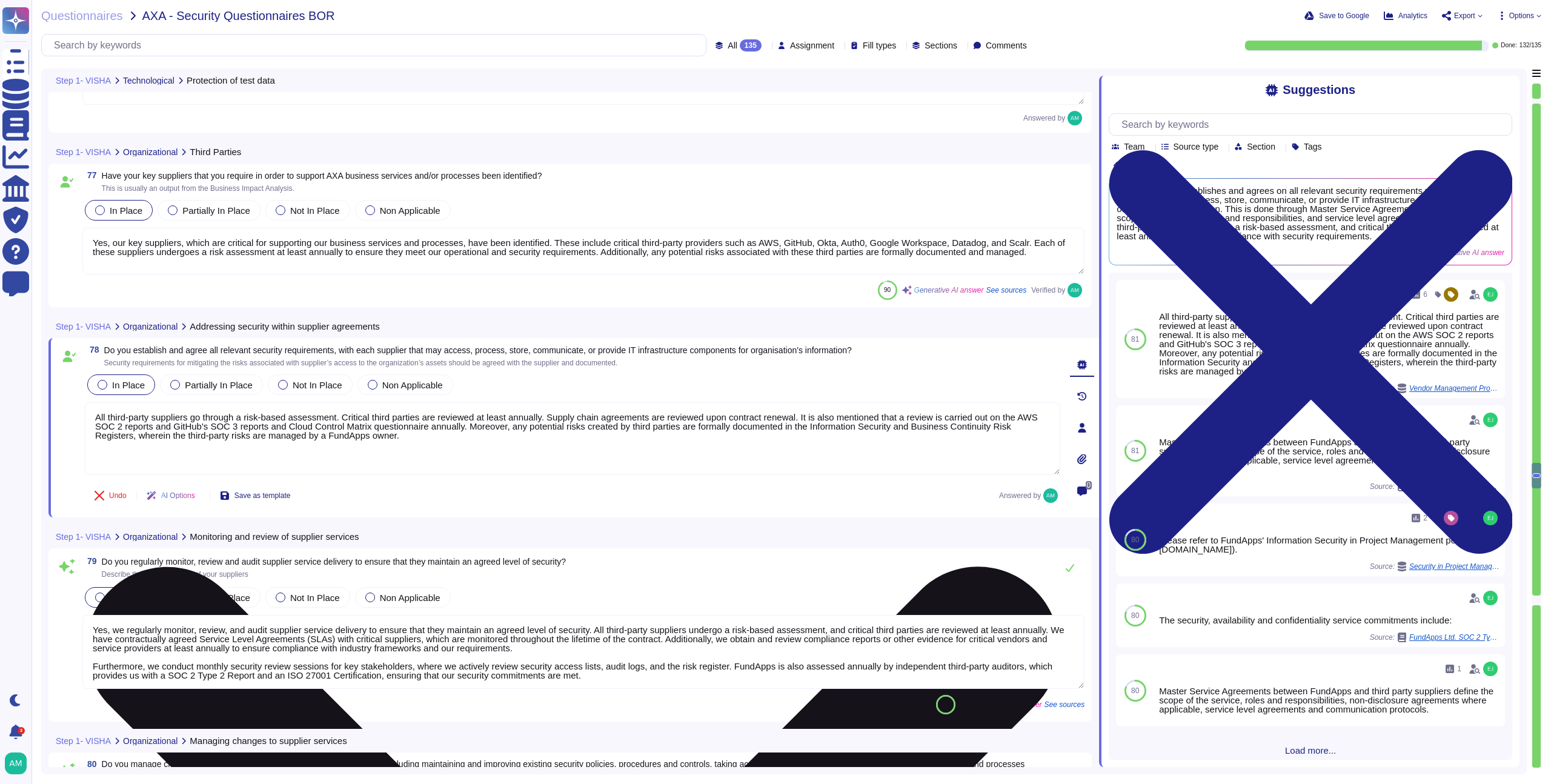
click at [743, 443] on textarea "All third-party suppliers go through a risk-based assessment. Critical third pa…" at bounding box center [572, 438] width 976 height 73
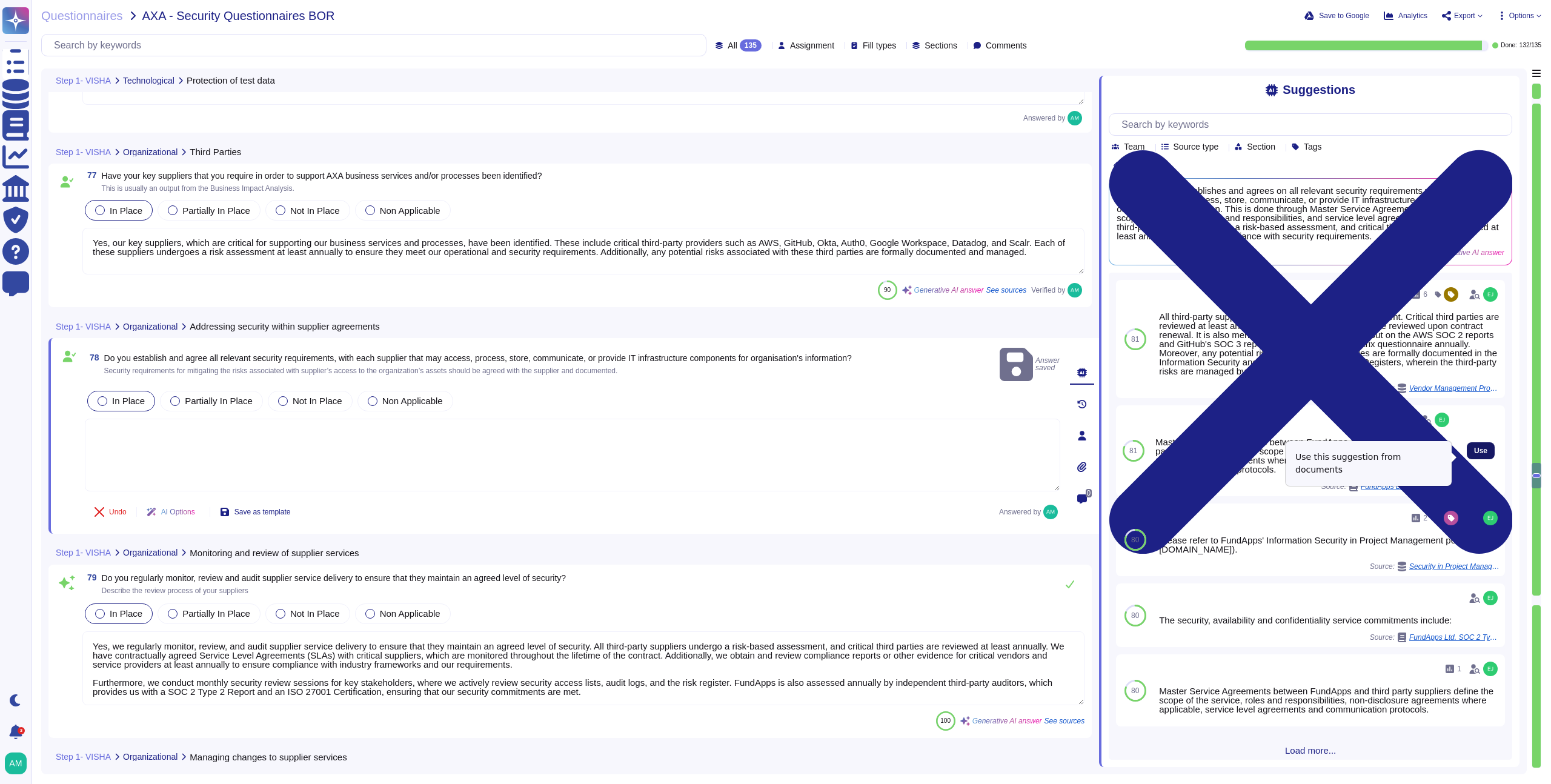
click at [1475, 453] on span "Use" at bounding box center [1481, 450] width 13 height 7
type textarea "Master Service Agreements between FundApps and high criticality third-party sup…"
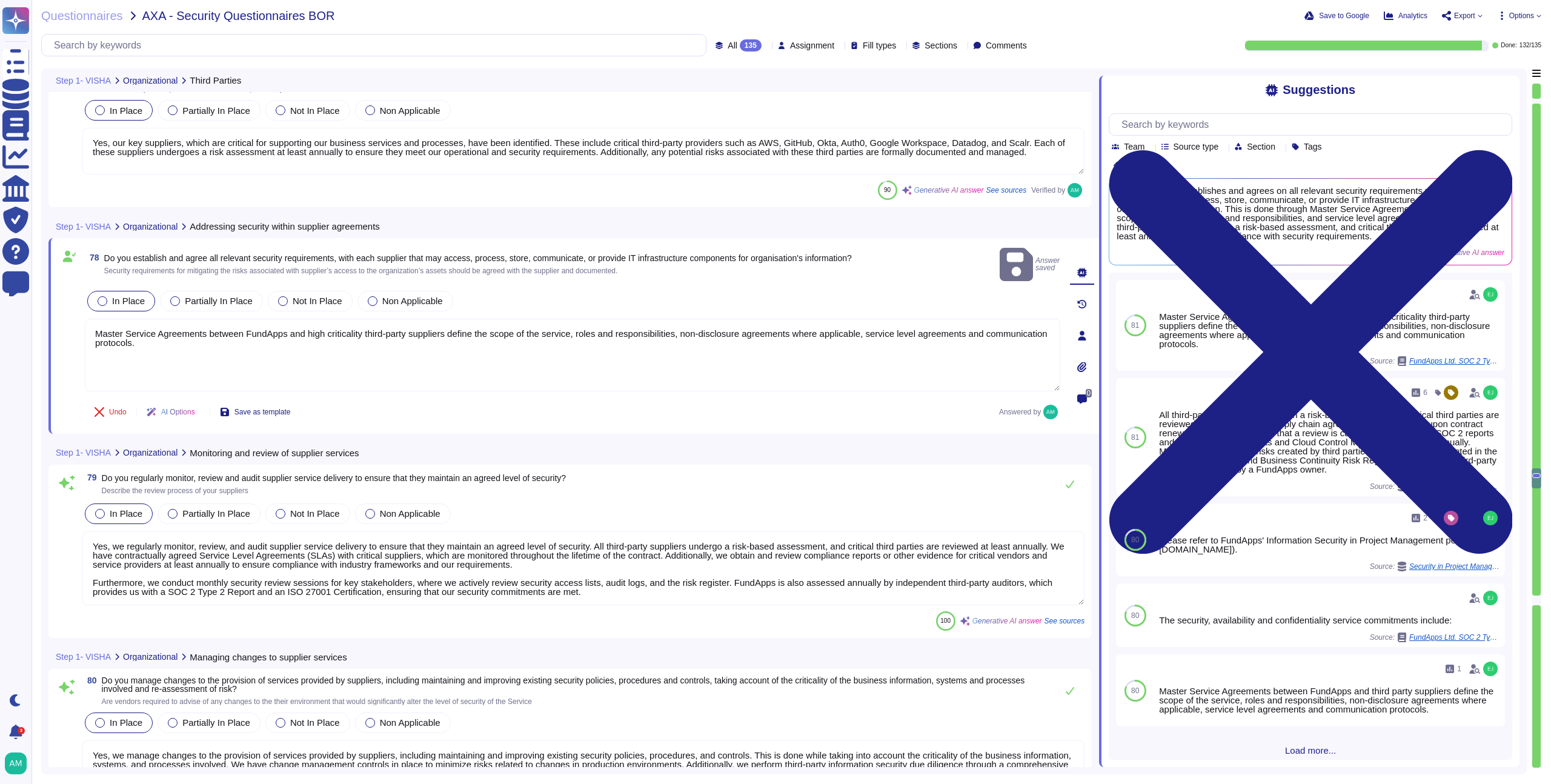
type textarea "FundApps exercises and tests its Business Continuity Plan and Disaster Recovery…"
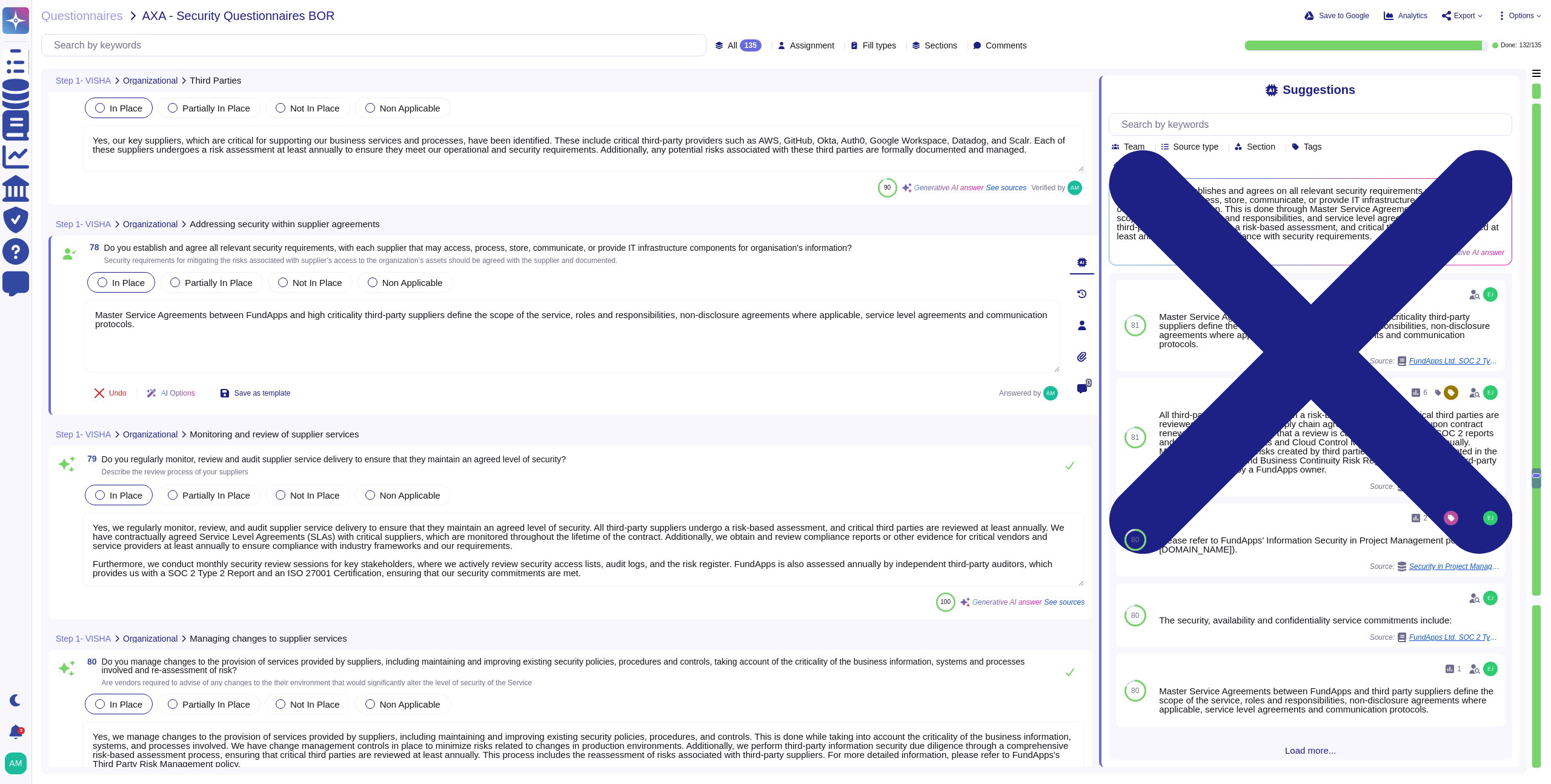
click at [636, 557] on textarea "Yes, we regularly monitor, review, and audit supplier service delivery to ensur…" at bounding box center [584, 549] width 1003 height 74
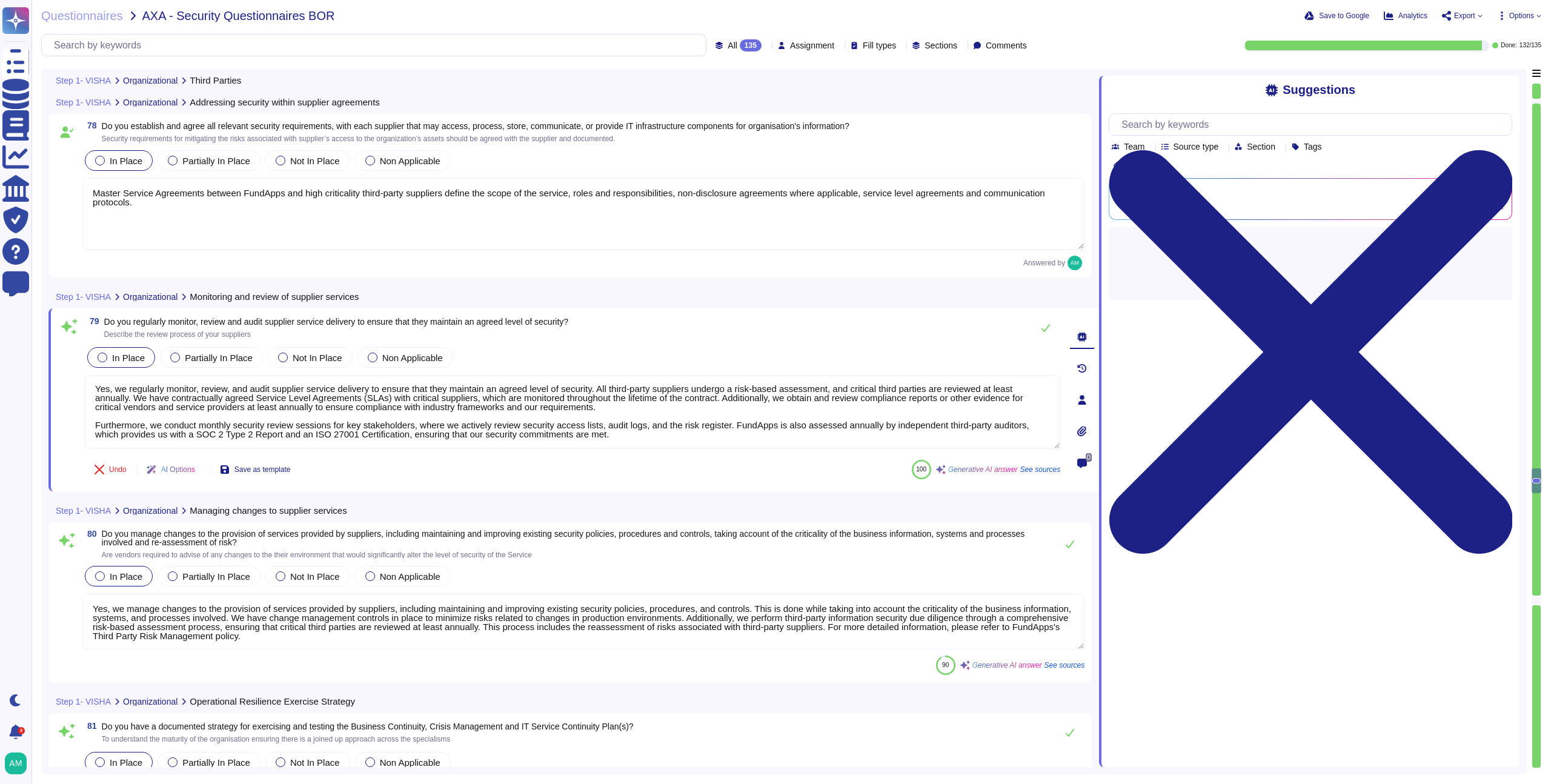
scroll to position [14180, 0]
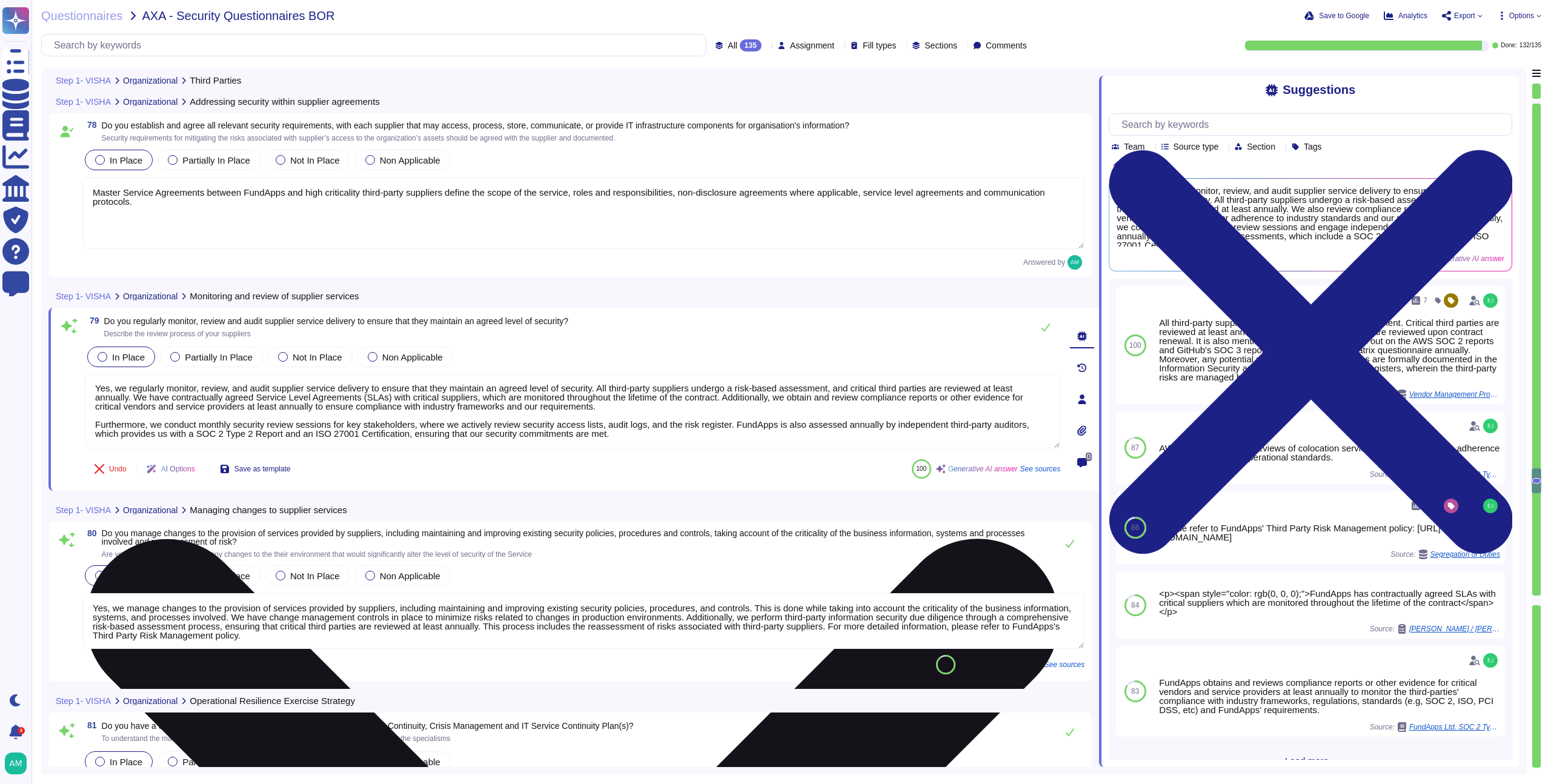
click at [683, 438] on textarea "Yes, we regularly monitor, review, and audit supplier service delivery to ensur…" at bounding box center [572, 411] width 976 height 74
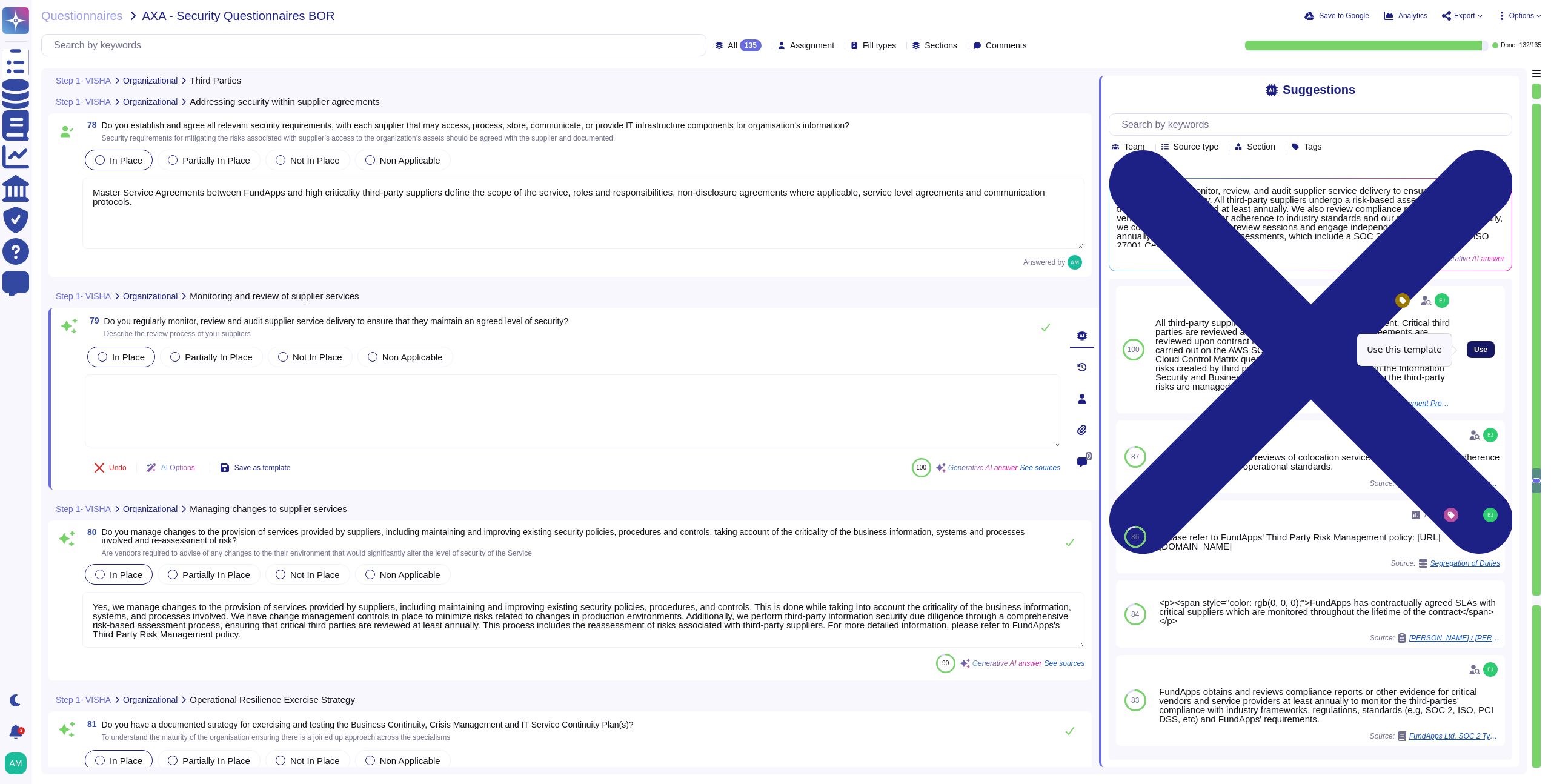
click at [1474, 350] on span "Use" at bounding box center [1481, 349] width 13 height 7
type textarea "All third-party suppliers go through a risk-based assessment. Critical third pa…"
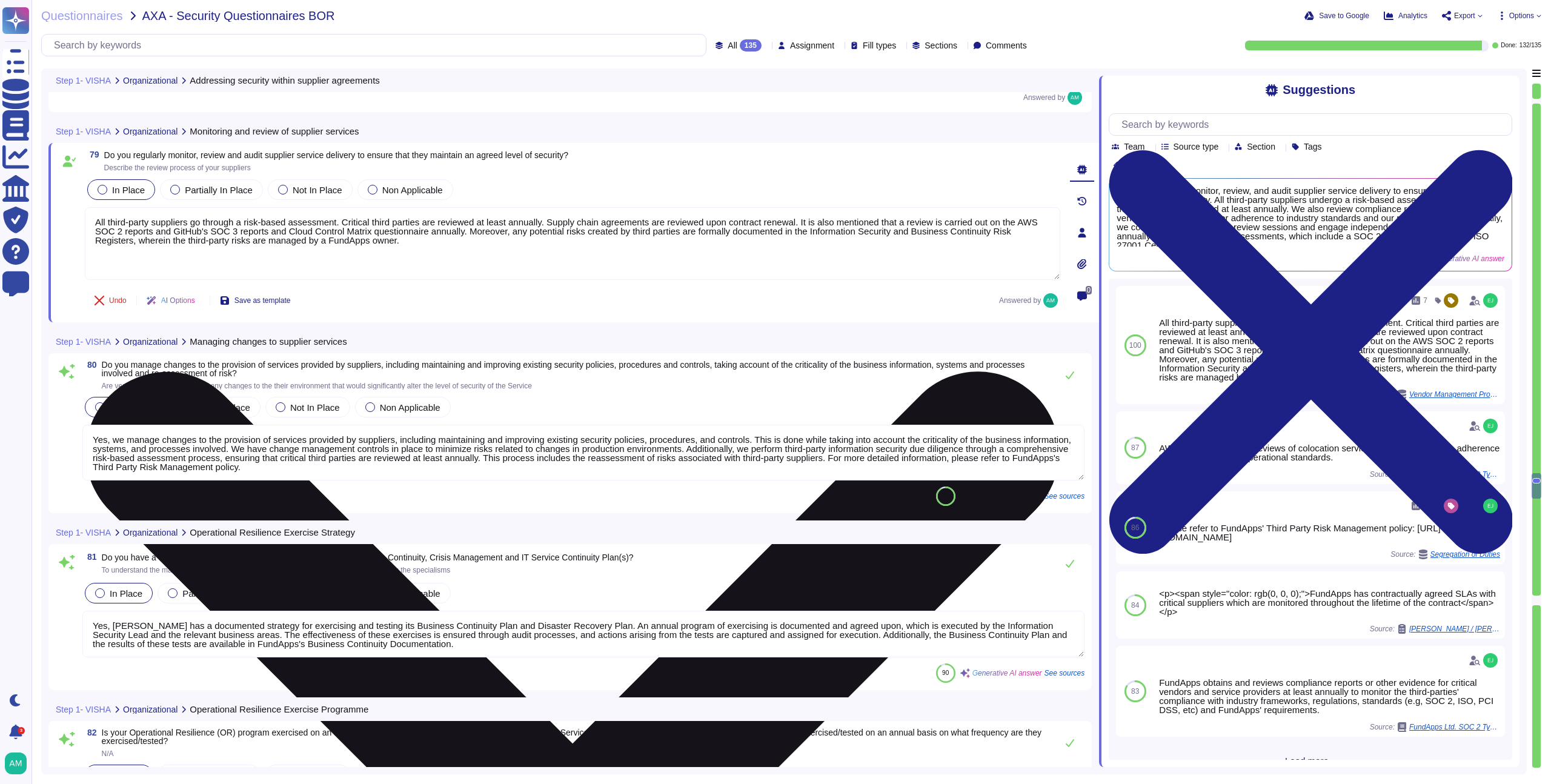
scroll to position [14364, 0]
type textarea "Yes, FundApps uses exercise and test results to improve and update its Business…"
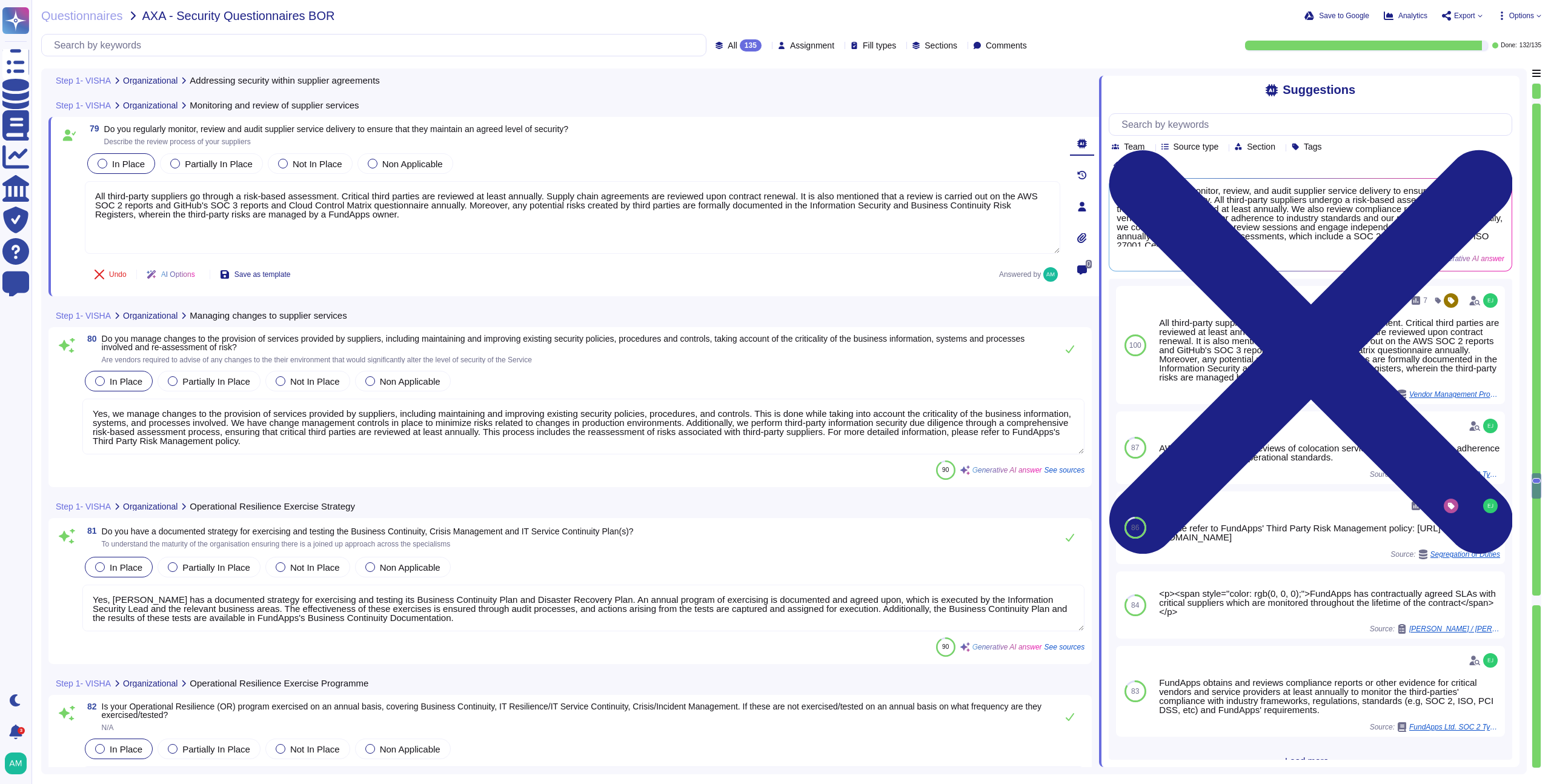
type textarea "Gaps identified during exercises and tests are assessed at the monthly meeting,…"
click at [472, 421] on textarea "Yes, we manage changes to the provision of services provided by suppliers, incl…" at bounding box center [584, 426] width 1003 height 56
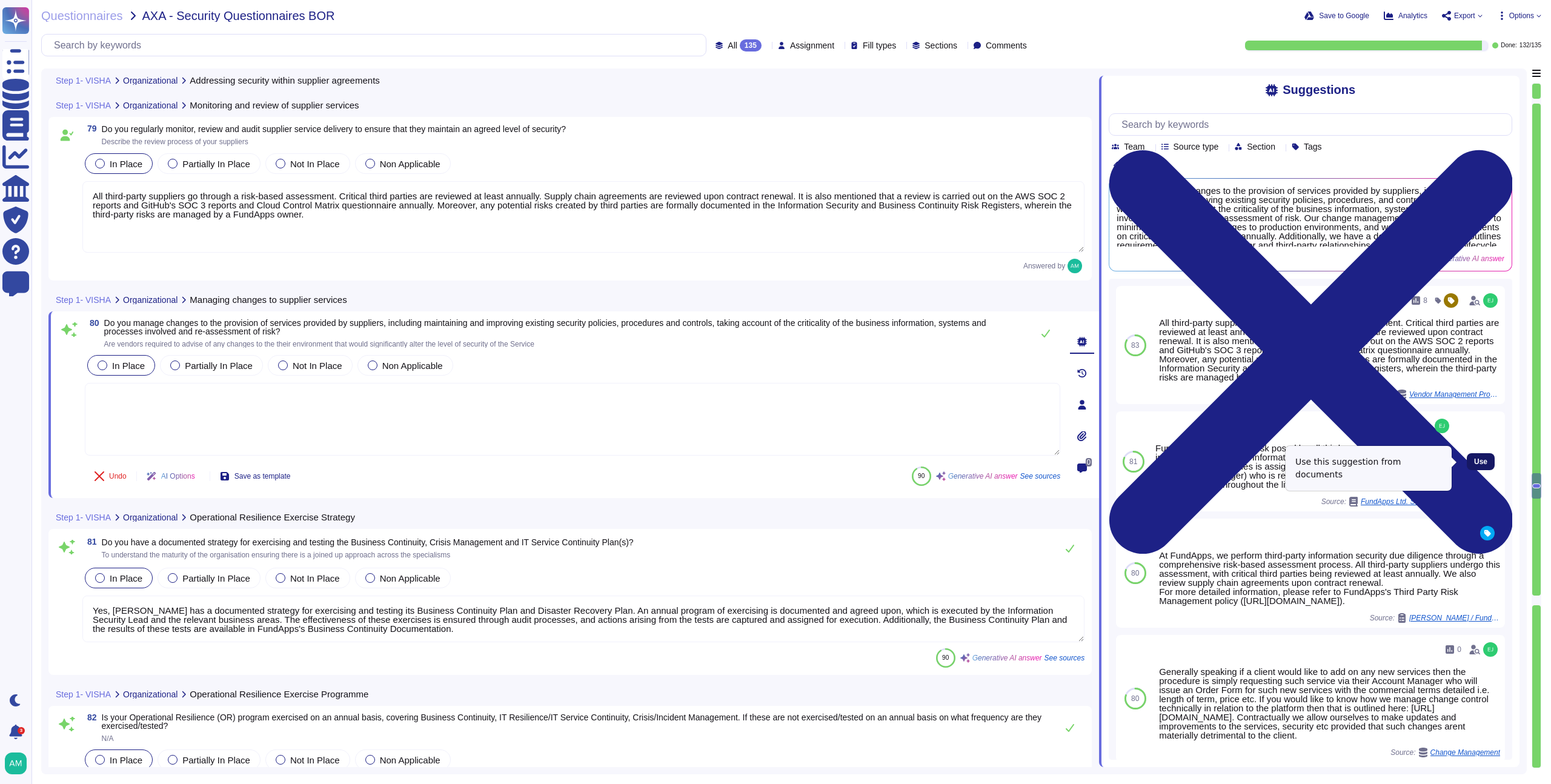
click at [1467, 460] on button "Use" at bounding box center [1481, 462] width 28 height 17
type textarea "FundApps assesses the risk posed by all third-party providers which interact wi…"
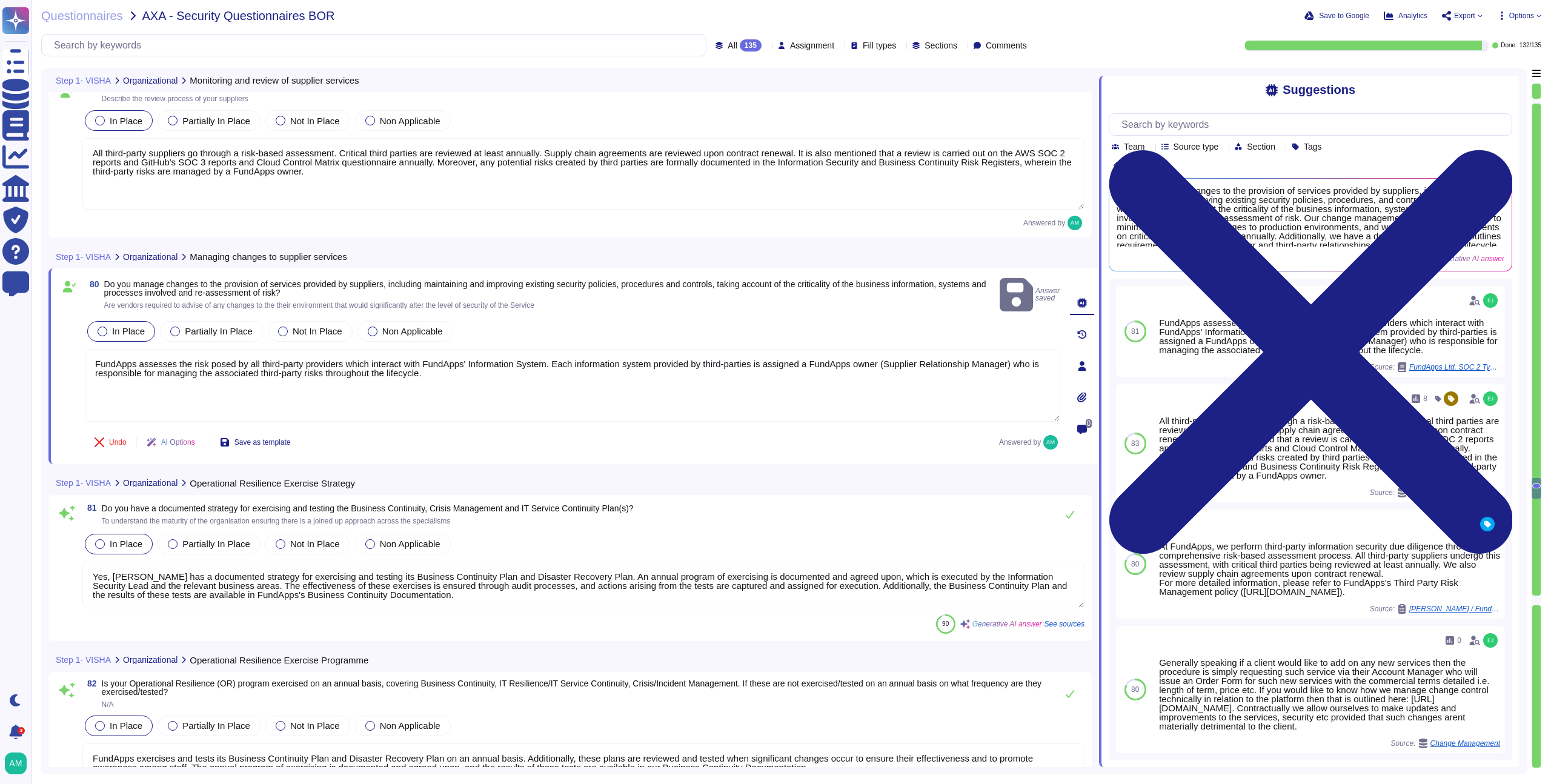
type textarea "Gaps identified during exercises and tests are assessed at the monthly meeting,…"
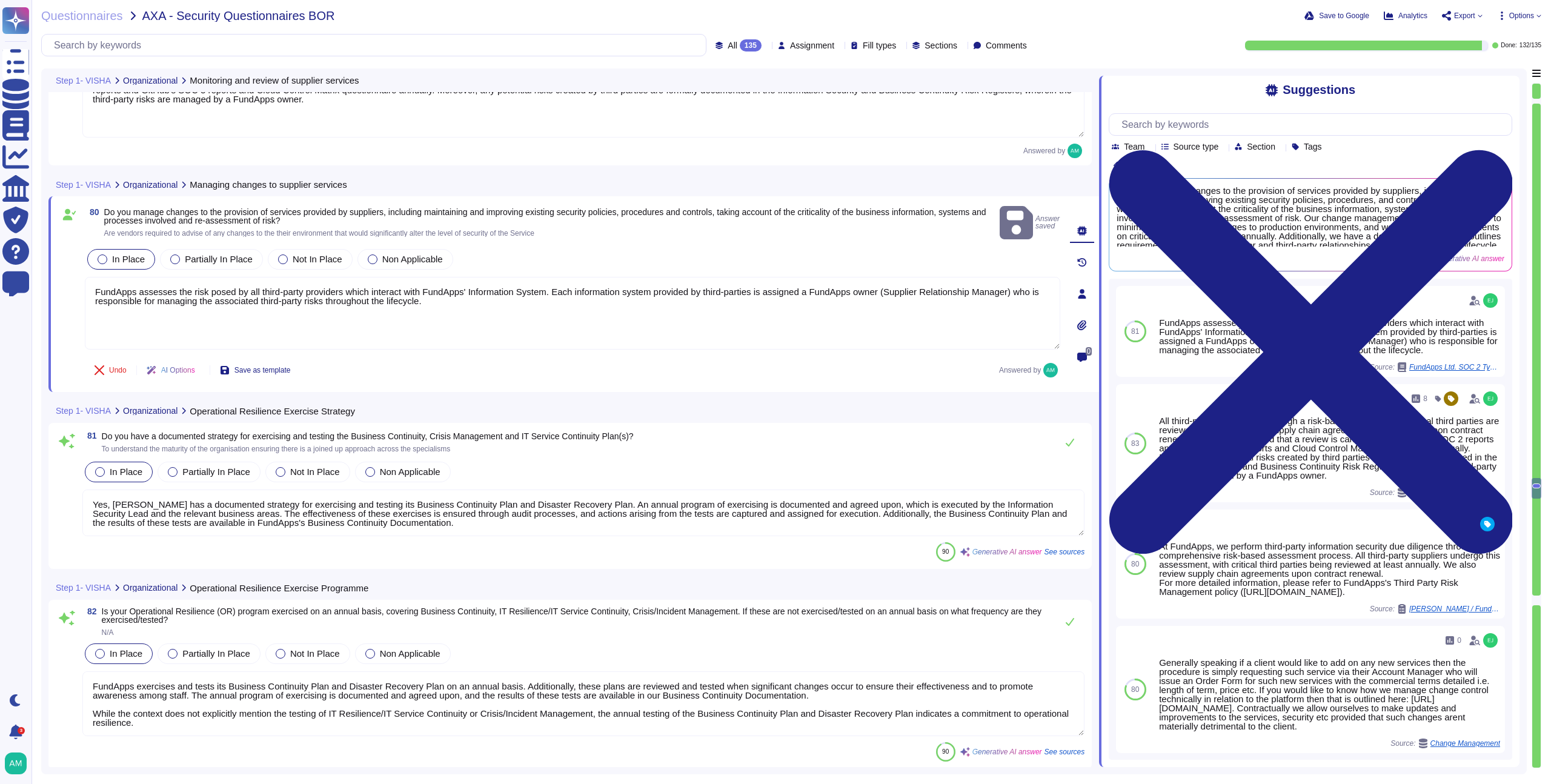
scroll to position [14472, 0]
click at [531, 519] on textarea "Yes, [PERSON_NAME] has a documented strategy for exercising and testing its Bus…" at bounding box center [584, 511] width 1003 height 47
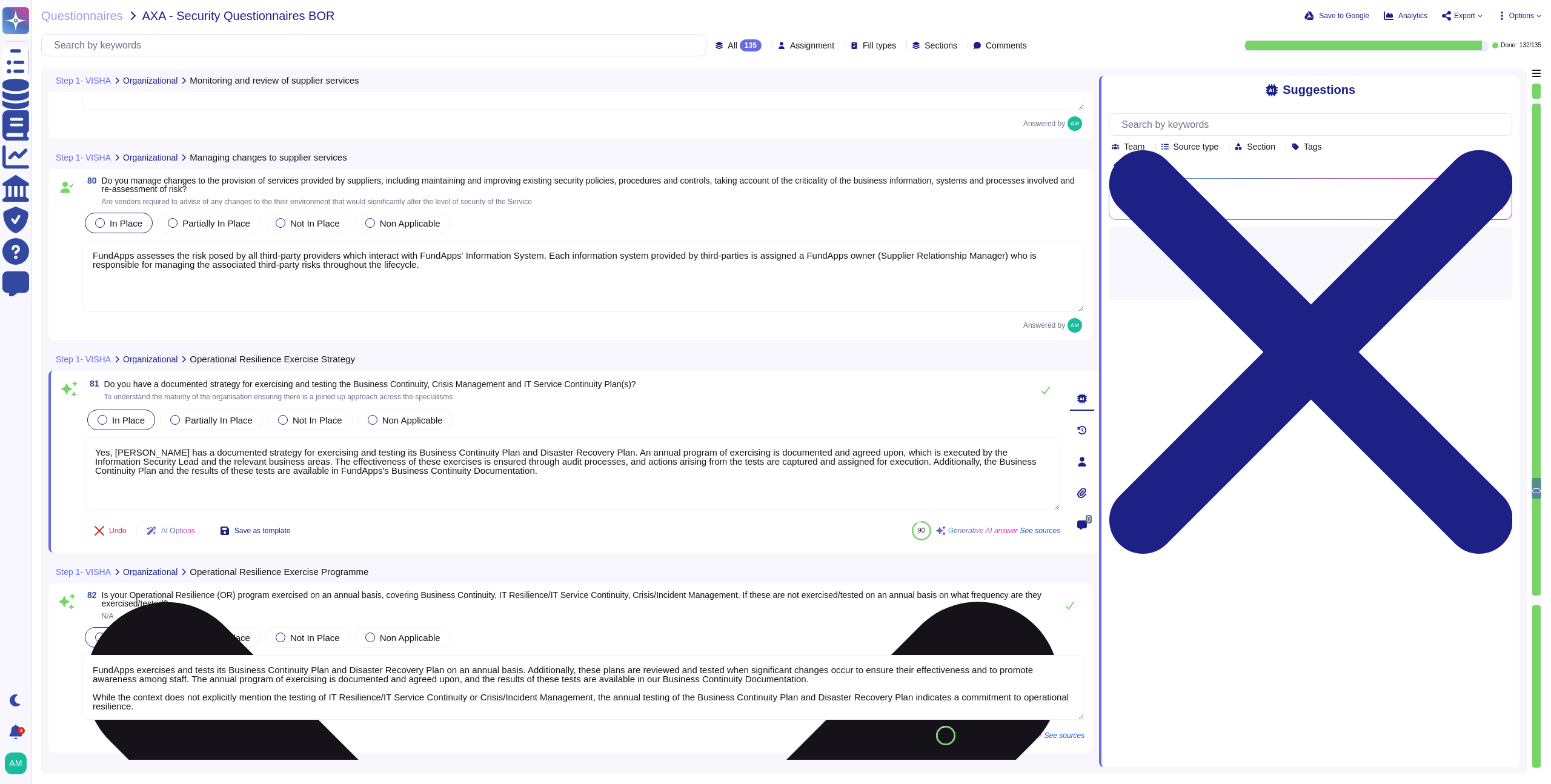
scroll to position [14503, 0]
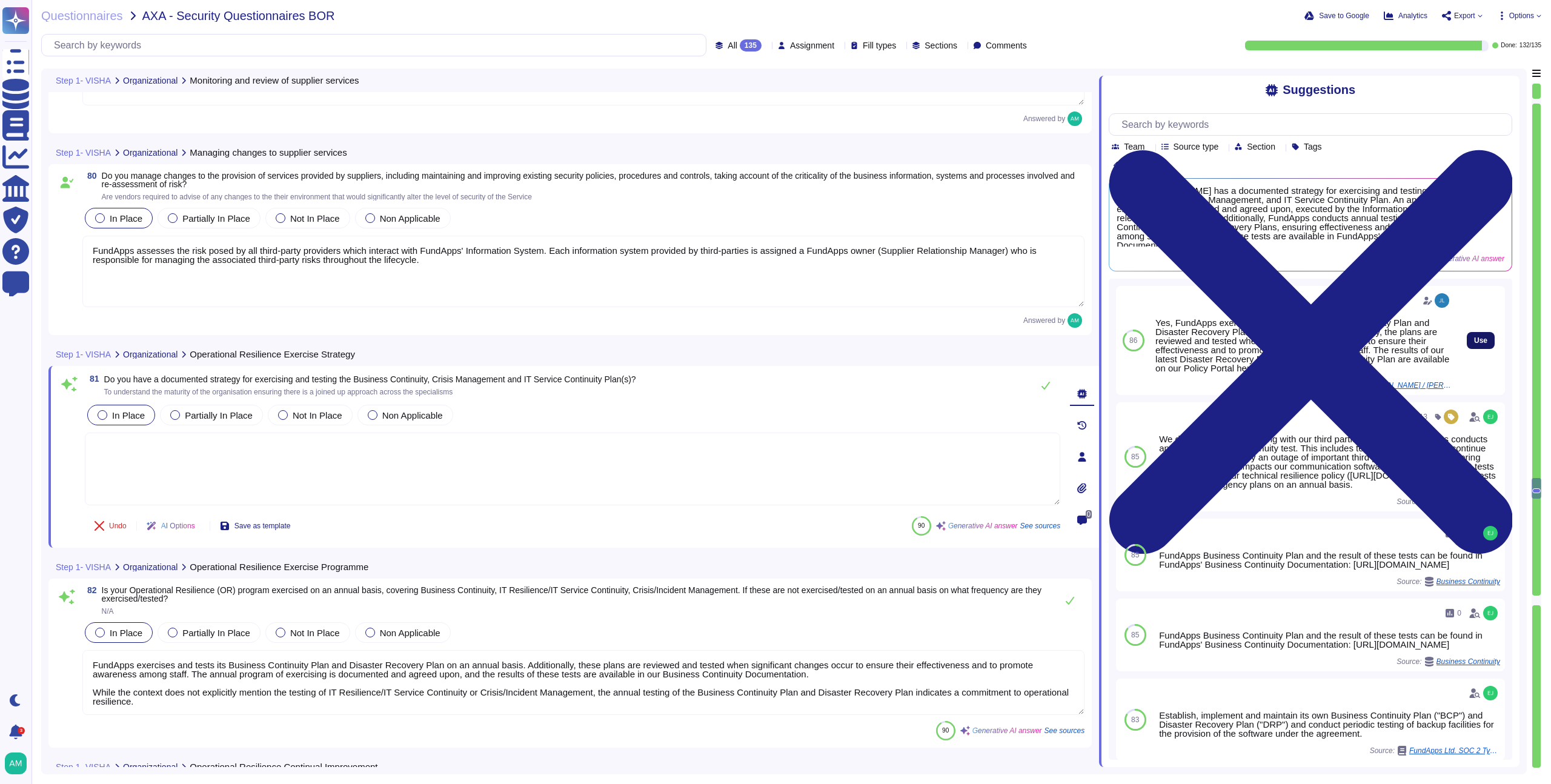
click at [1467, 349] on button "Use" at bounding box center [1481, 341] width 28 height 17
type textarea "Yes, FundApps exercises and tests its Business Continuity Plan and Disaster Rec…"
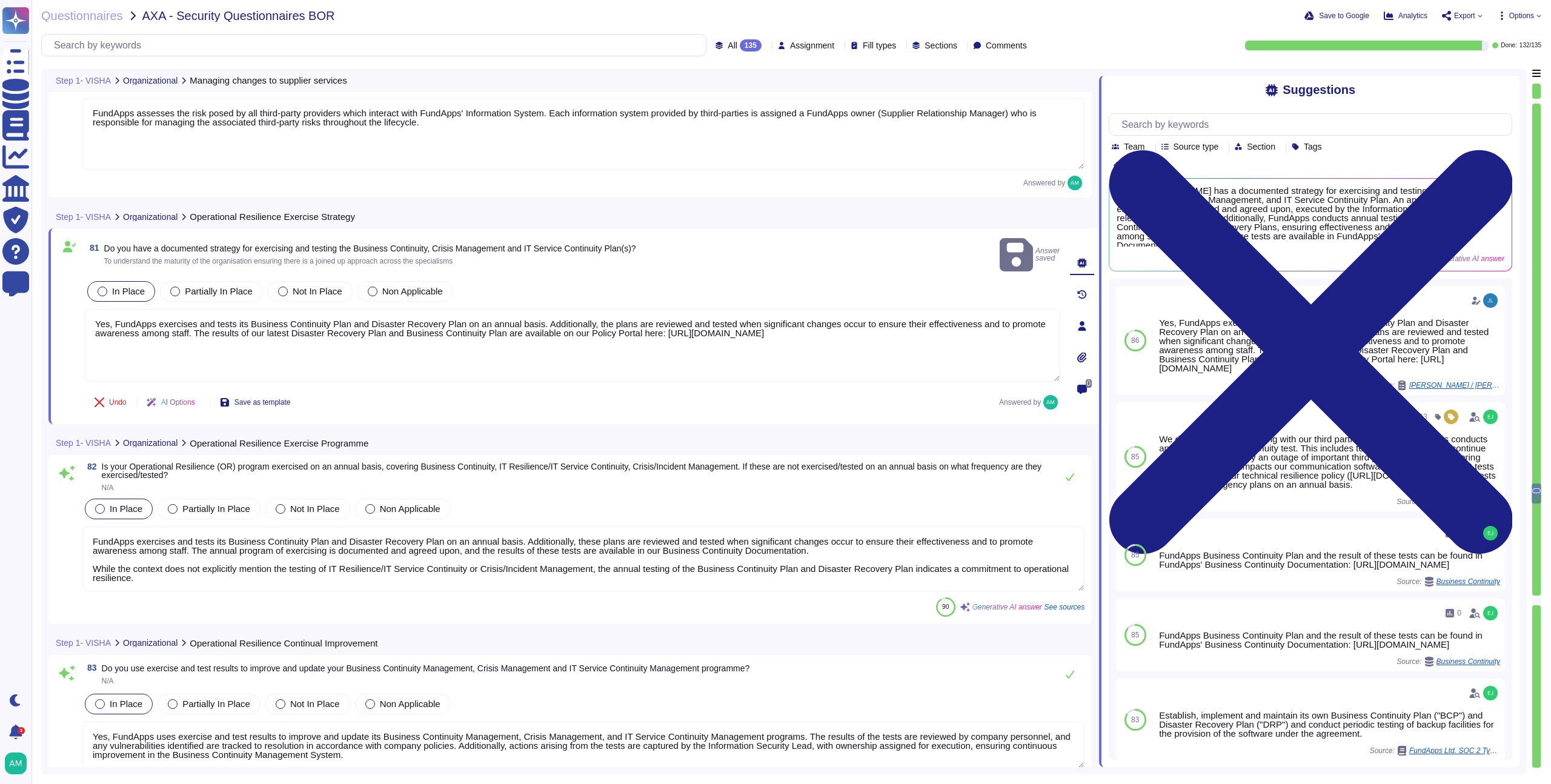
type textarea "FundApps has implemented a Business Continuity Plan that outlines the steps tak…"
click at [645, 560] on textarea "FundApps exercises and tests its Business Continuity Plan and Disaster Recovery…" at bounding box center [584, 557] width 1003 height 65
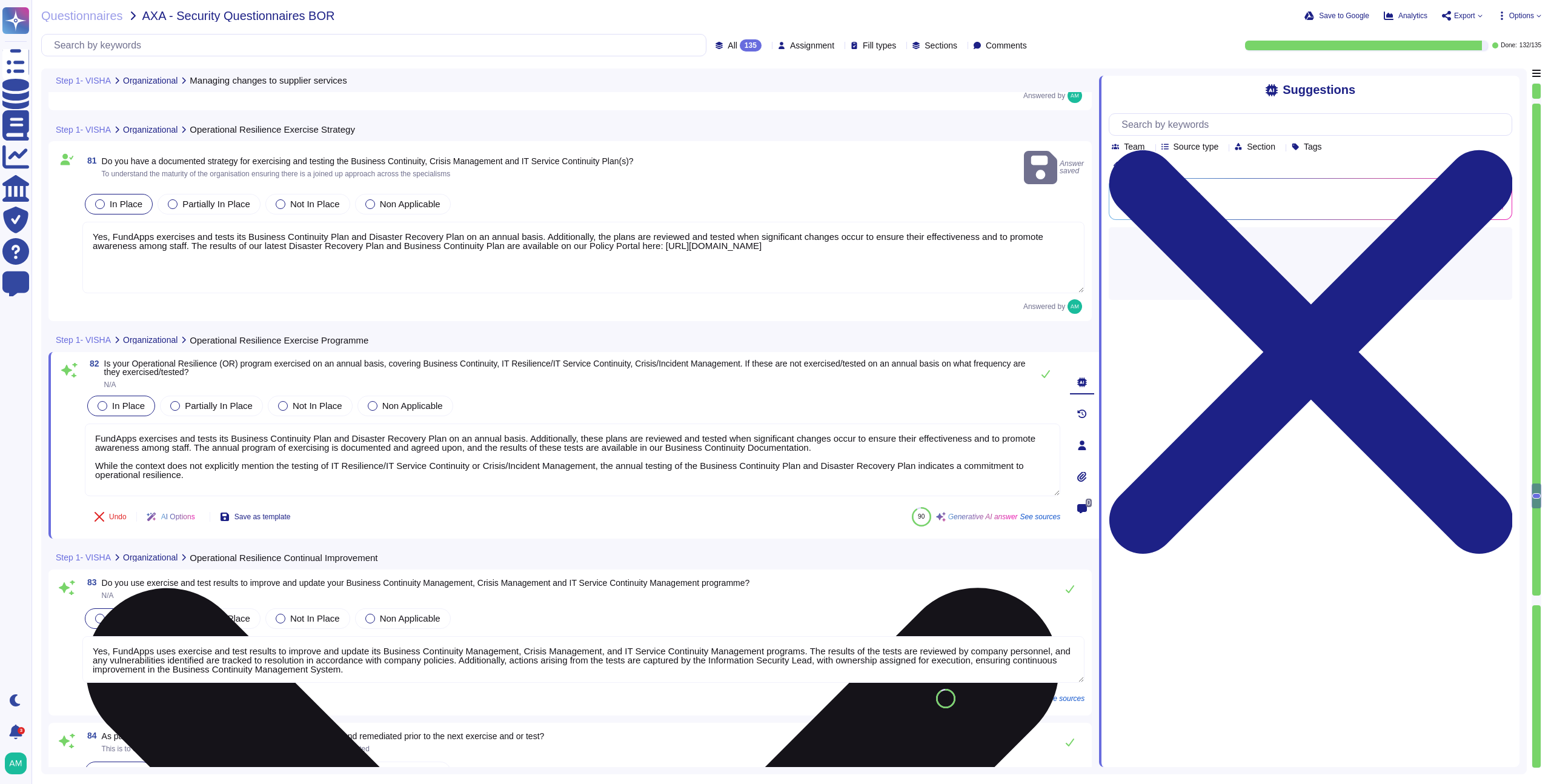
scroll to position [14731, 0]
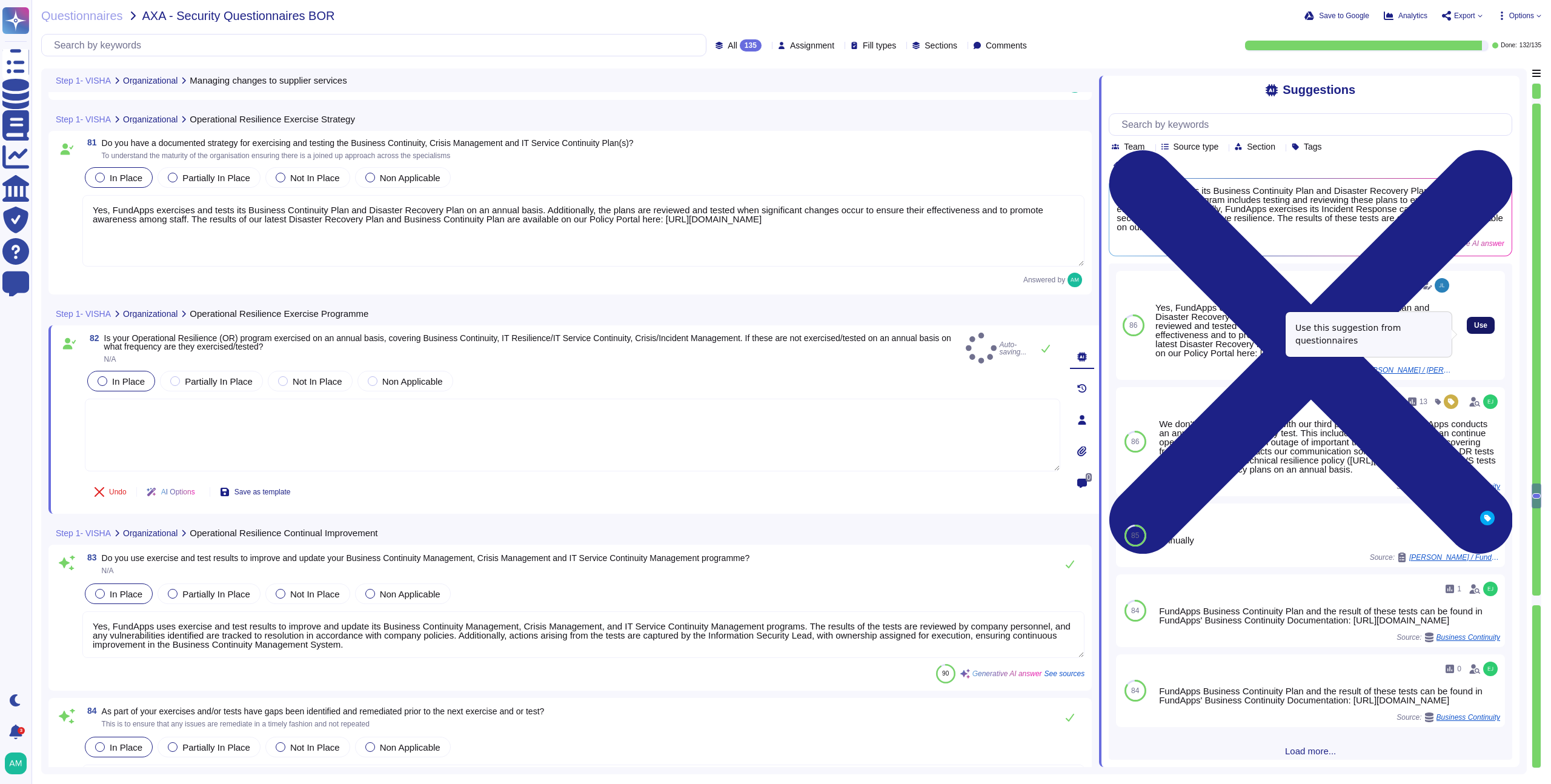
click at [1474, 329] on span "Use" at bounding box center [1481, 325] width 13 height 7
type textarea "Yes, FundApps exercises and tests its Business Continuity Plan and Disaster Rec…"
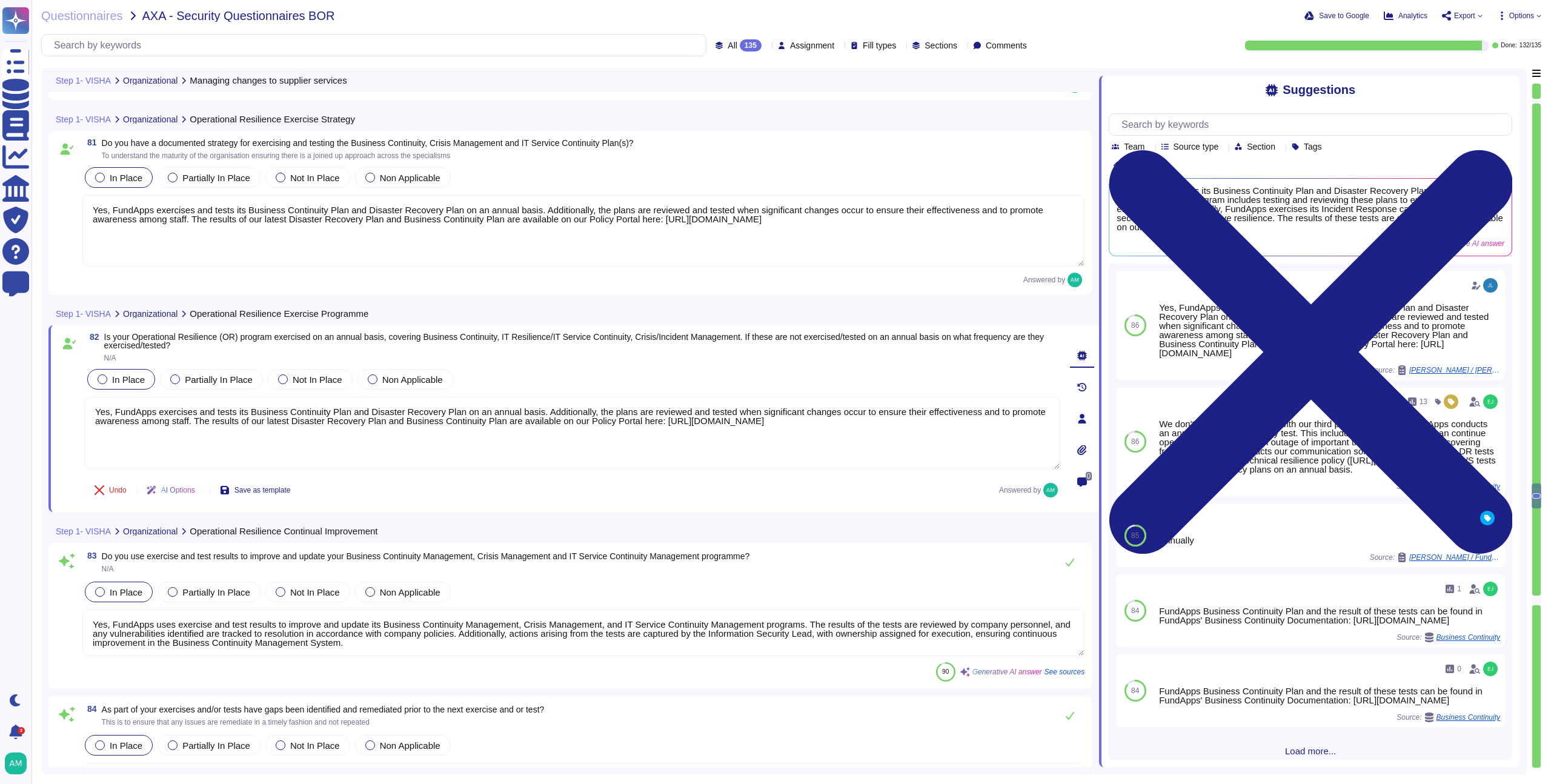
click at [361, 253] on textarea "Yes, FundApps exercises and tests its Business Continuity Plan and Disaster Rec…" at bounding box center [584, 231] width 1003 height 71
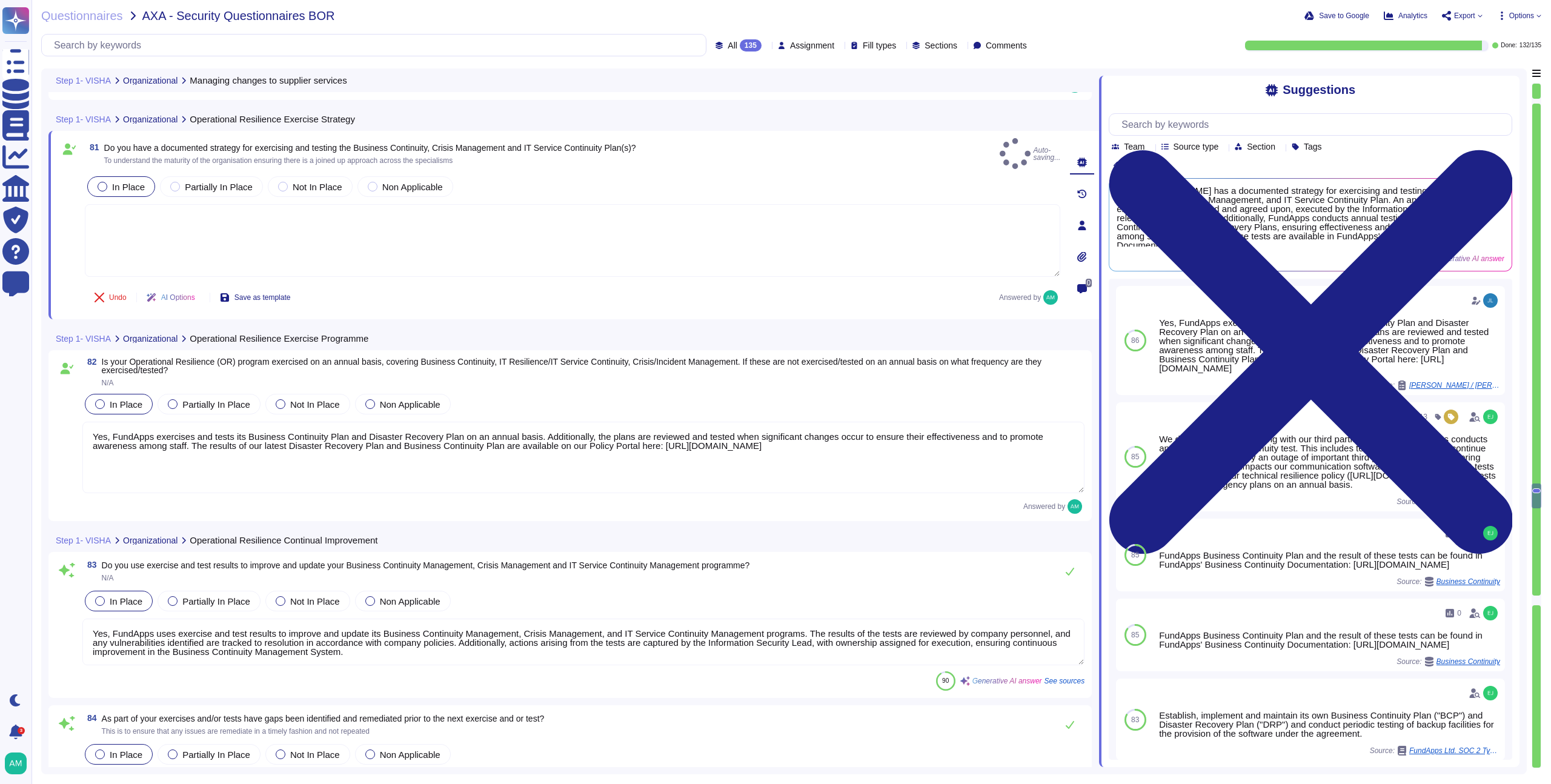
click at [748, 161] on div "81 Do you have a documented strategy for exercising and testing the Business Co…" at bounding box center [560, 225] width 1003 height 174
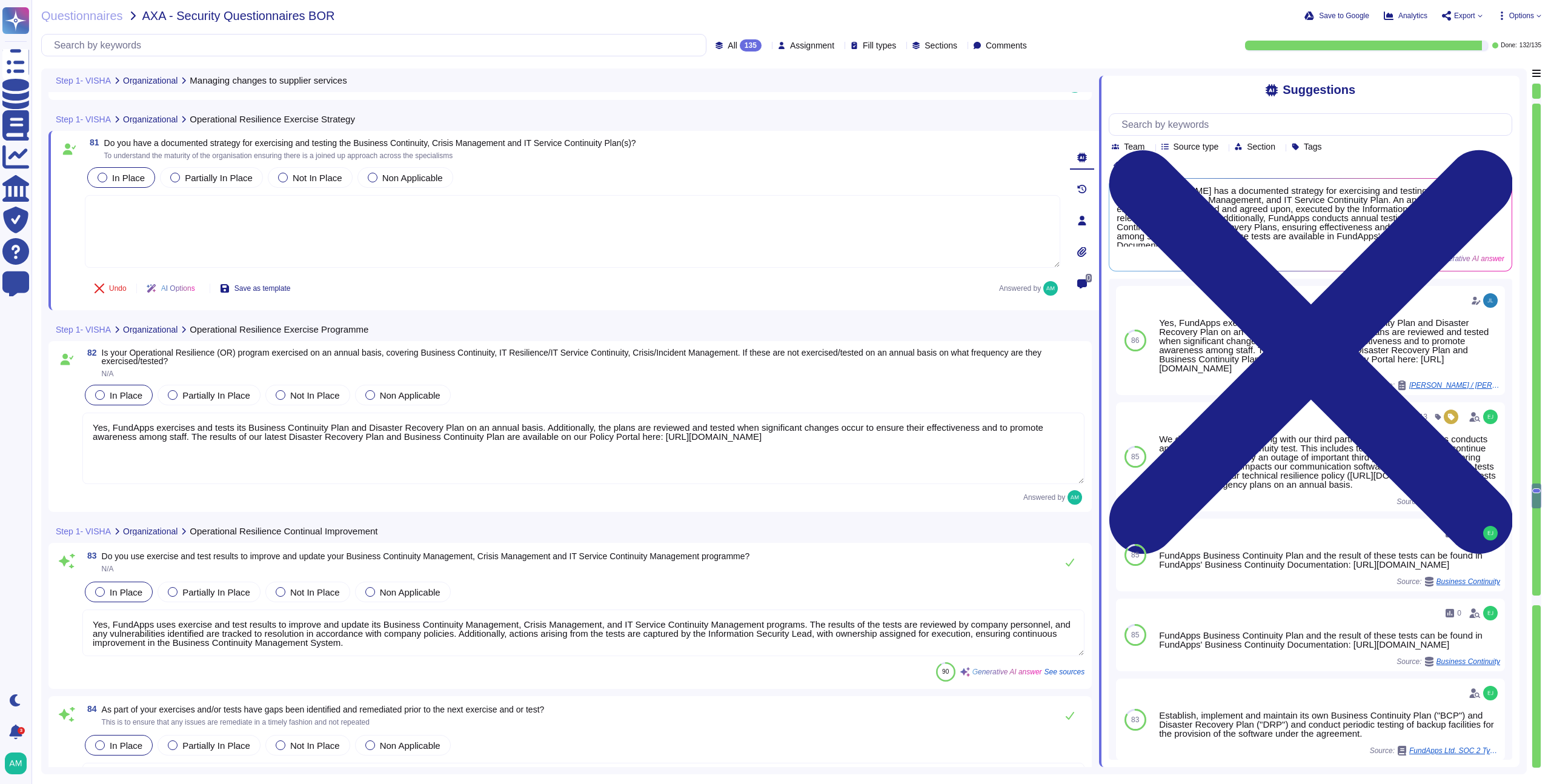
click at [407, 244] on textarea at bounding box center [572, 231] width 976 height 73
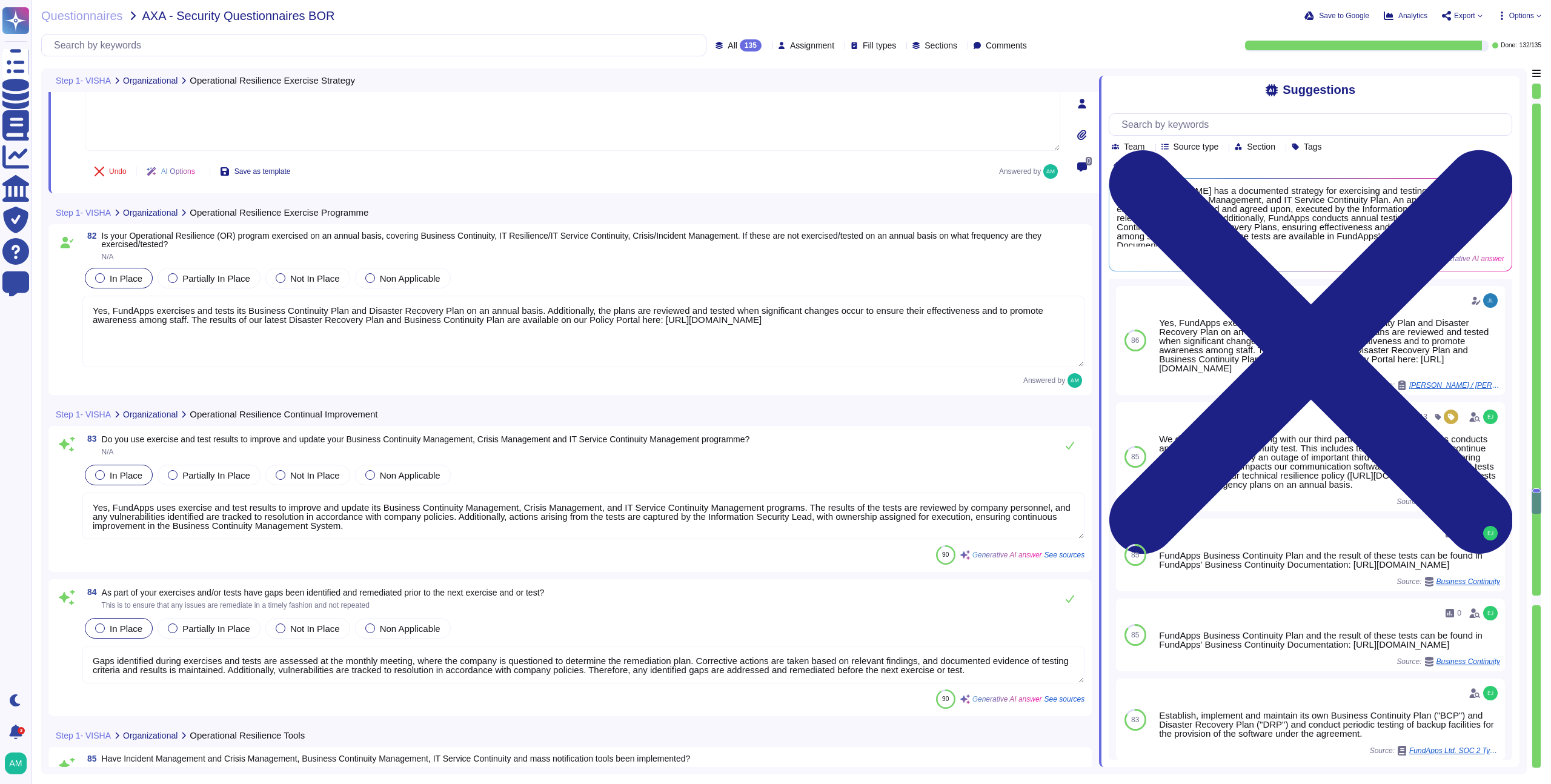
type textarea "Yes, FundApps has established management responsibilities and procedures to ens…"
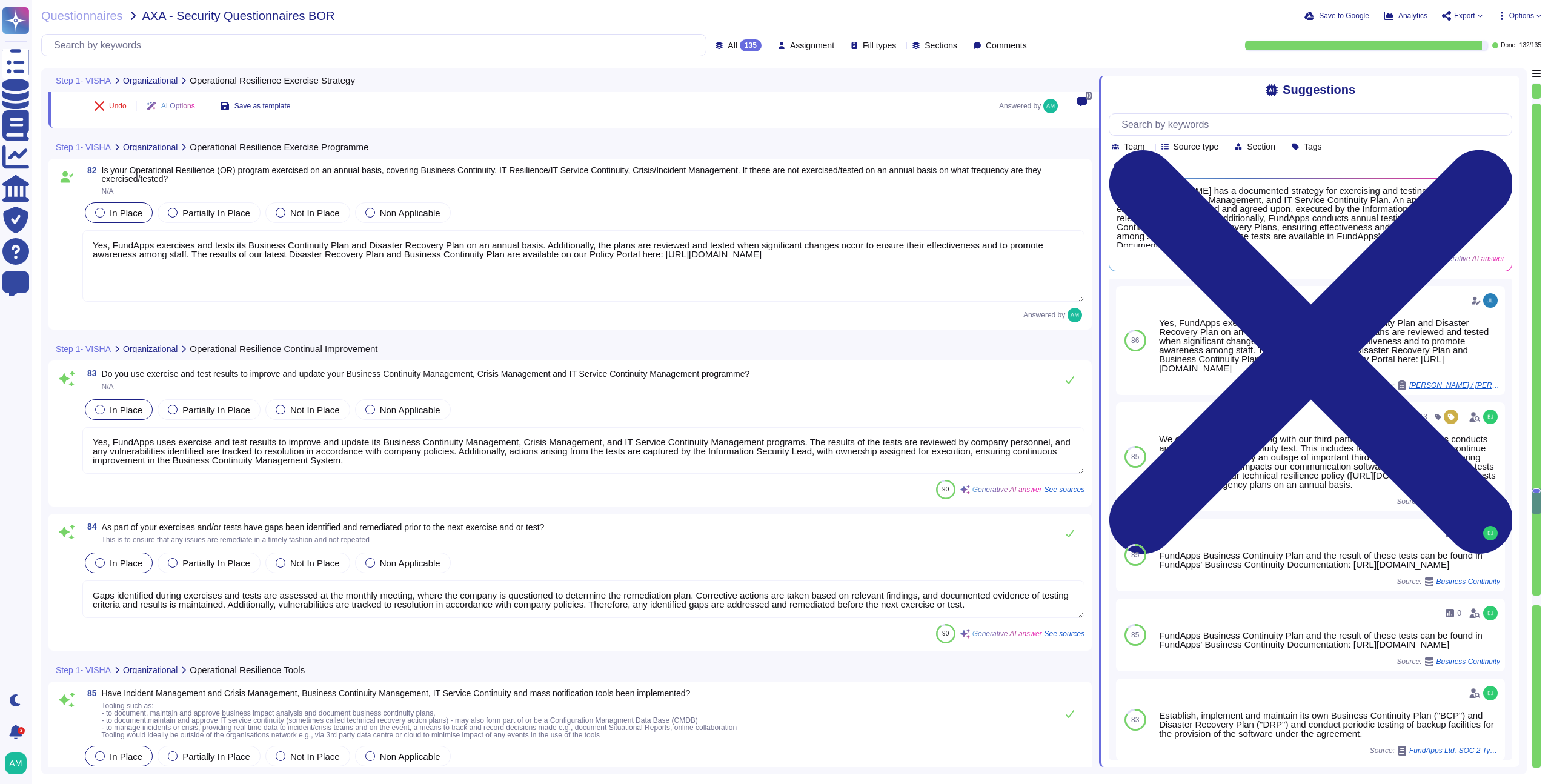
scroll to position [14918, 0]
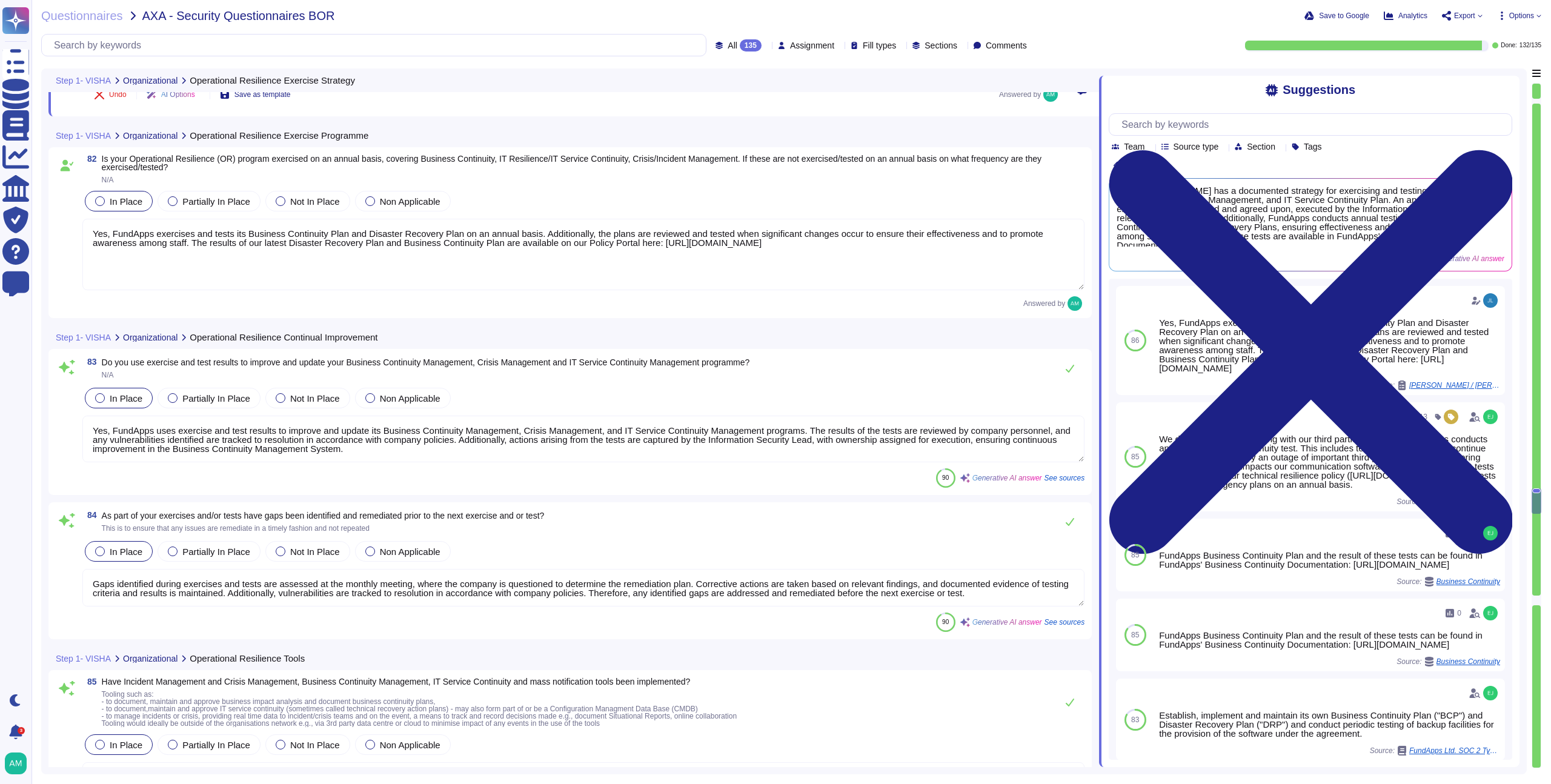
click at [697, 474] on div "90 Generative AI answer See sources" at bounding box center [584, 478] width 1003 height 20
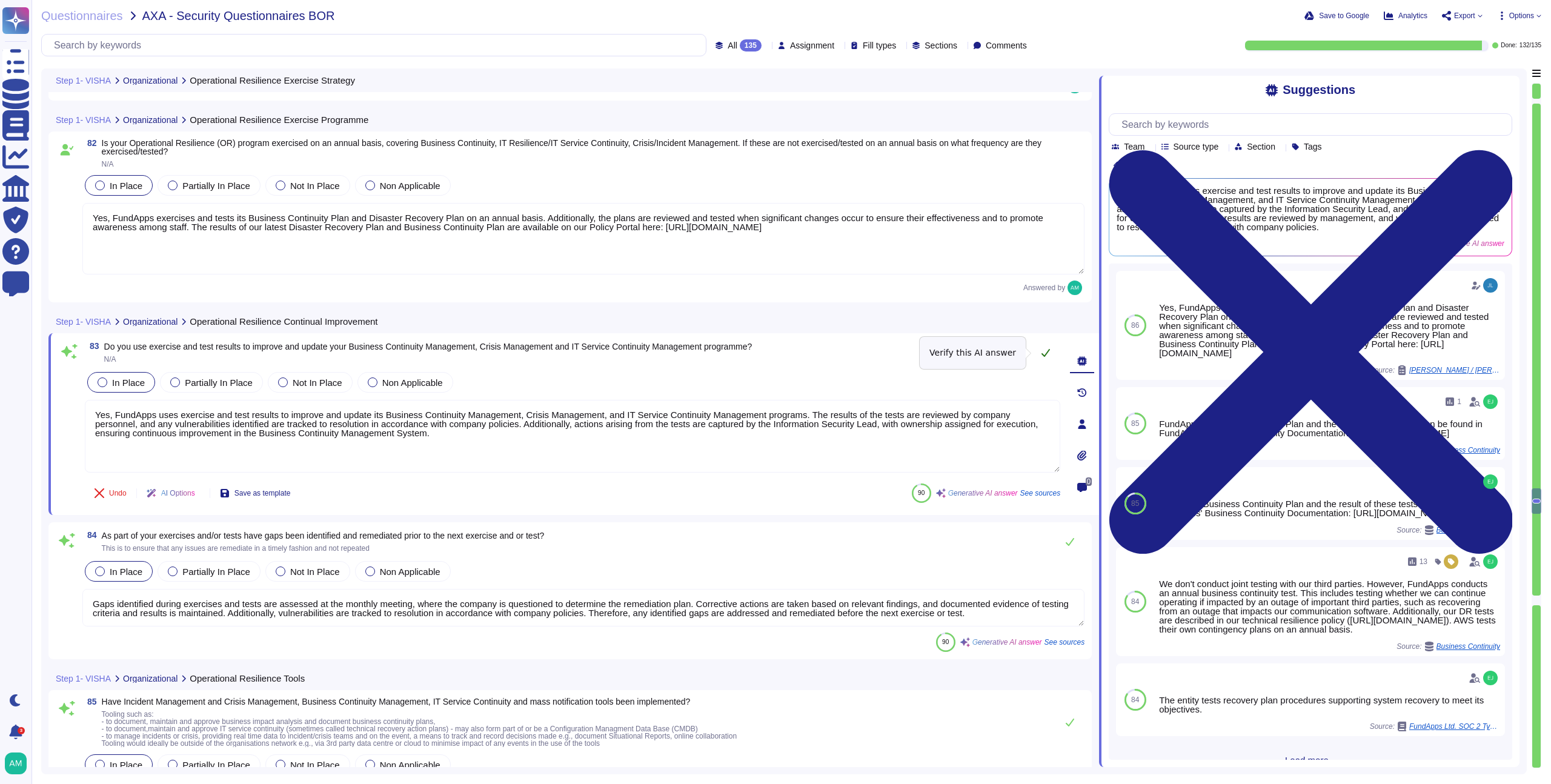
click at [1052, 350] on button at bounding box center [1046, 352] width 29 height 24
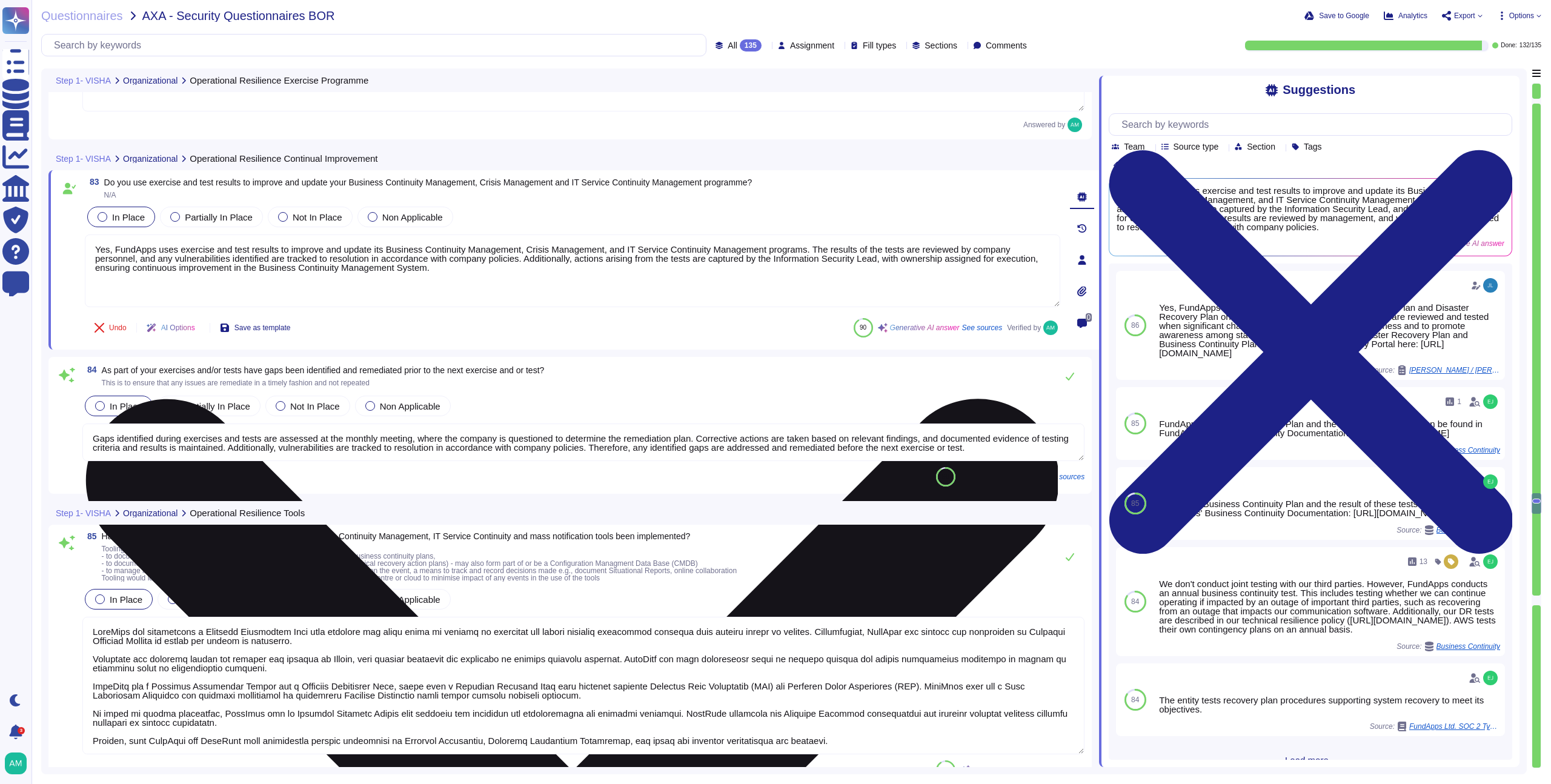
type textarea "FundApps has established procedures for reporting incidents and crises, includi…"
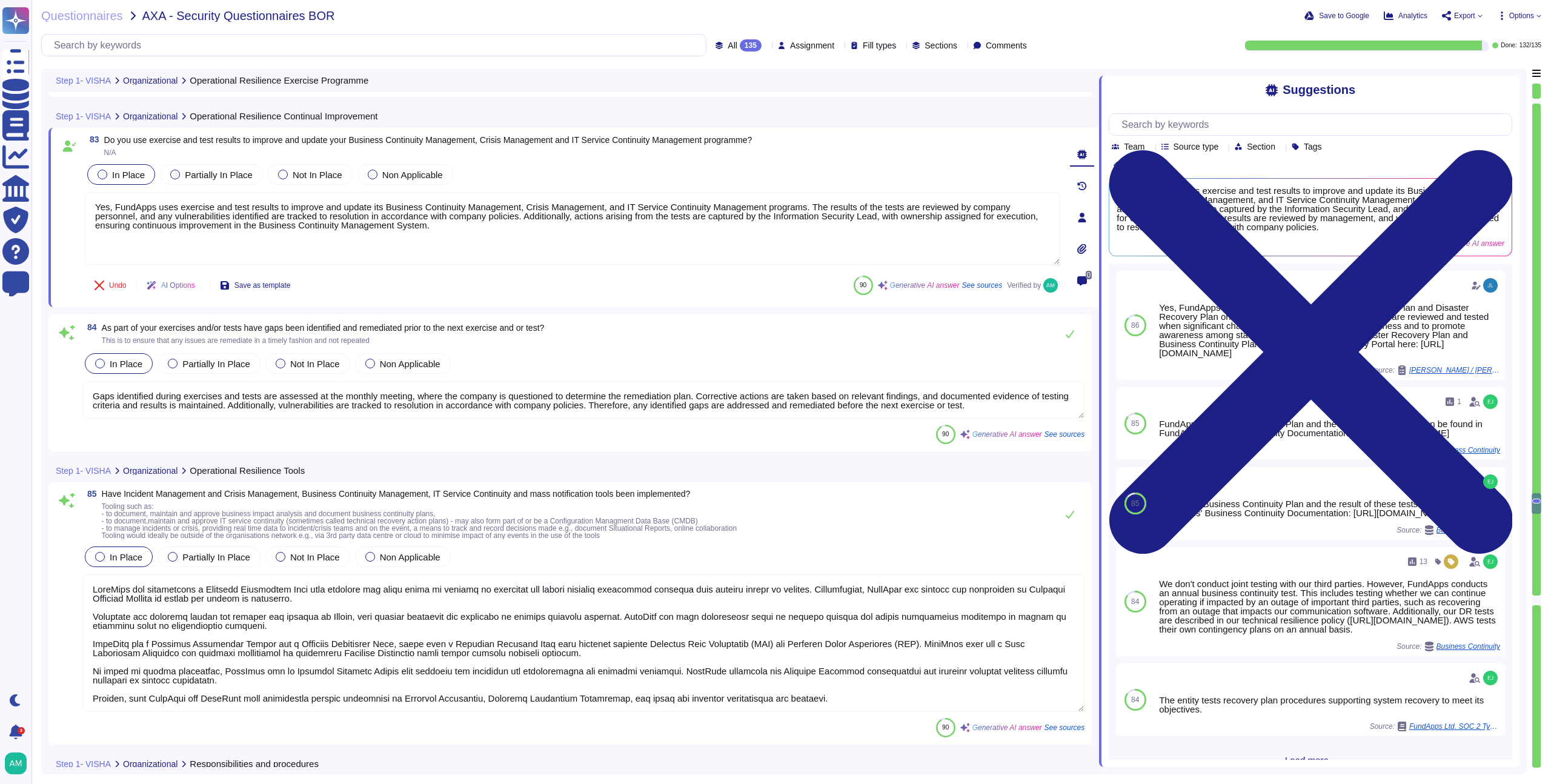
click at [634, 422] on div "84 As part of your exercises and/or tests have gaps been identified and remedia…" at bounding box center [570, 383] width 1029 height 122
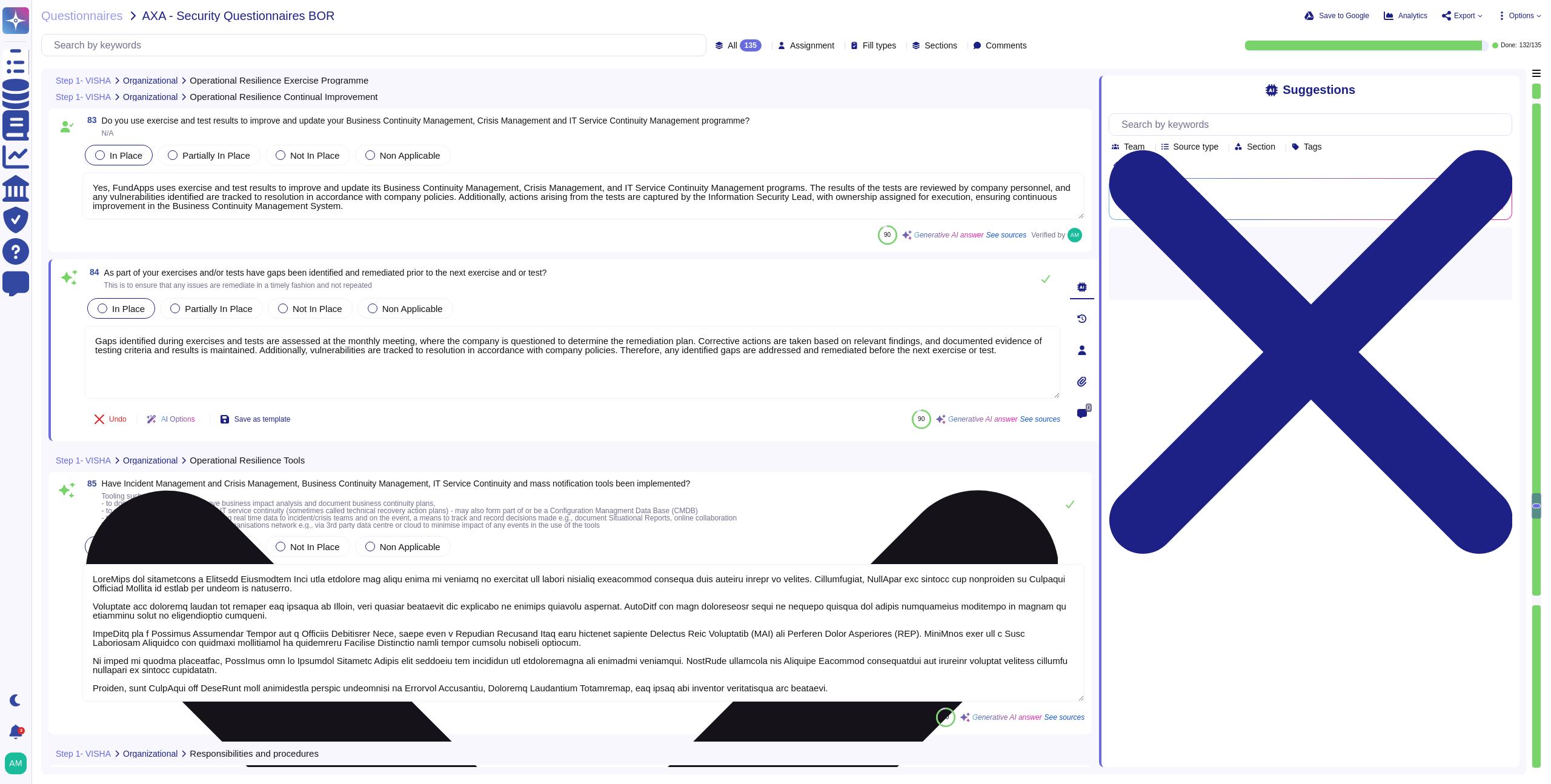
type textarea "Yes, FundApps exercises and tests its Business Continuity Plan and Disaster Rec…"
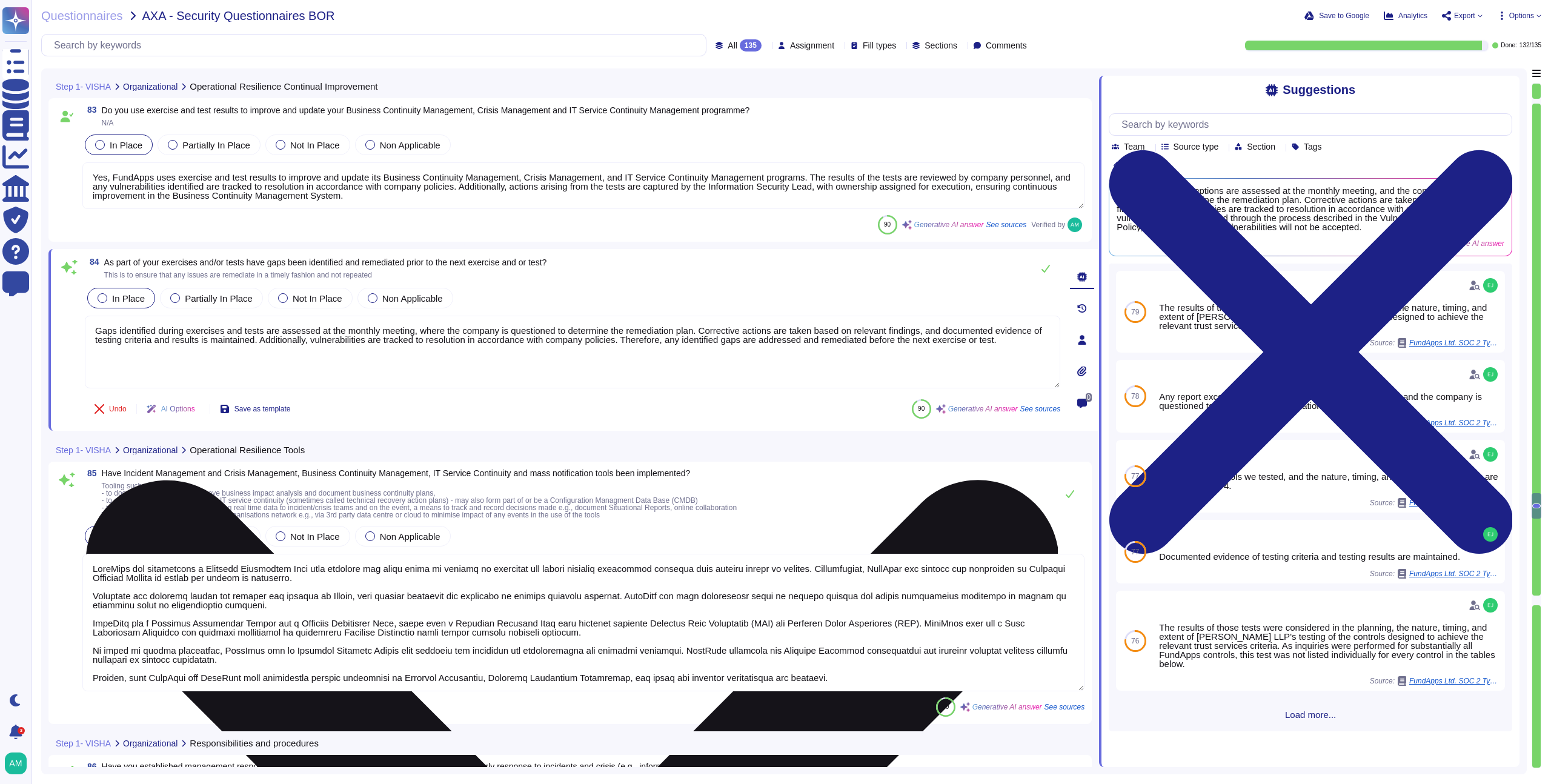
scroll to position [15110, 0]
type textarea "Yes, FundApps exercises and tests its Business Continuity Plan and Disaster Rec…"
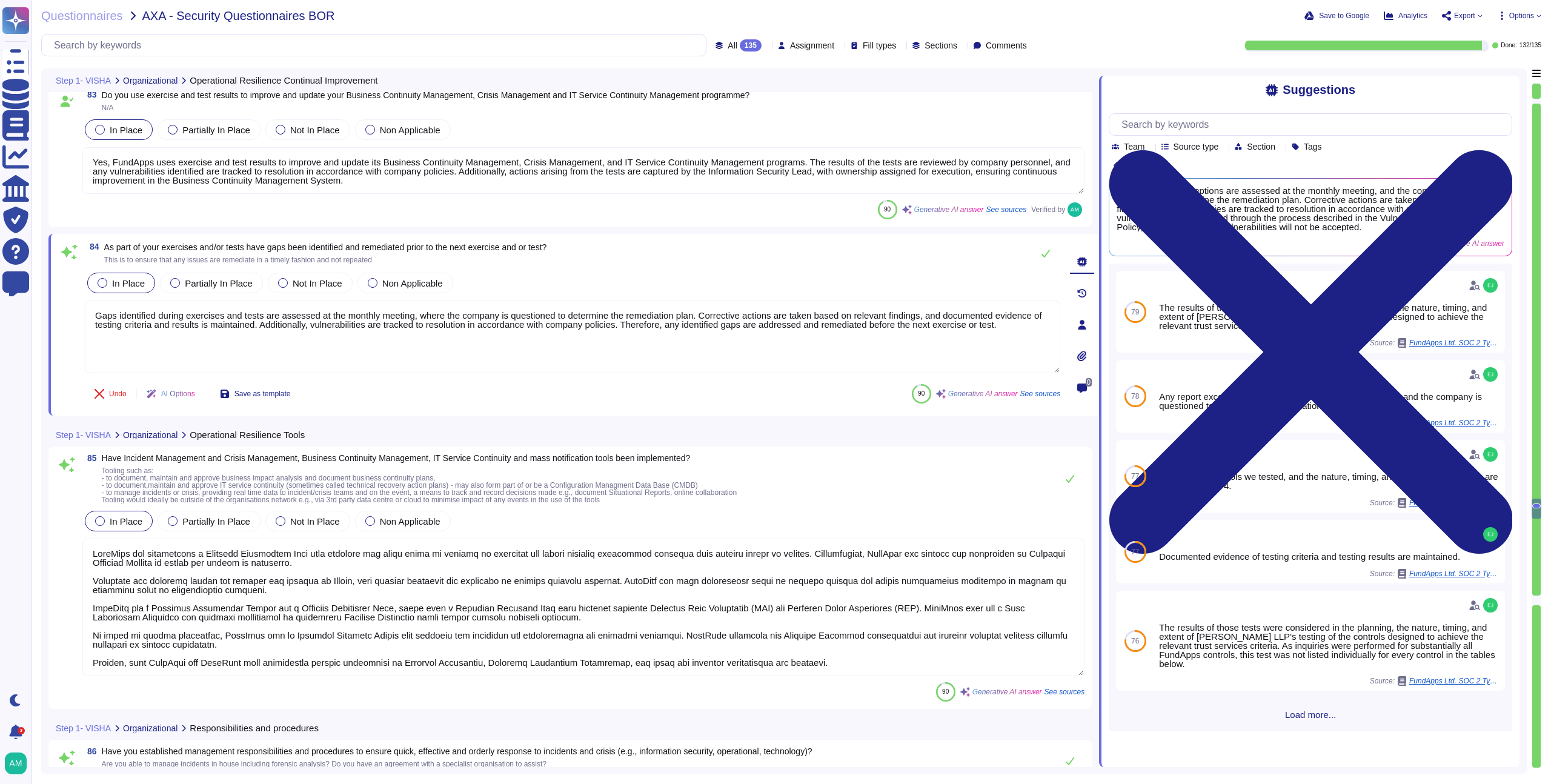
scroll to position [15129, 0]
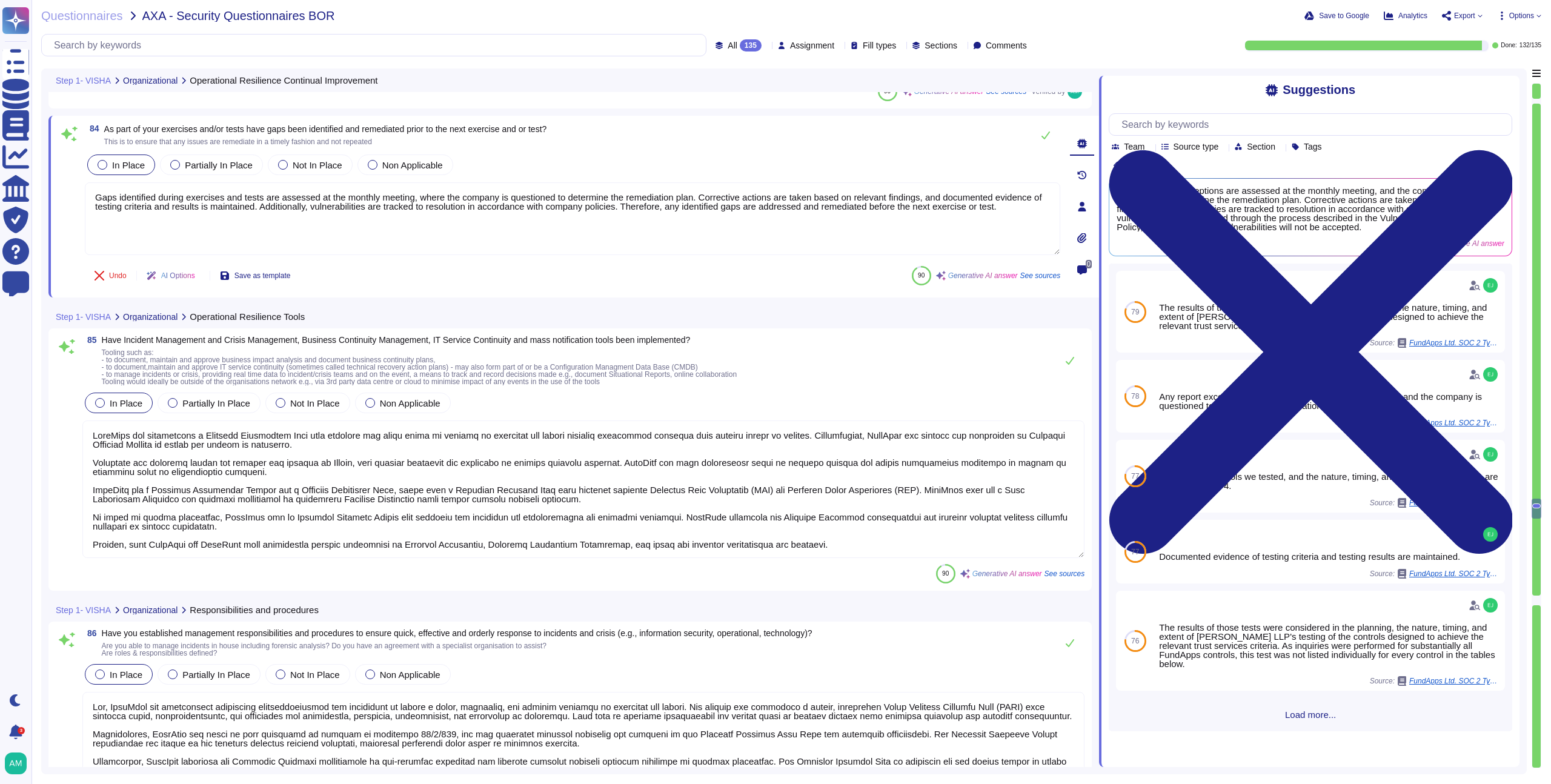
type textarea "Yes, [PERSON_NAME] responds to incidents and crises in accordance with document…"
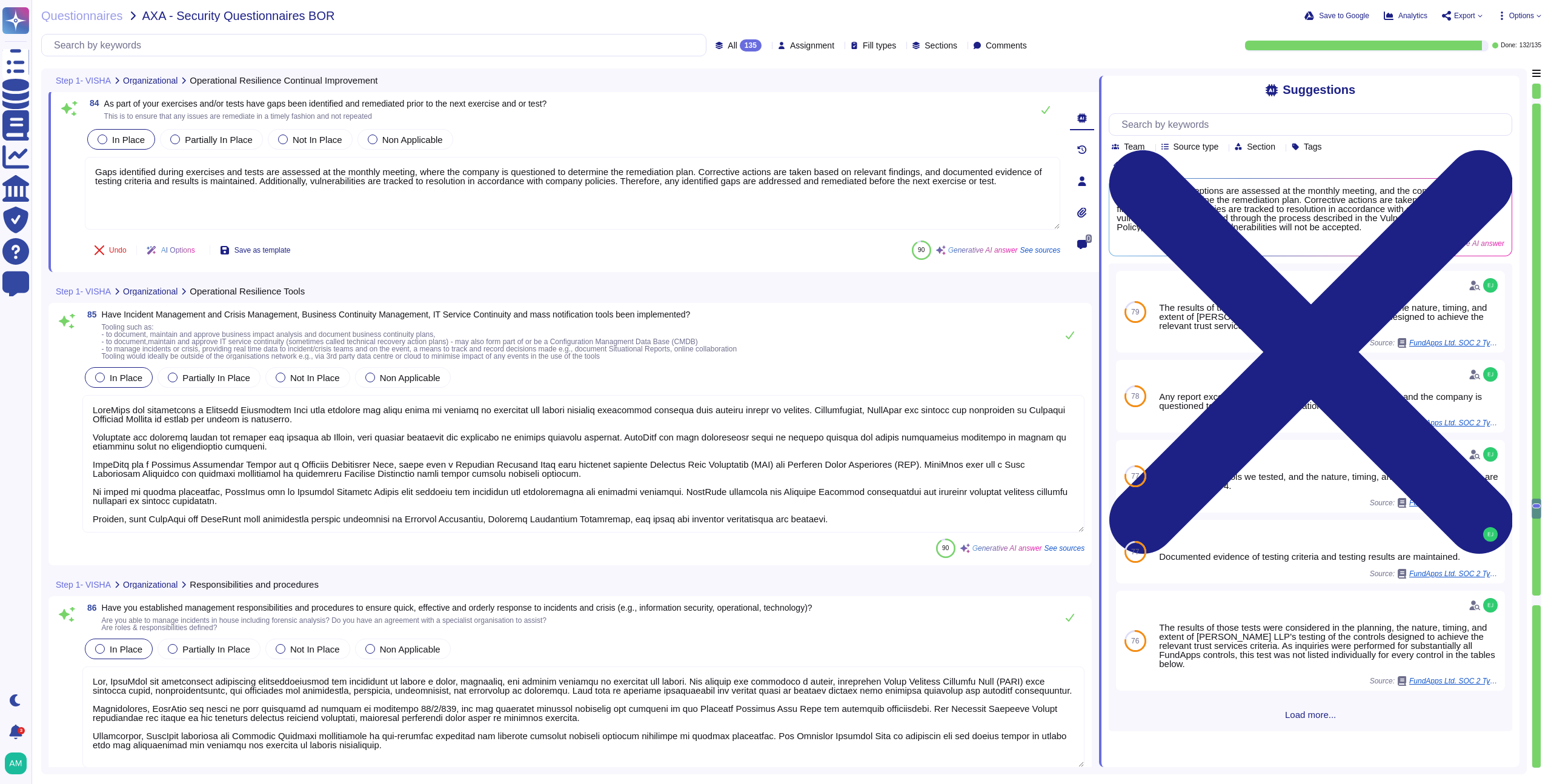
scroll to position [15273, 0]
click at [862, 510] on textarea at bounding box center [584, 462] width 1003 height 138
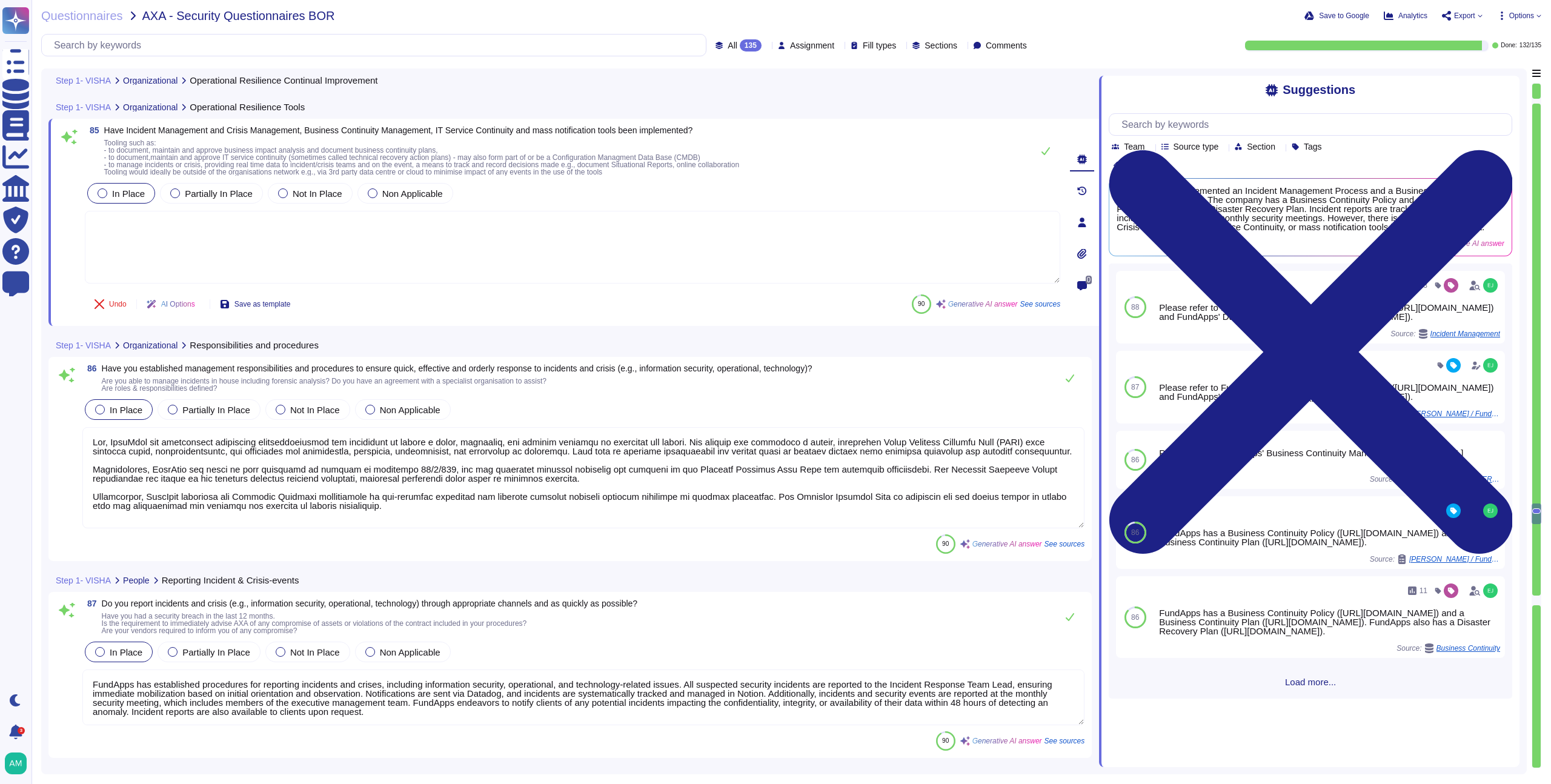
scroll to position [15416, 0]
type textarea "Yes, we ensure that knowledge gained from analyzing and resolving incidents and…"
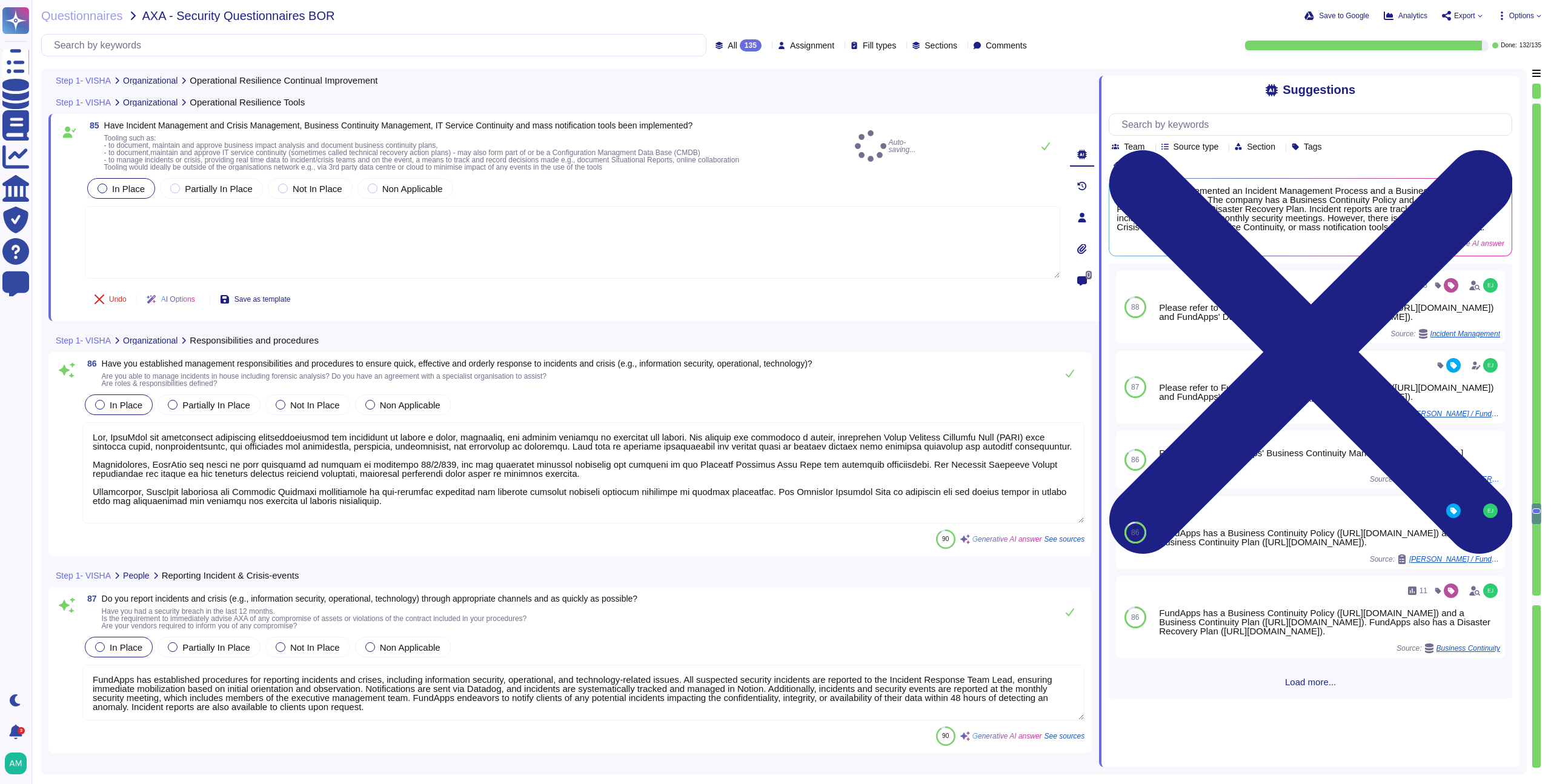
click at [482, 508] on textarea at bounding box center [584, 473] width 1003 height 101
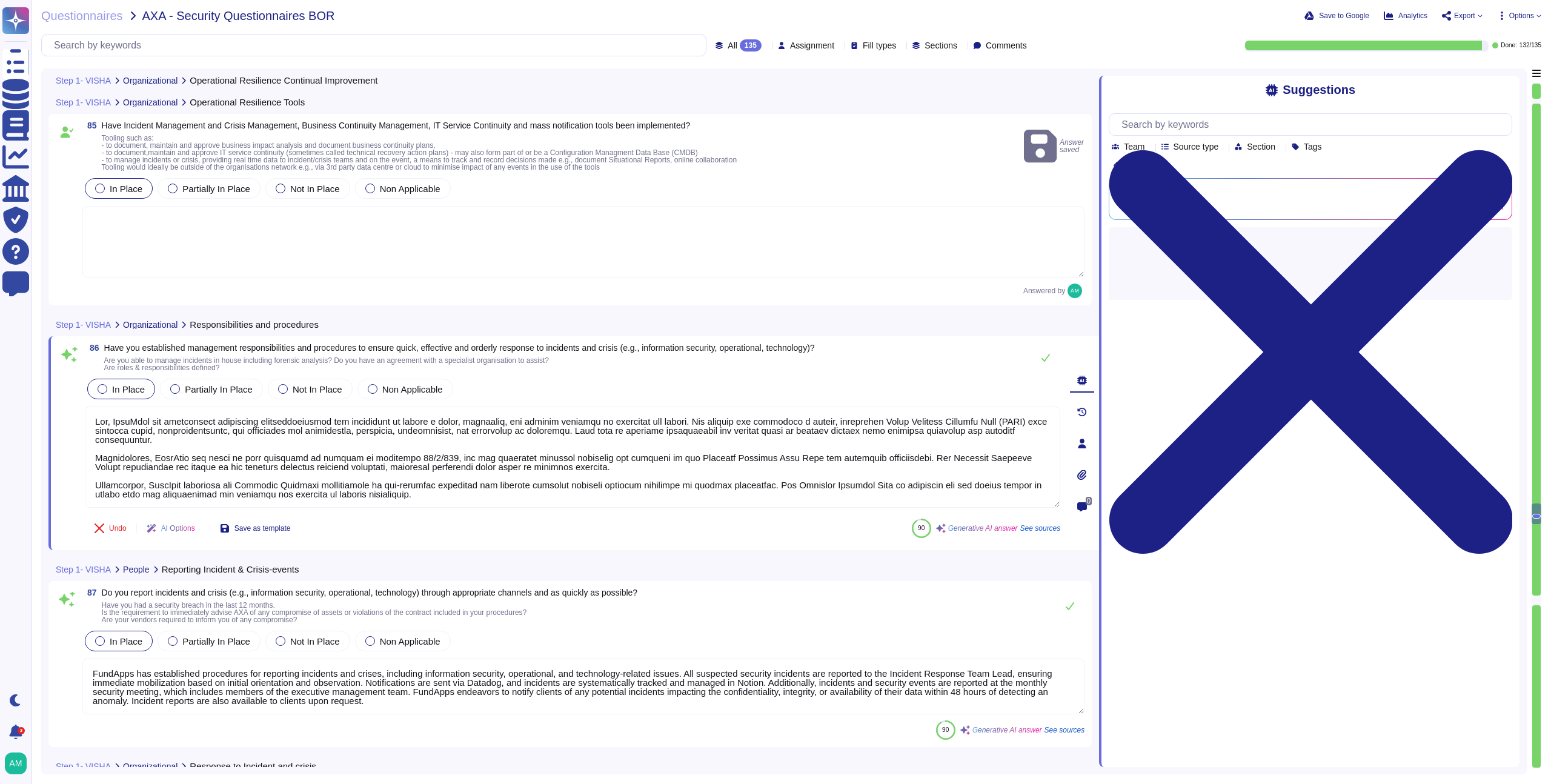
click at [244, 265] on textarea at bounding box center [584, 241] width 1003 height 71
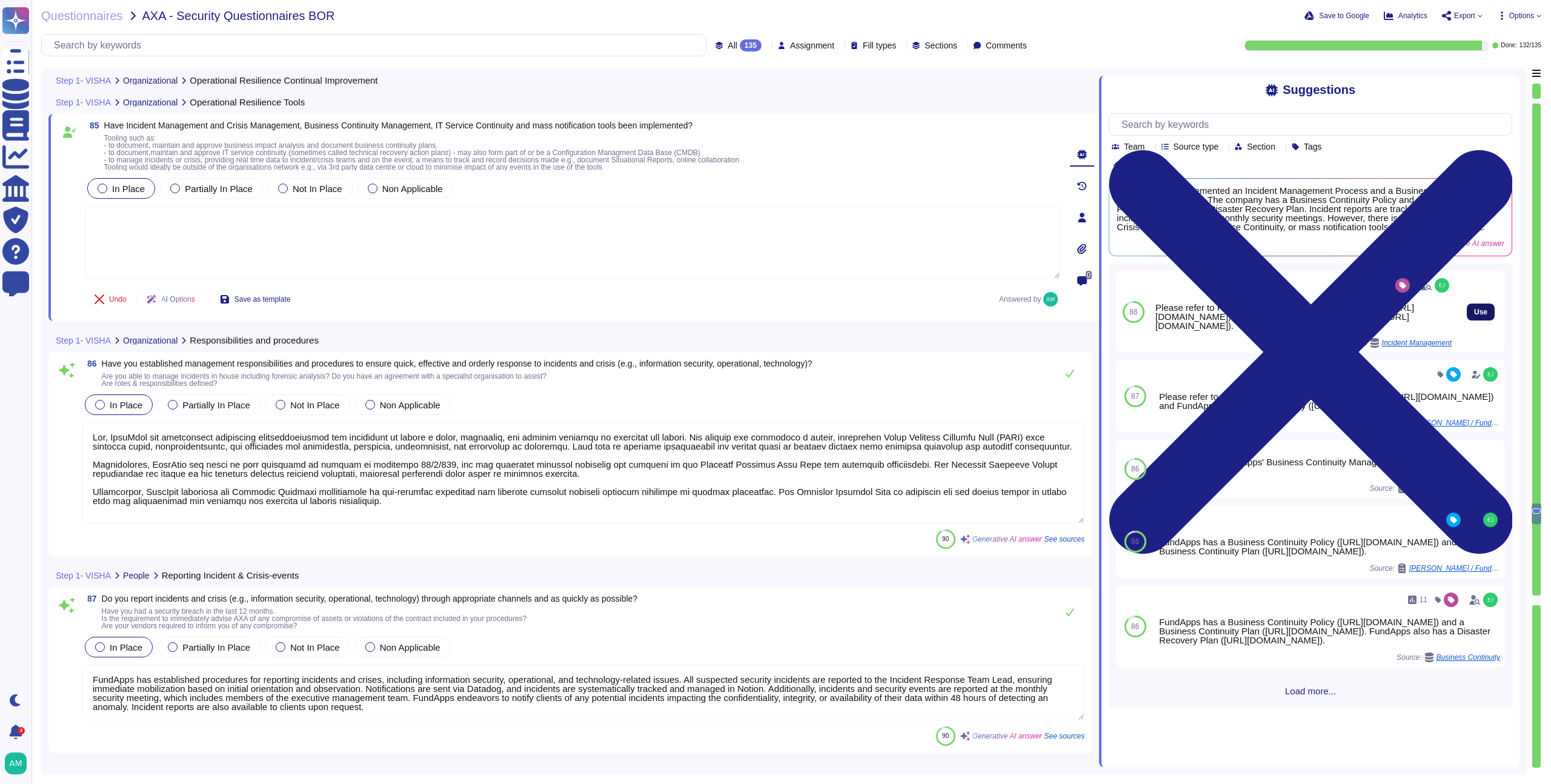
click at [1474, 316] on span "Use" at bounding box center [1481, 312] width 13 height 7
type textarea "Please refer to FundApps' Incident Management Process ([URL][DOMAIN_NAME]) and …"
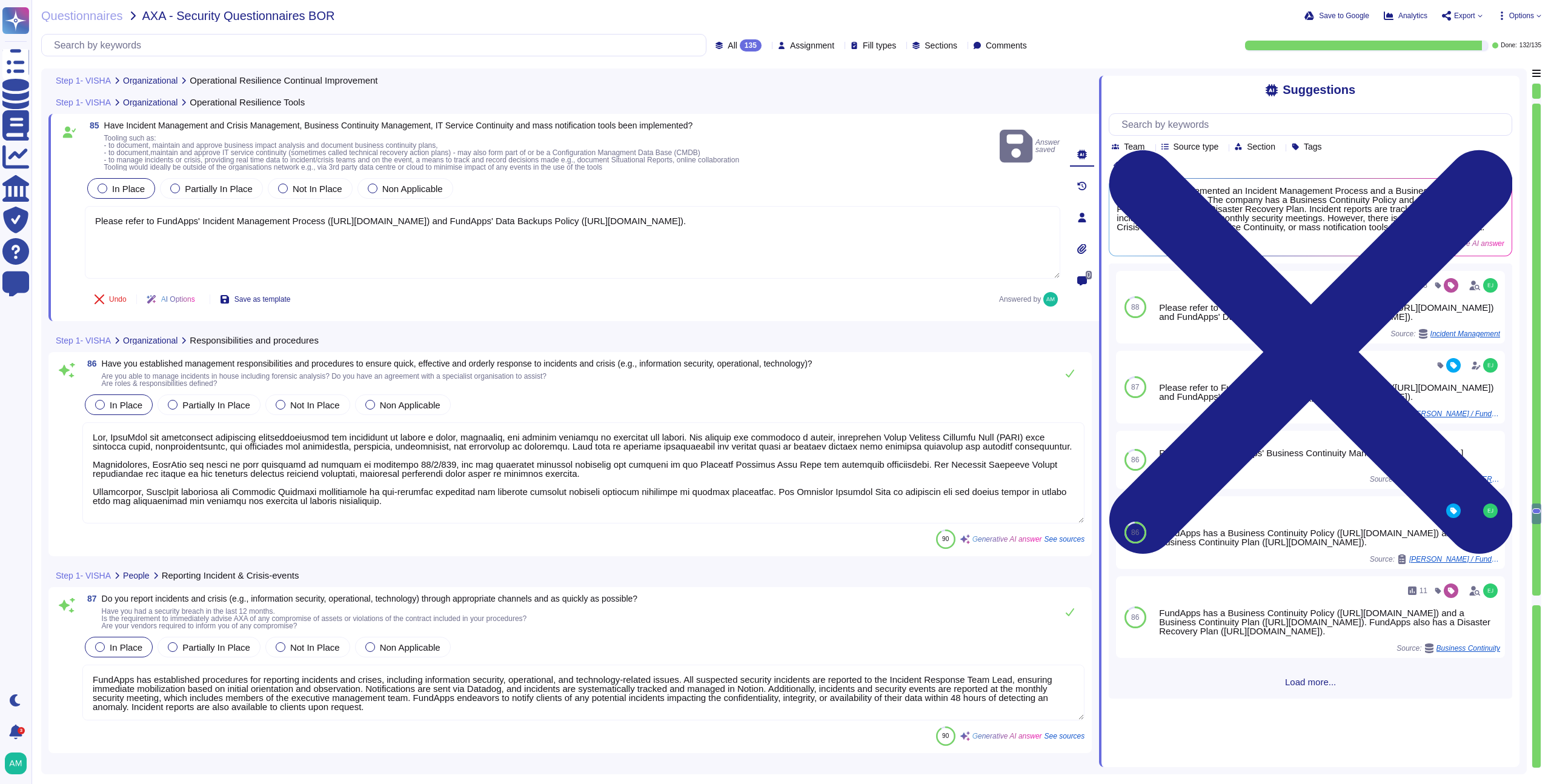
click at [522, 524] on div at bounding box center [584, 474] width 1003 height 102
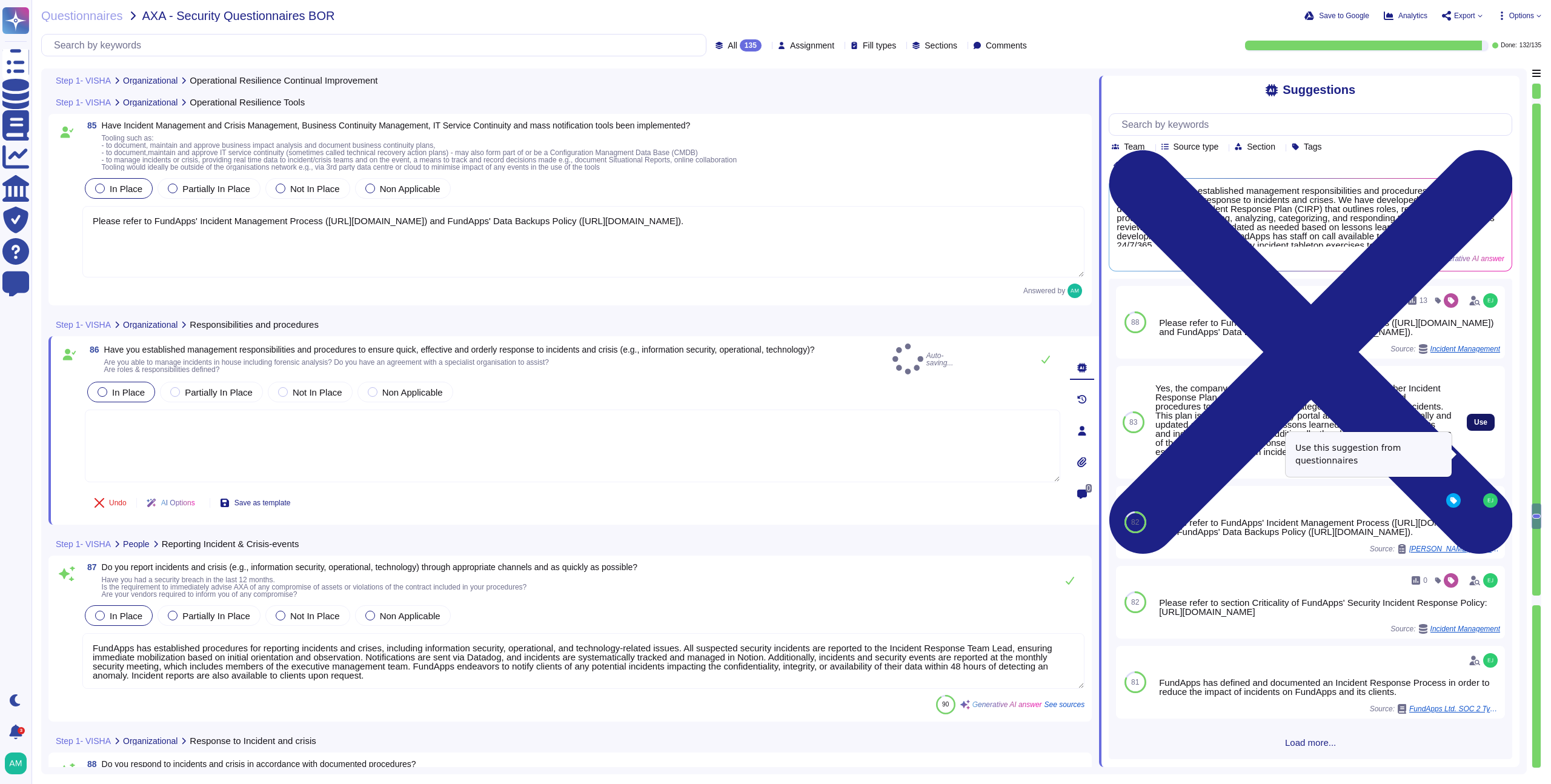
click at [1475, 431] on button "Use" at bounding box center [1481, 422] width 28 height 17
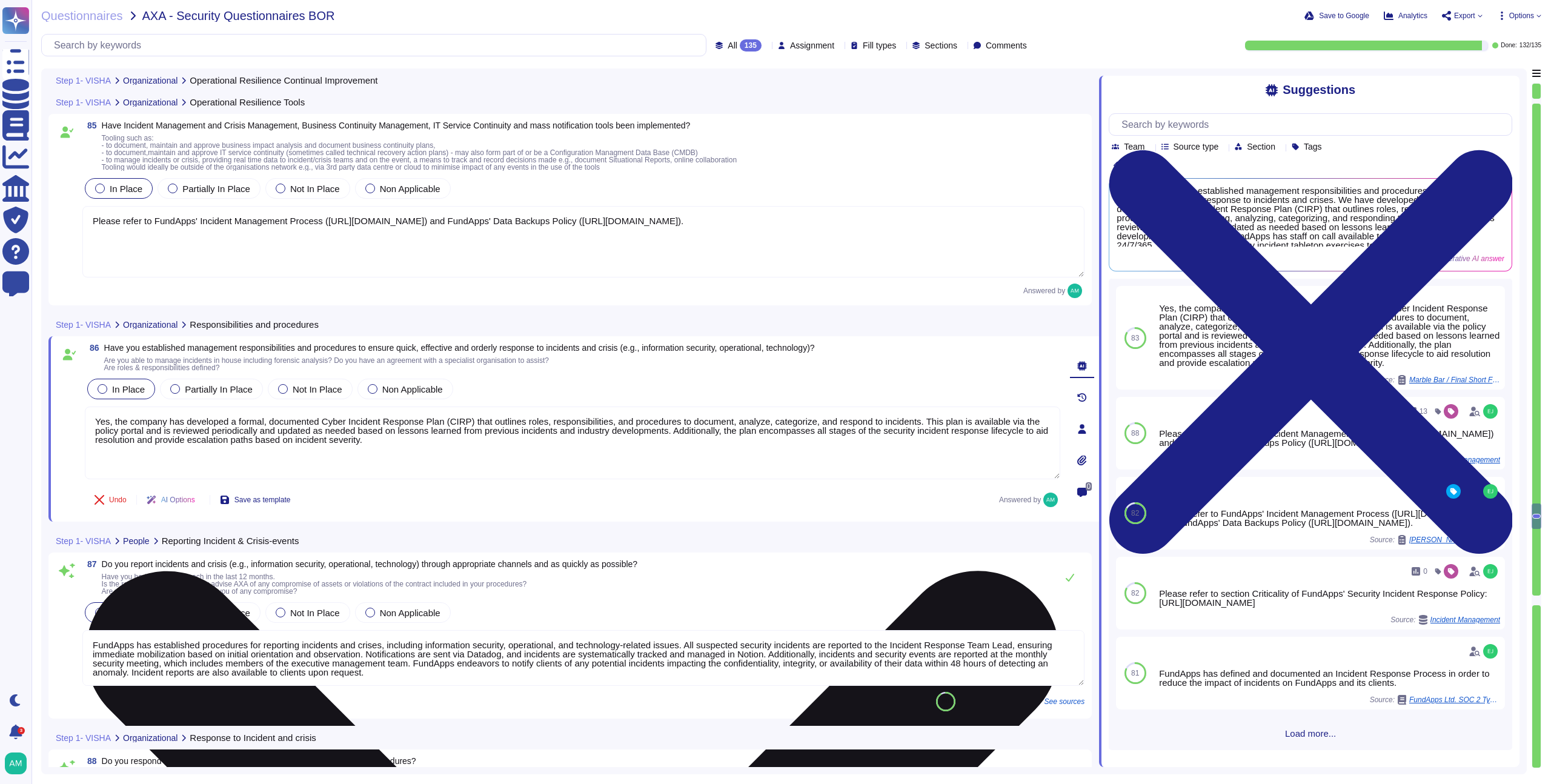
click at [164, 430] on textarea "Yes, the company has developed a formal, documented Cyber Incident Response Pla…" at bounding box center [572, 443] width 976 height 73
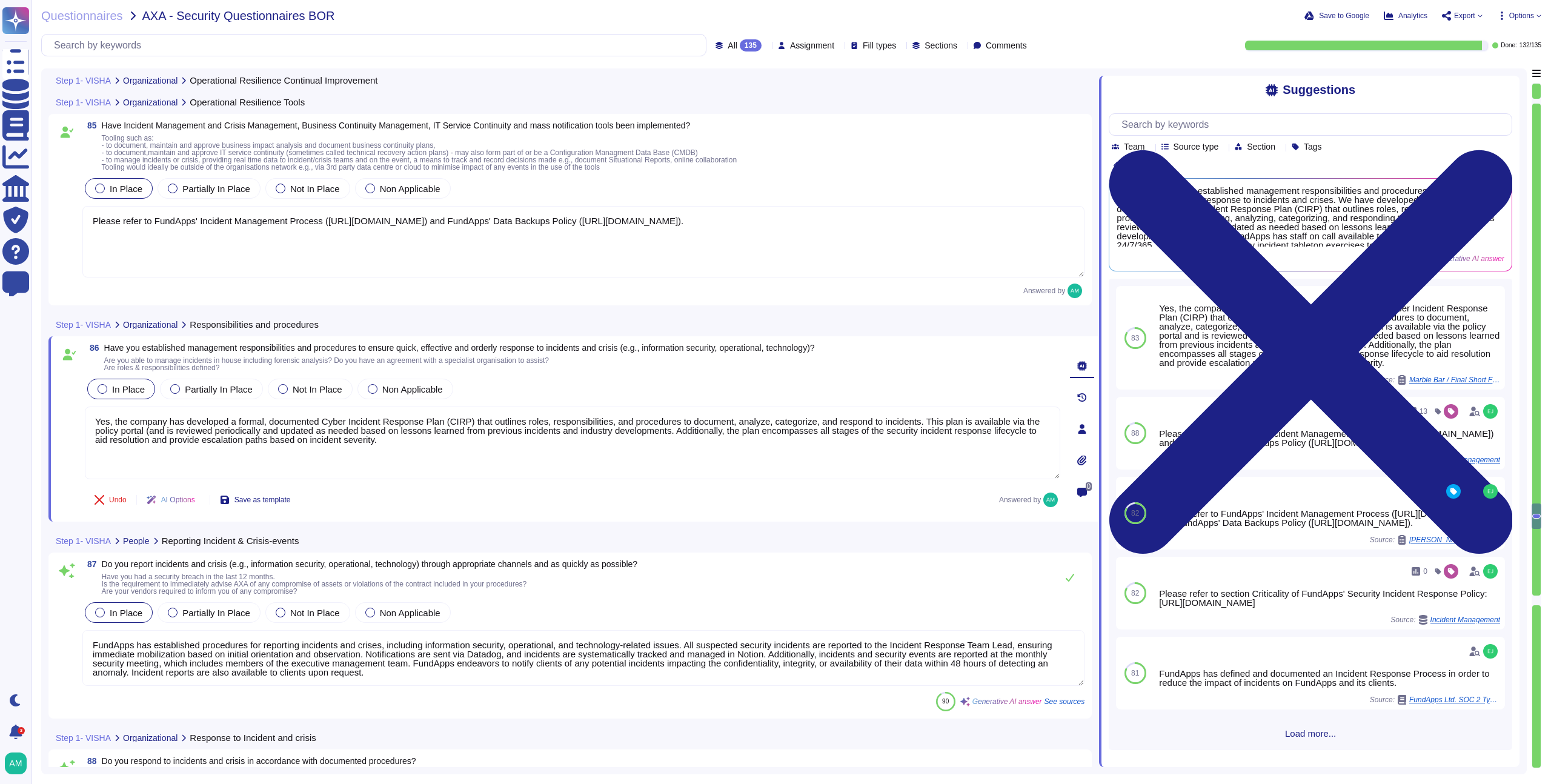
type textarea "Yes, the company has developed a formal, documented Cyber Incident Response Pla…"
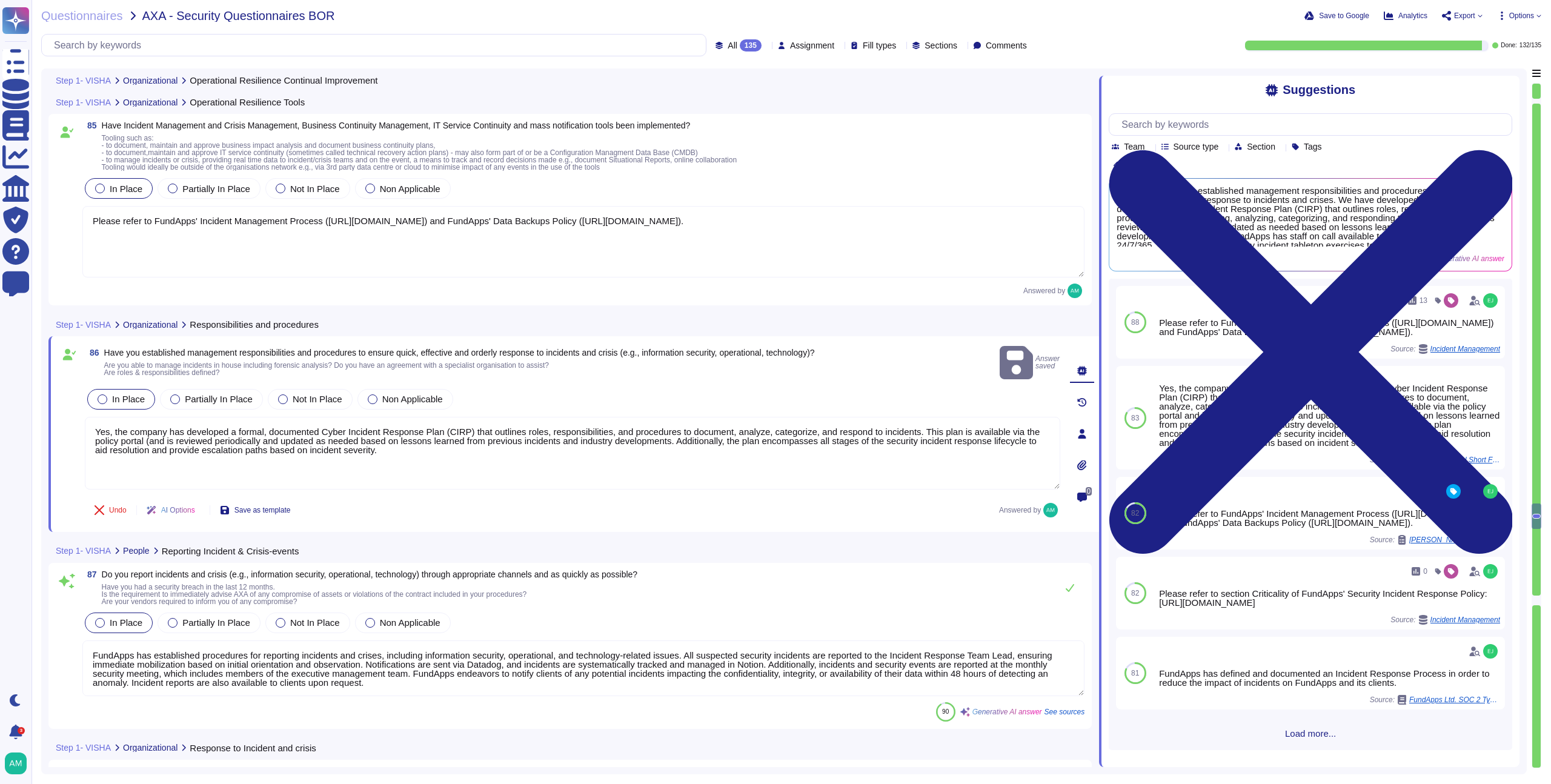
drag, startPoint x: 832, startPoint y: 218, endPoint x: 334, endPoint y: 215, distance: 498.0
click at [334, 215] on textarea "Please refer to FundApps' Incident Management Process ([URL][DOMAIN_NAME]) and …" at bounding box center [584, 241] width 1003 height 71
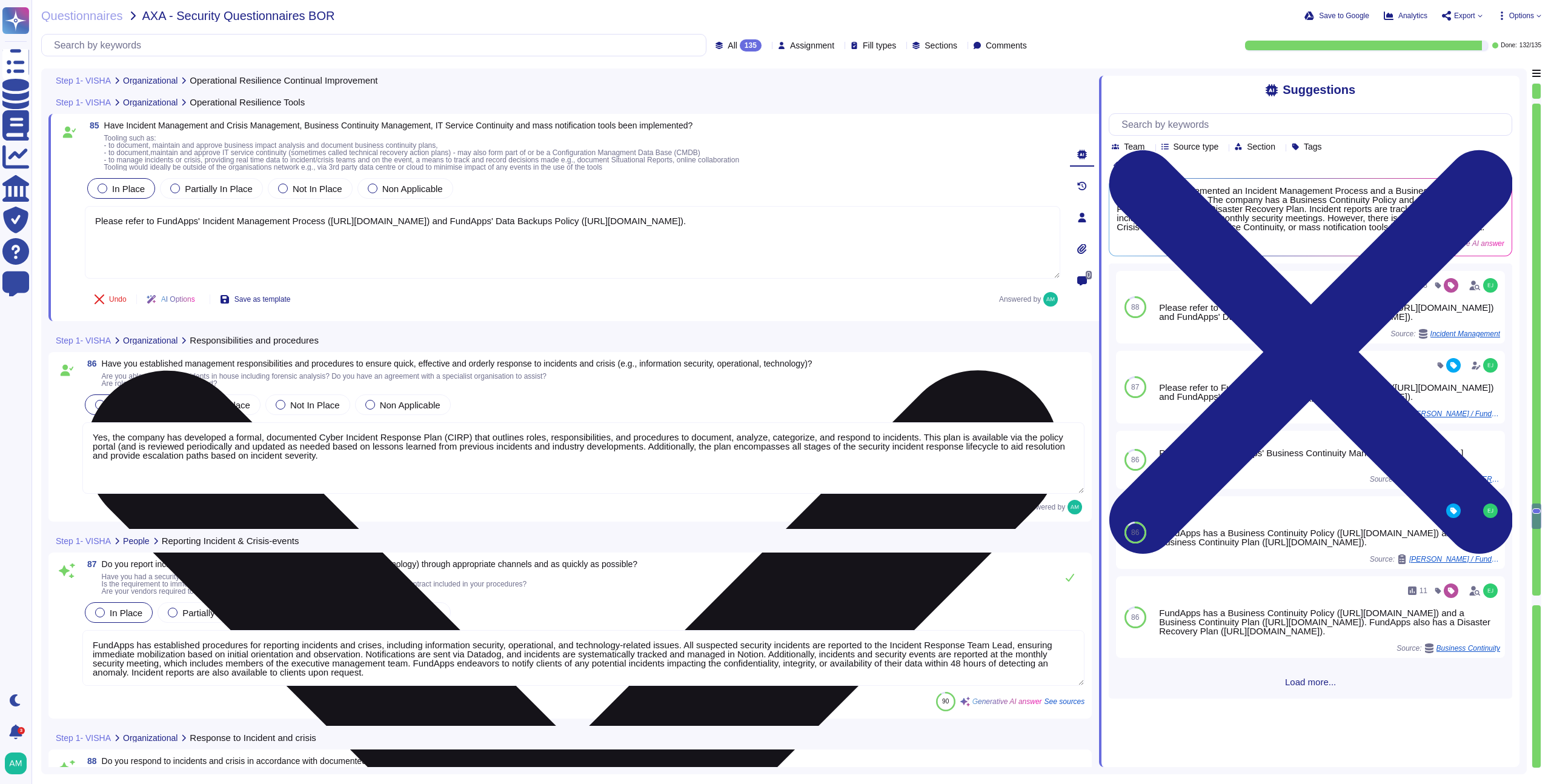
click at [264, 229] on textarea "Please refer to FundApps' Incident Management Process ([URL][DOMAIN_NAME]) and …" at bounding box center [572, 242] width 976 height 73
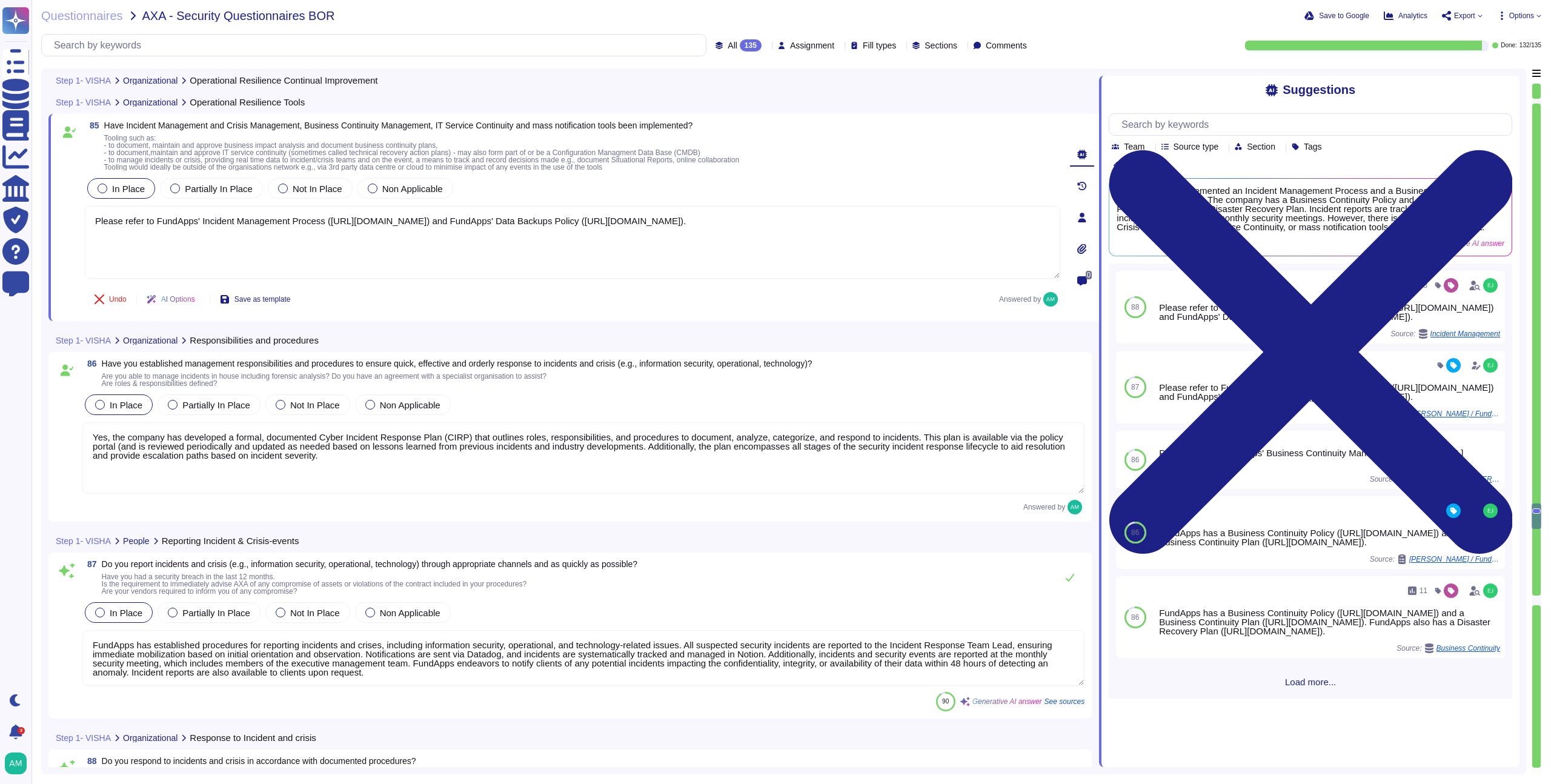
type textarea "Please refer to FundApps' Incident Management Process ([URL][DOMAIN_NAME]) and …"
click at [152, 449] on textarea "Yes, the company has developed a formal, documented Cyber Incident Response Pla…" at bounding box center [584, 458] width 1003 height 71
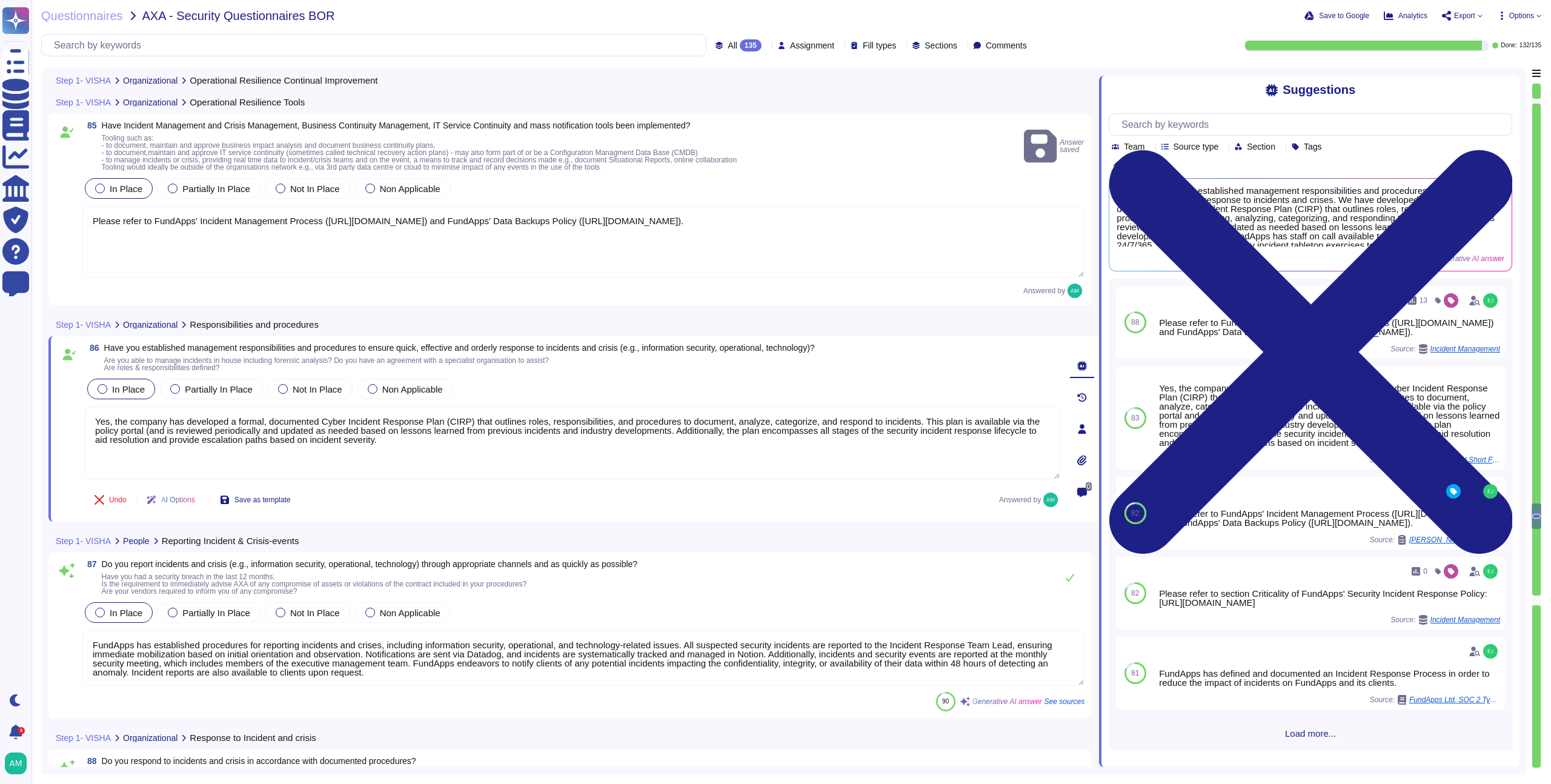
paste textarea "[URL][DOMAIN_NAME]"
type textarea "Yes, the company has developed a formal, documented Cyber Incident Response Pla…"
click at [565, 232] on textarea "Please refer to FundApps' Incident Management Process ([URL][DOMAIN_NAME]) and …" at bounding box center [584, 241] width 1003 height 71
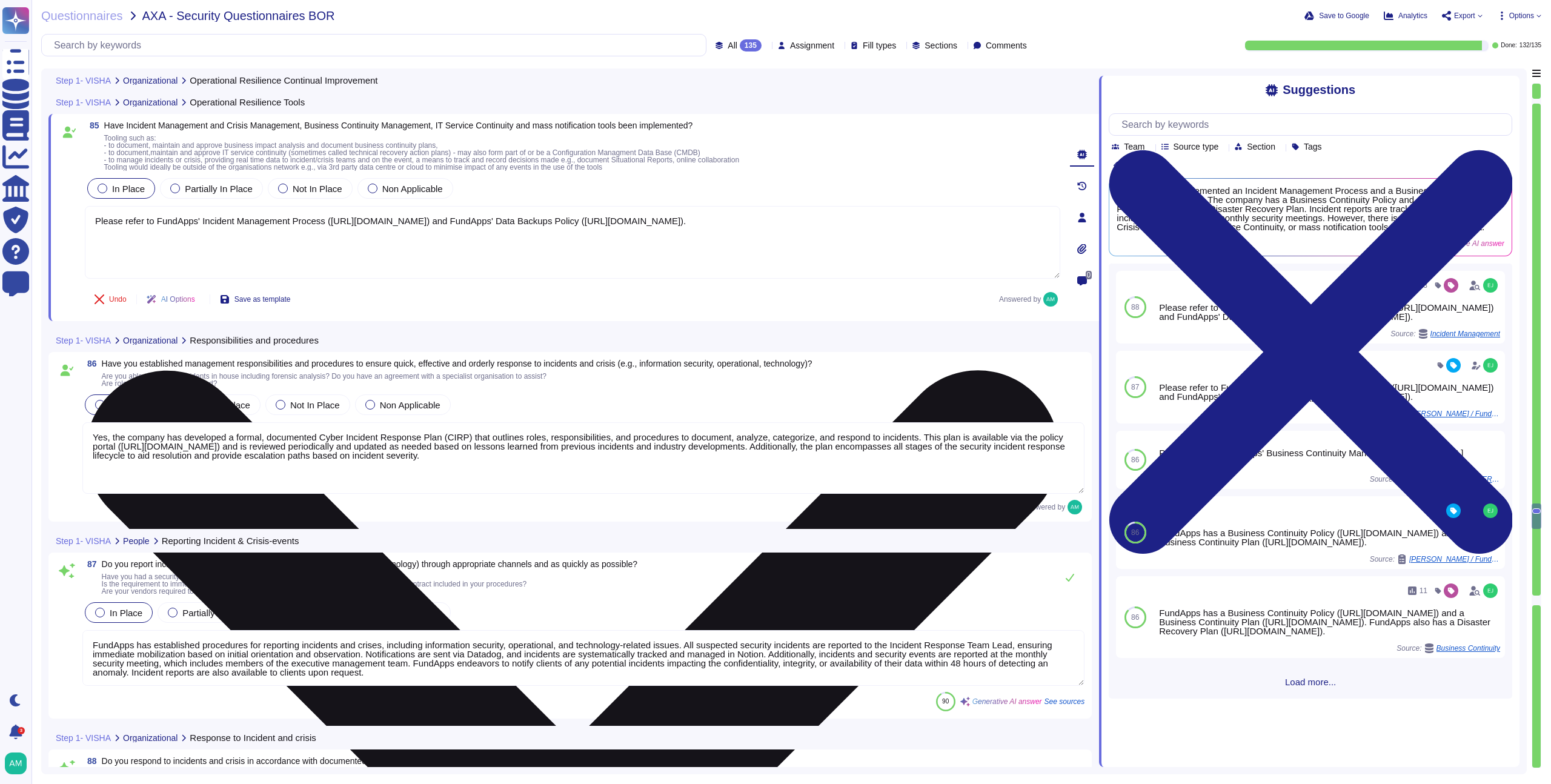
click at [565, 232] on textarea "Please refer to FundApps' Incident Management Process ([URL][DOMAIN_NAME]) and …" at bounding box center [572, 242] width 976 height 73
drag, startPoint x: 565, startPoint y: 232, endPoint x: 107, endPoint y: 229, distance: 458.0
click at [107, 229] on textarea "Please refer to FundApps' Incident Management Process ([URL][DOMAIN_NAME]) and …" at bounding box center [572, 242] width 976 height 73
paste textarea "/-LzIMRuFrYBq9SY87B4x"
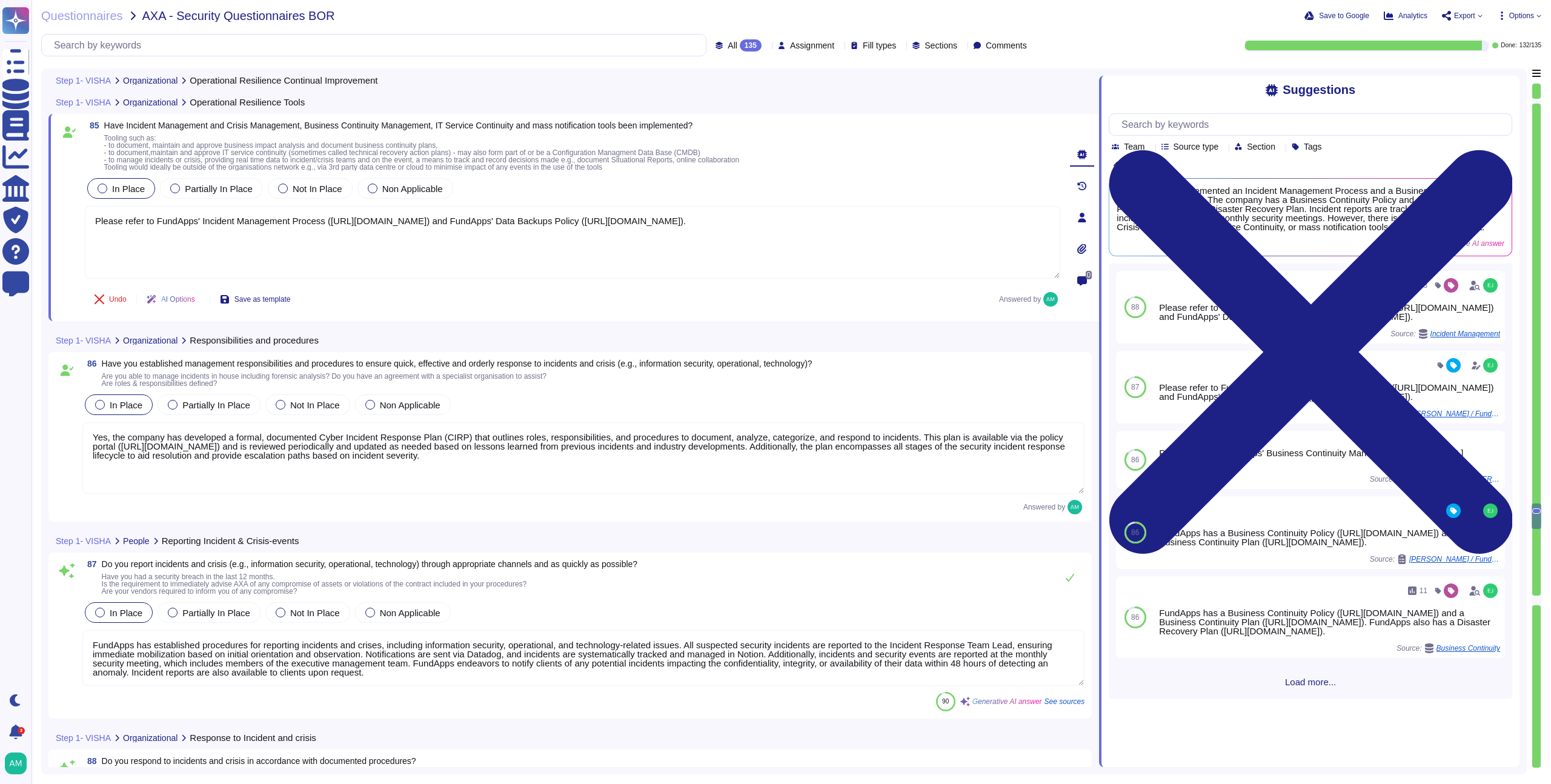
paste textarea "/-LzIMRuFrYBq9SY87B4x"
type textarea "Please refer to FundApps' Incident Management Process ([URL][DOMAIN_NAME]) and …"
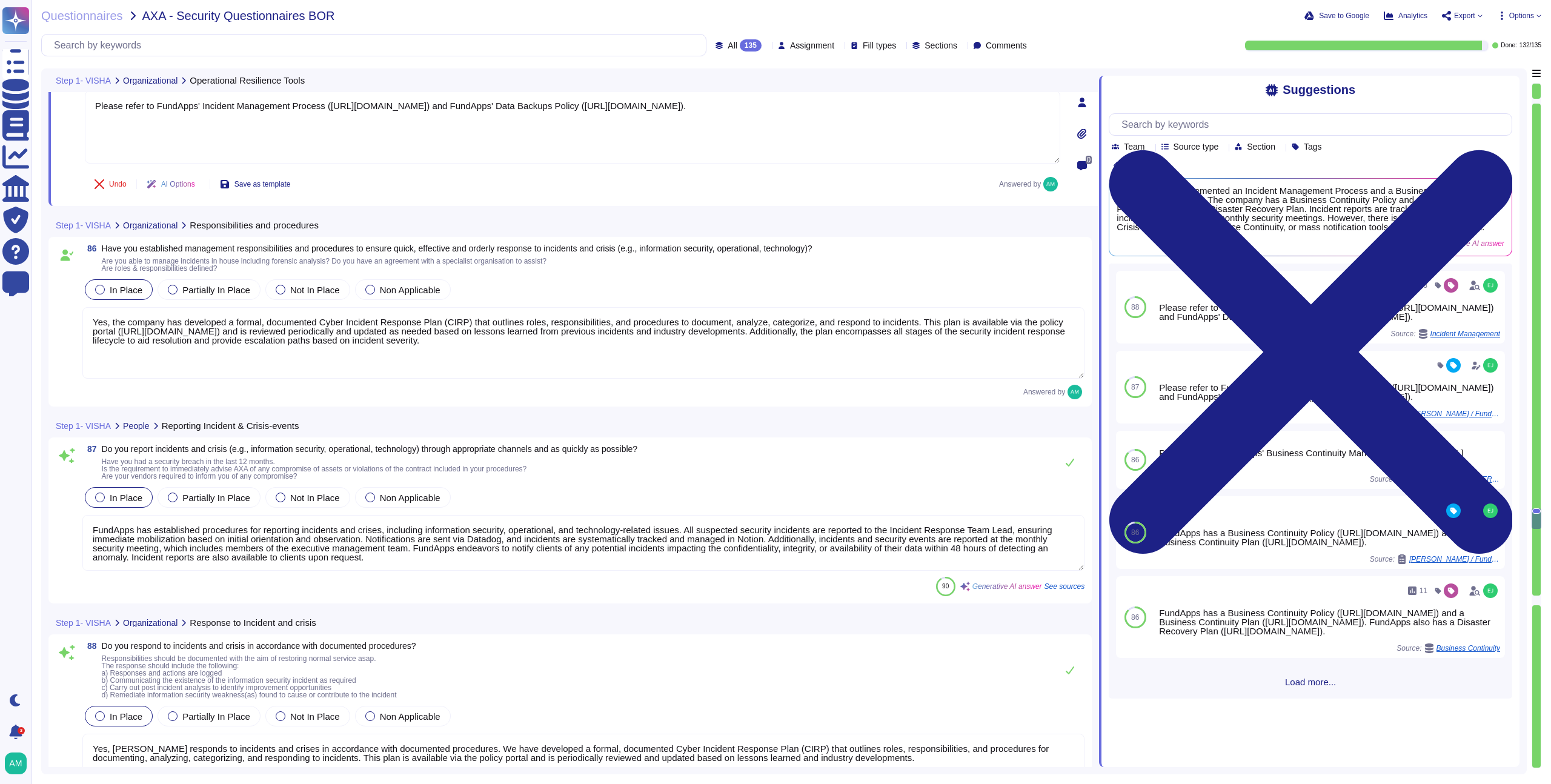
type textarea "Yes, we define and implement procedures for the identification, collection, acq…"
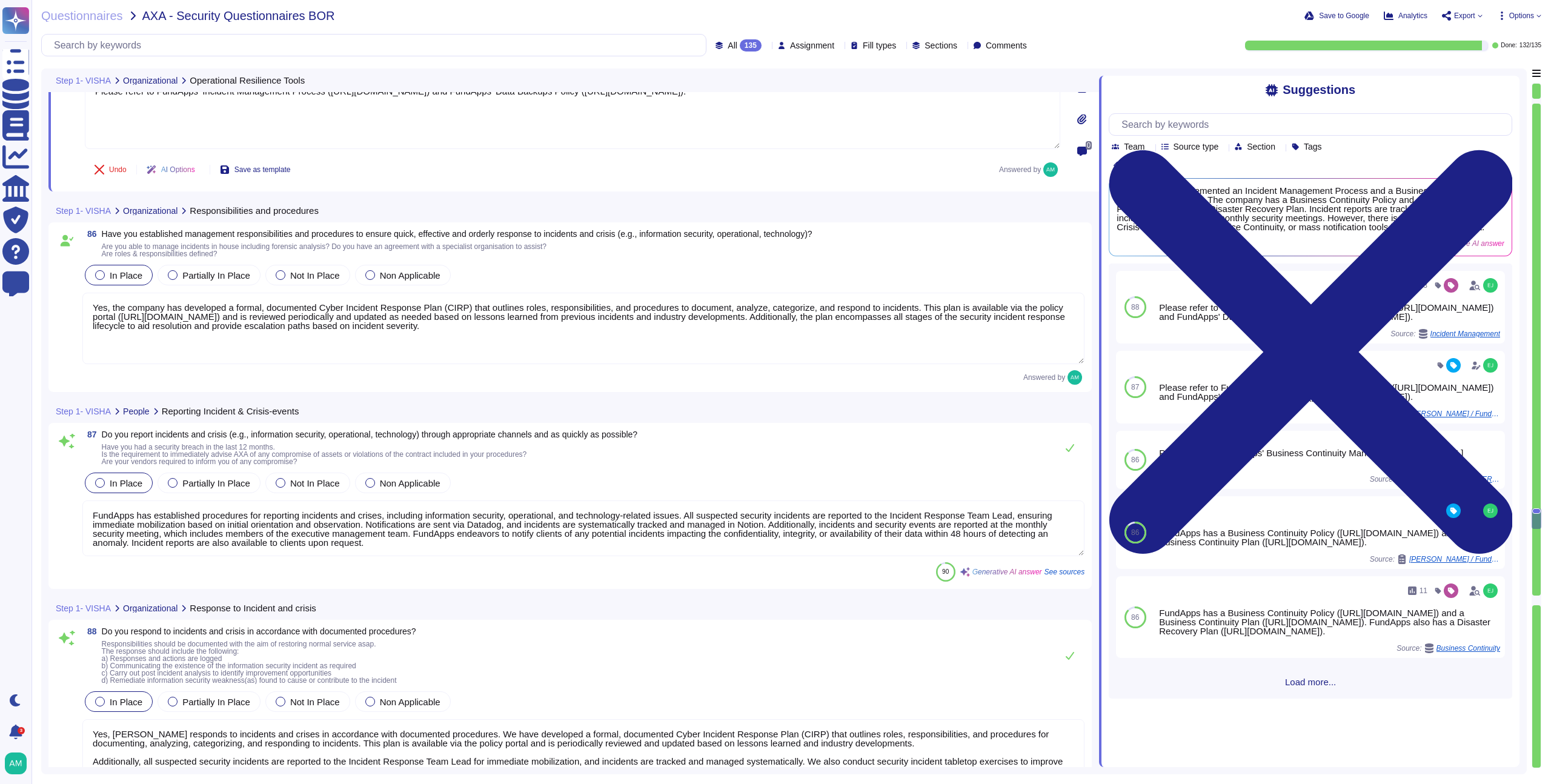
type textarea "Please refer to FundApps' Incident Management Process ([URL][DOMAIN_NAME]) and …"
click at [554, 511] on textarea "FundApps has established procedures for reporting incidents and crises, includi…" at bounding box center [584, 528] width 1003 height 56
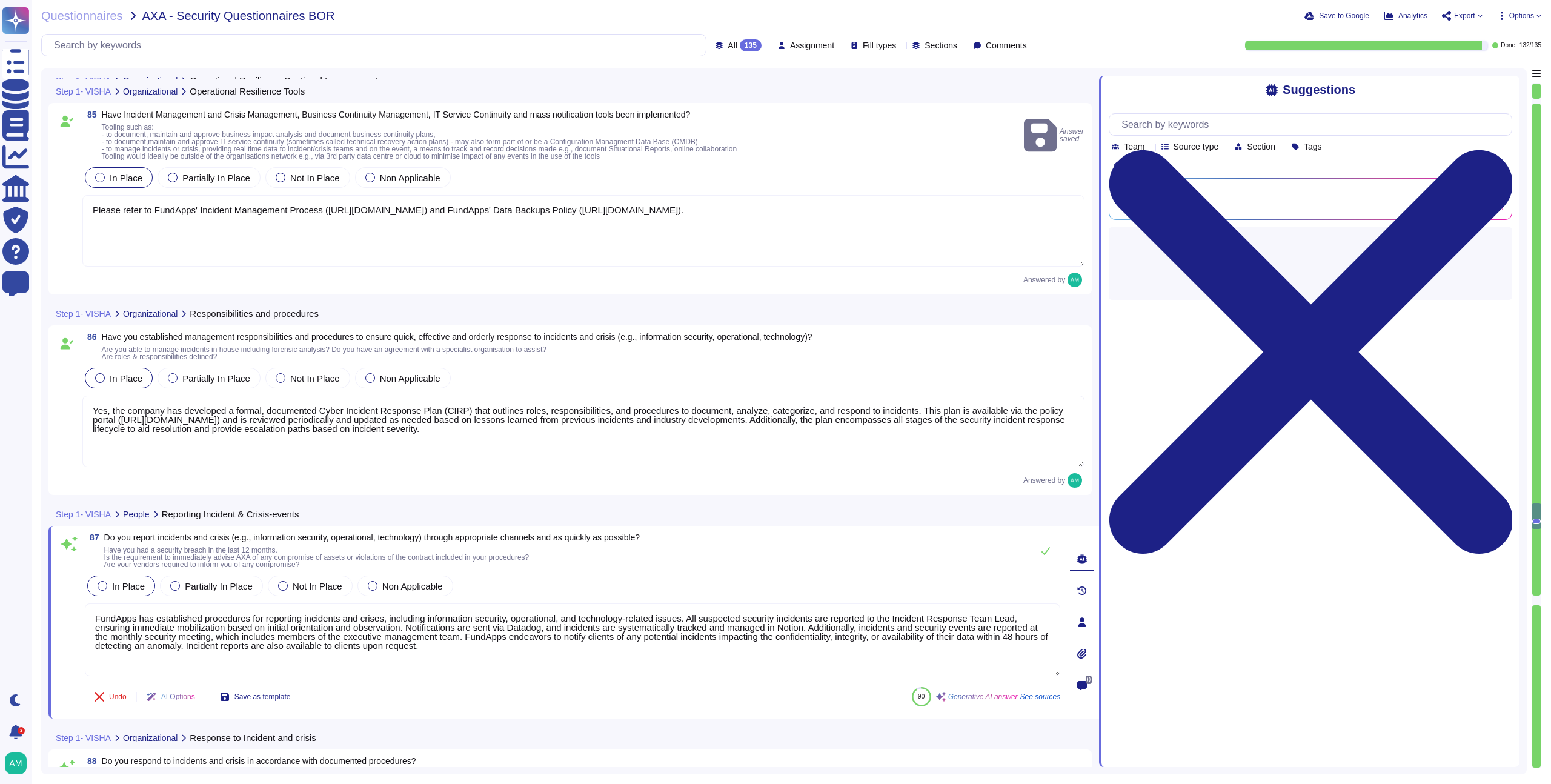
type textarea "Yes, FundApps uses exercise and test results to improve and update its Business…"
type textarea "Gaps identified during exercises and tests are assessed at the monthly meeting,…"
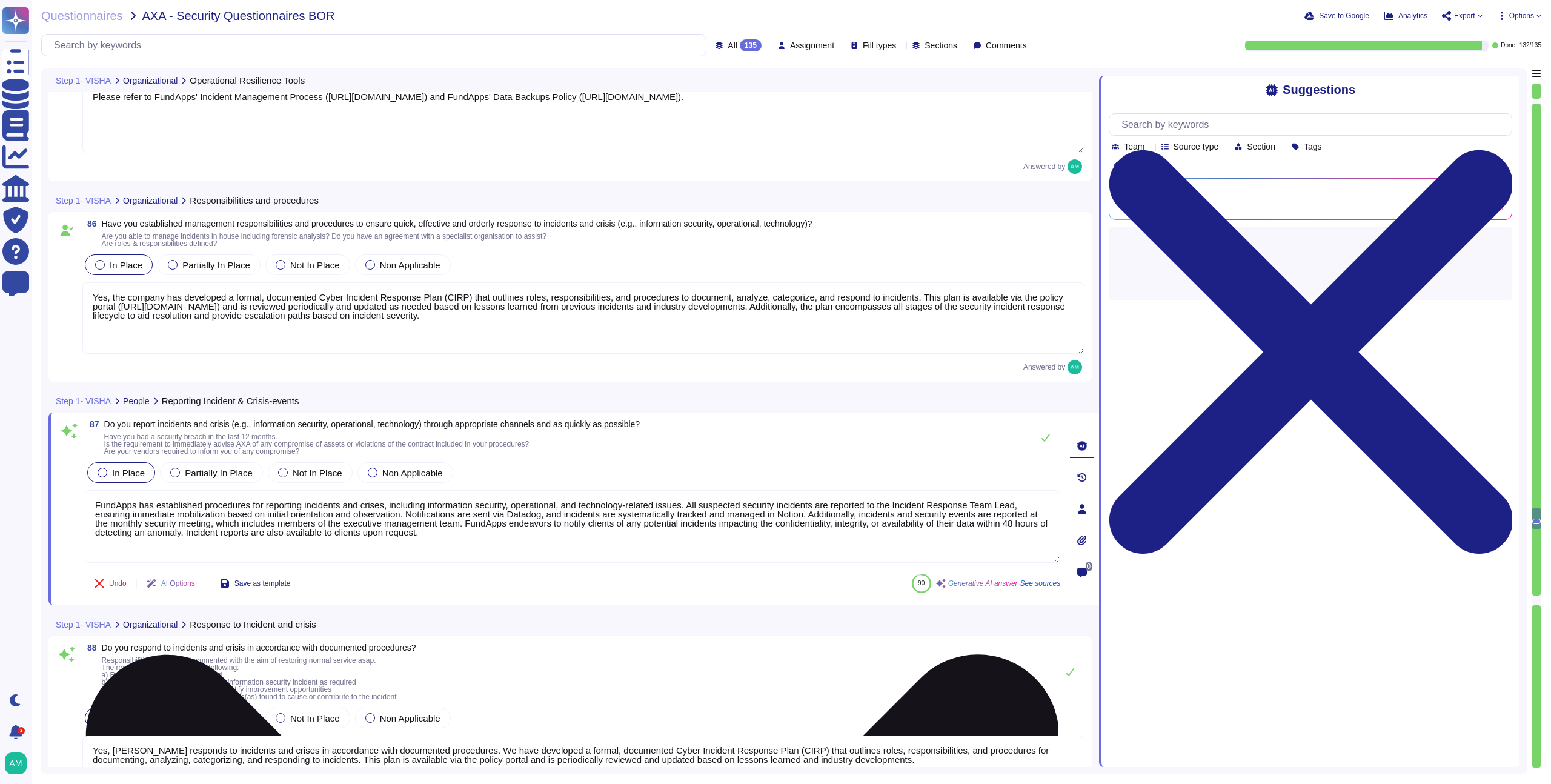
type textarea "Yes, we define and implement procedures for the identification, collection, acq…"
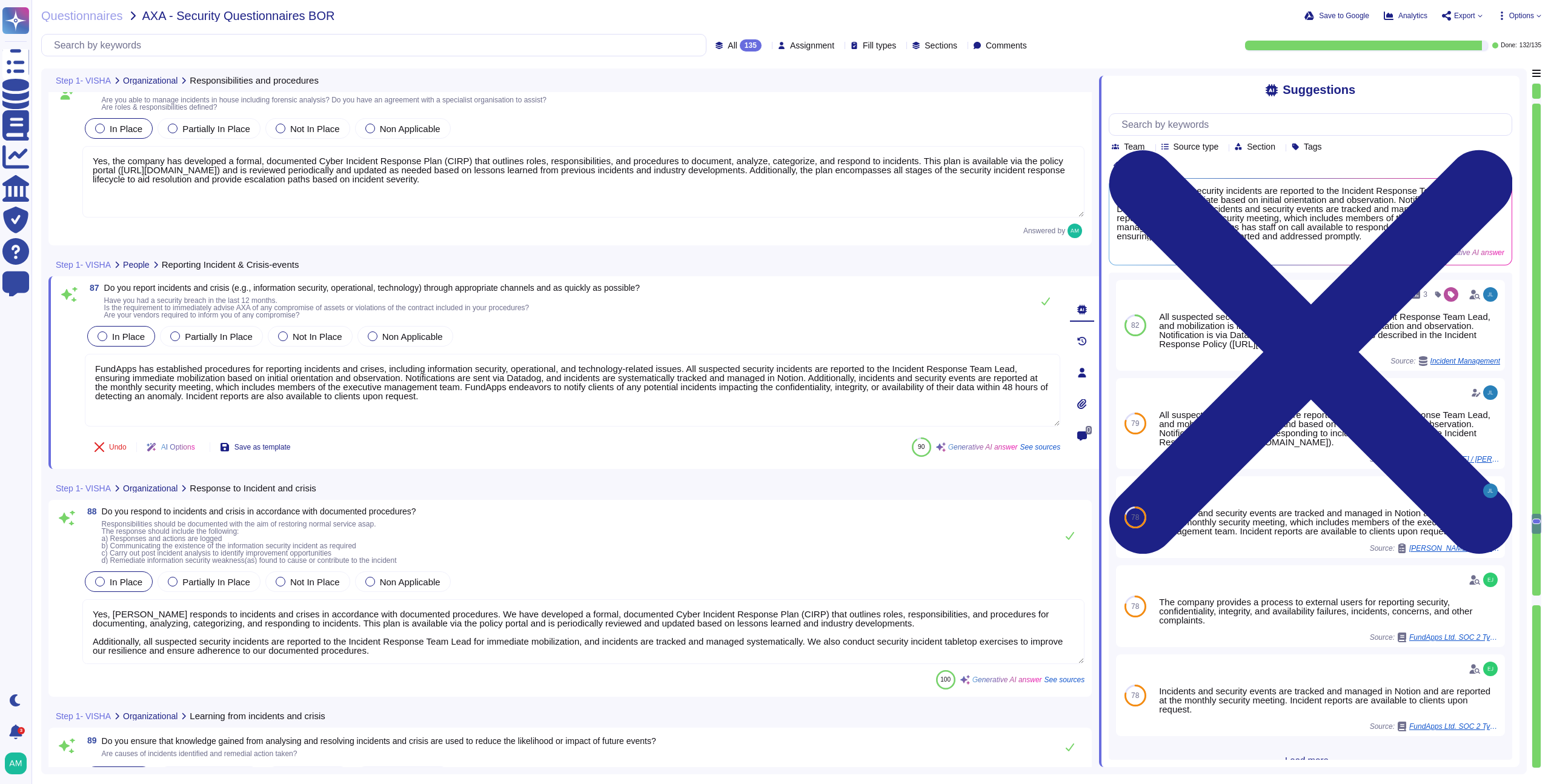
scroll to position [15658, 0]
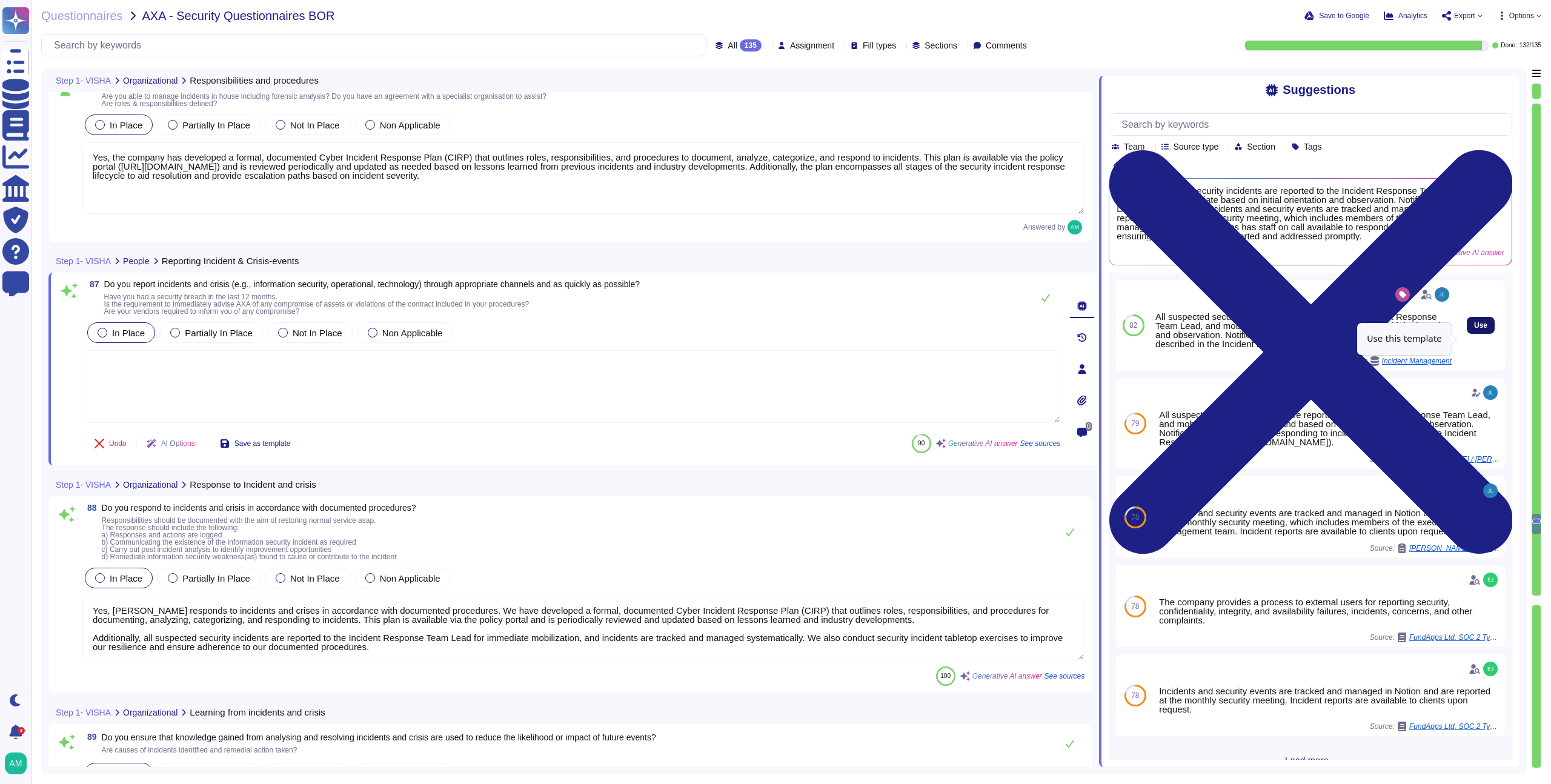
click at [1478, 329] on span "Use" at bounding box center [1481, 325] width 13 height 7
type textarea "All suspected security incidents are reported to the Incident Response Team Lea…"
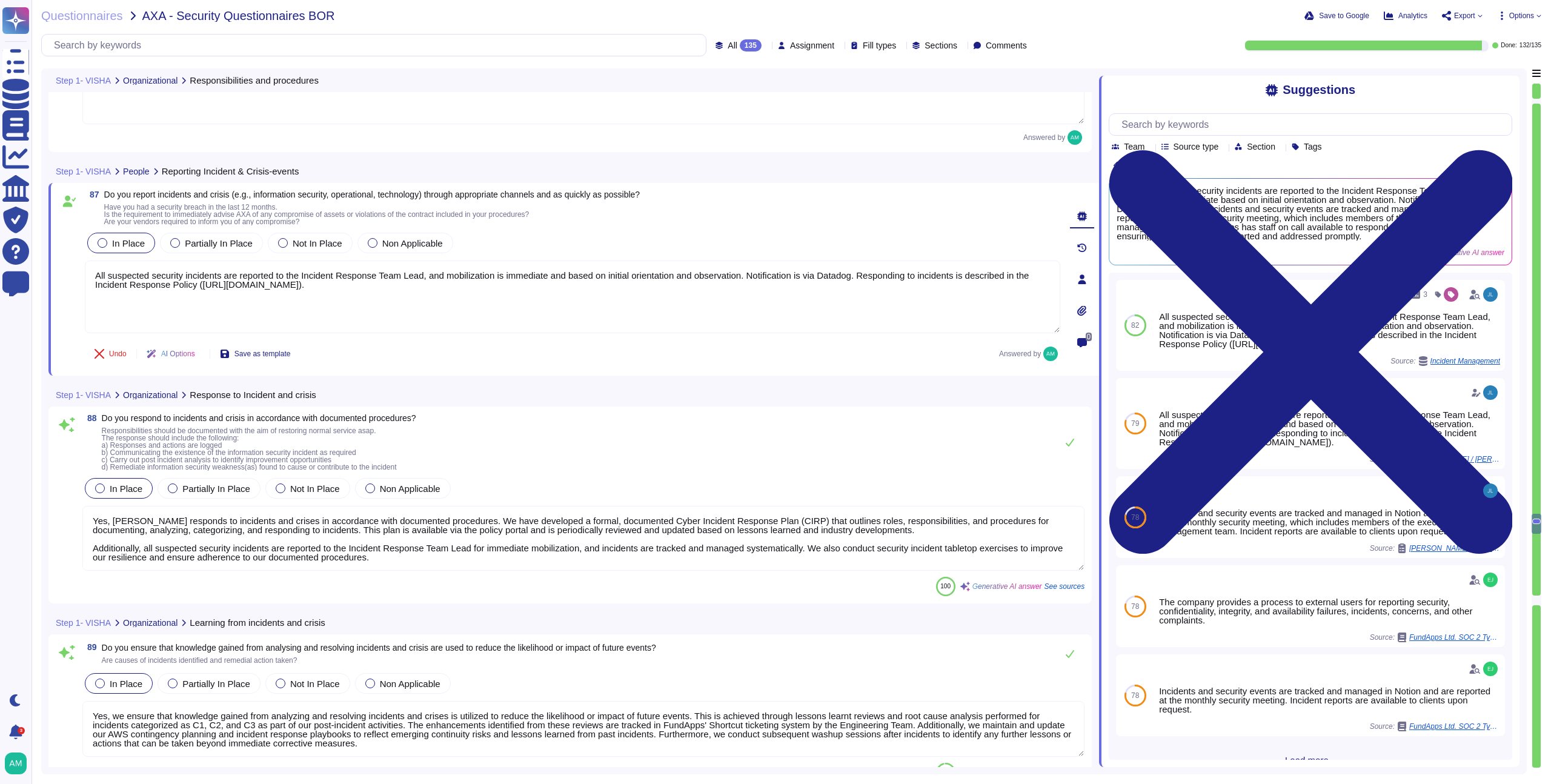
scroll to position [15752, 0]
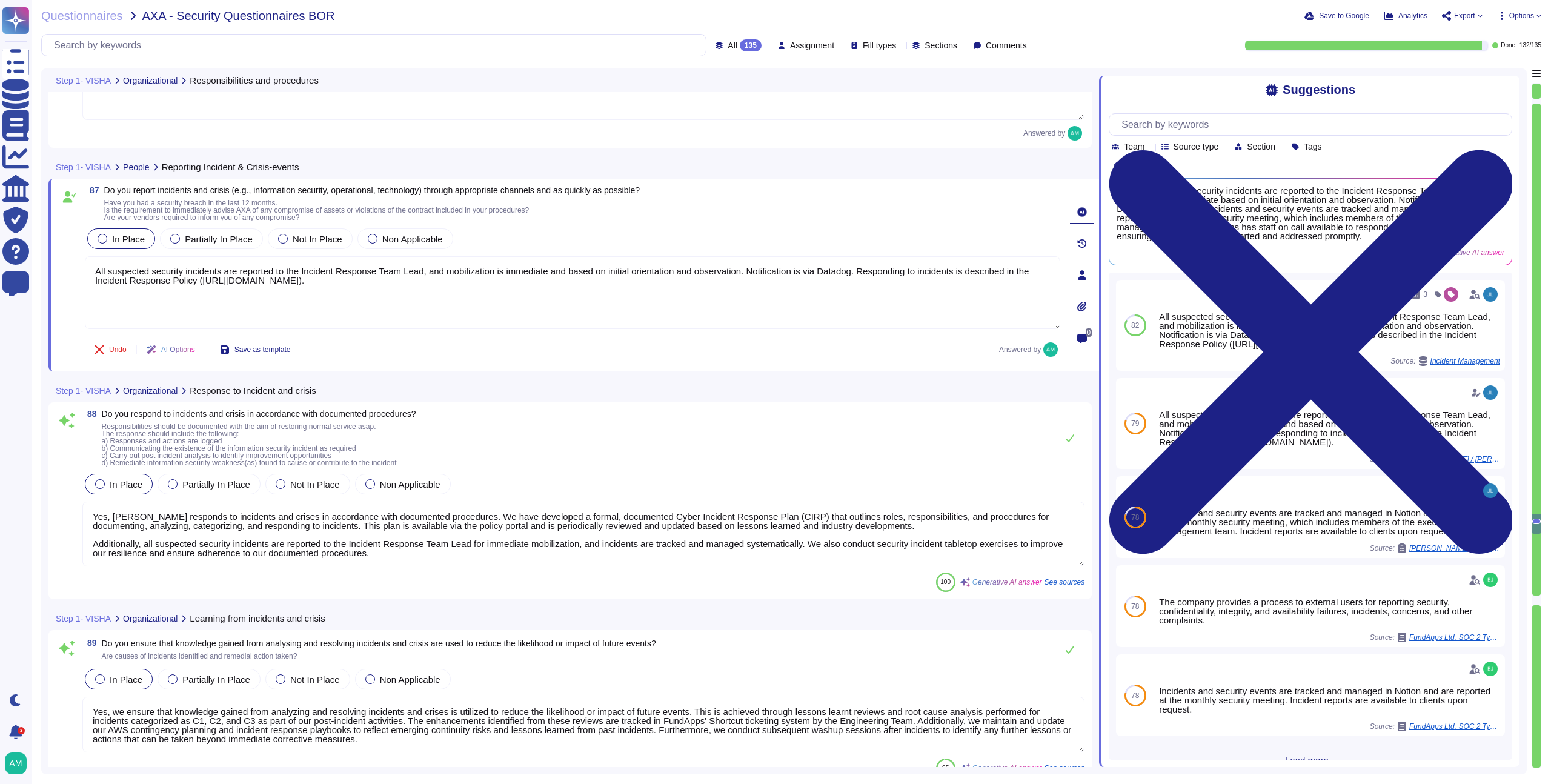
click at [669, 540] on textarea "Yes, [PERSON_NAME] responds to incidents and crises in accordance with document…" at bounding box center [584, 534] width 1003 height 65
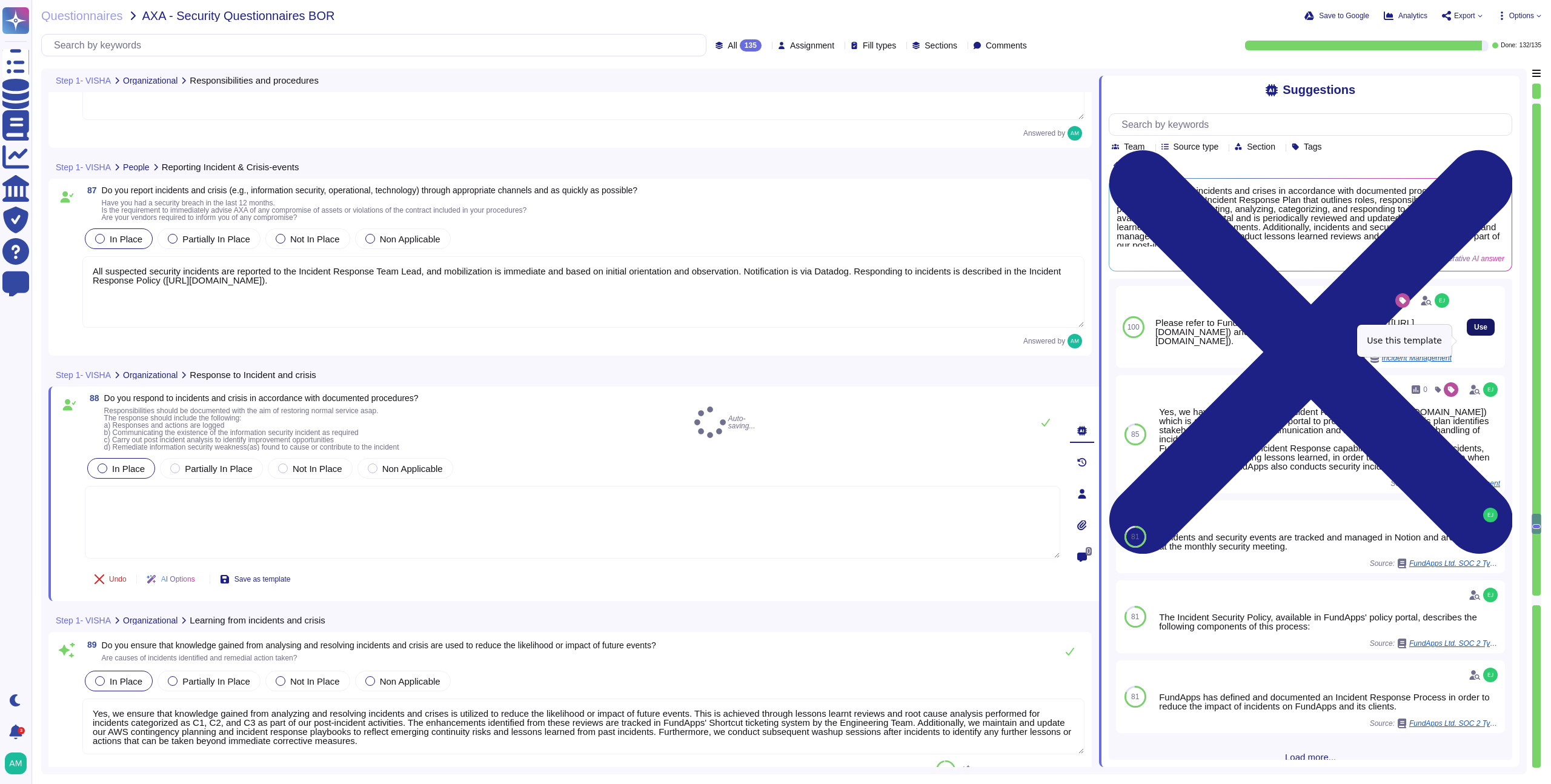
click at [1474, 331] on span "Use" at bounding box center [1481, 327] width 13 height 7
type textarea "Please refer to FundApps' Incident Management Process ([URL][DOMAIN_NAME]) and …"
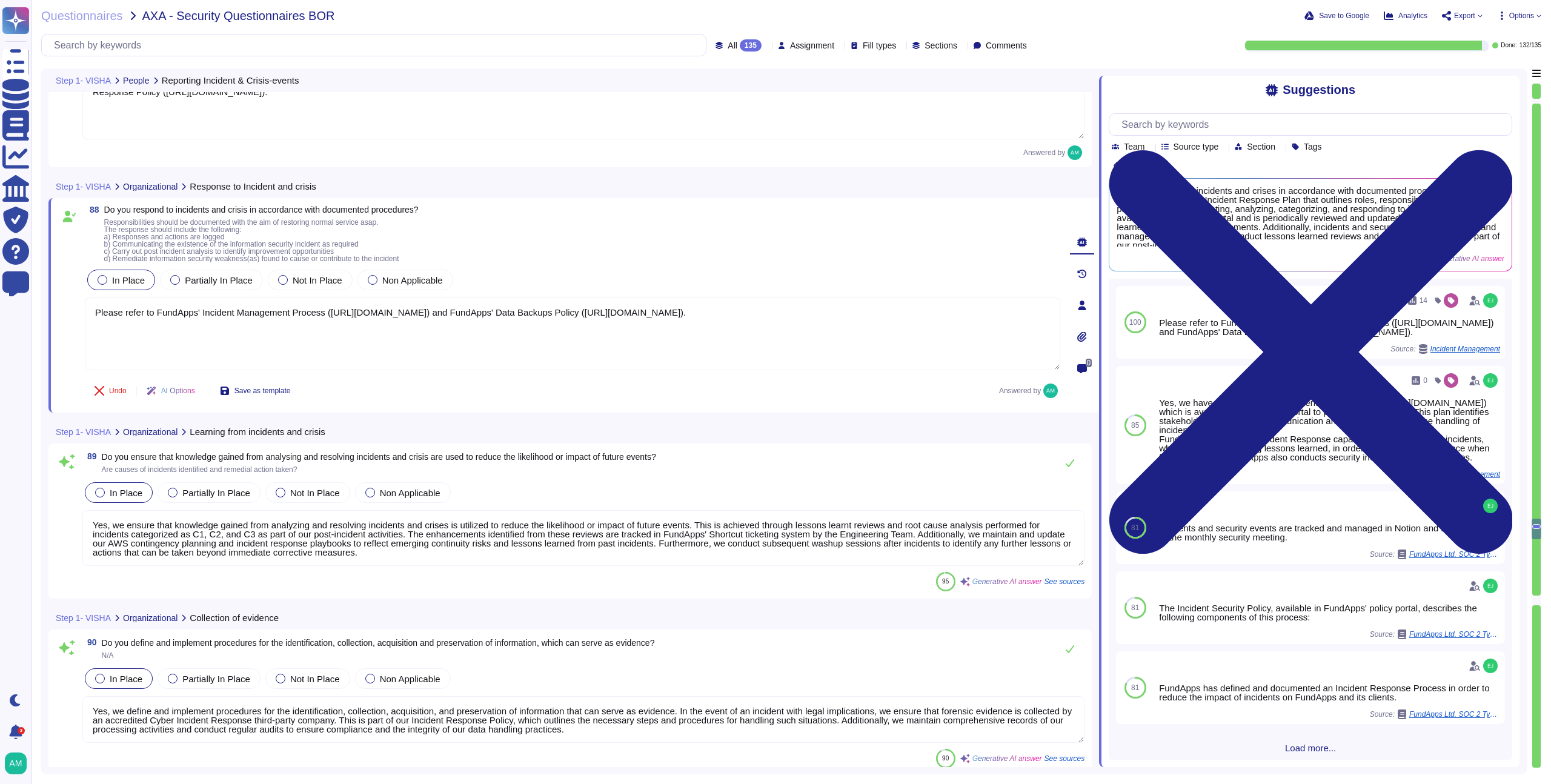
scroll to position [15934, 0]
type textarea "The Leadership Team, which includes the Chief Executive Officer (CEO), Head of …"
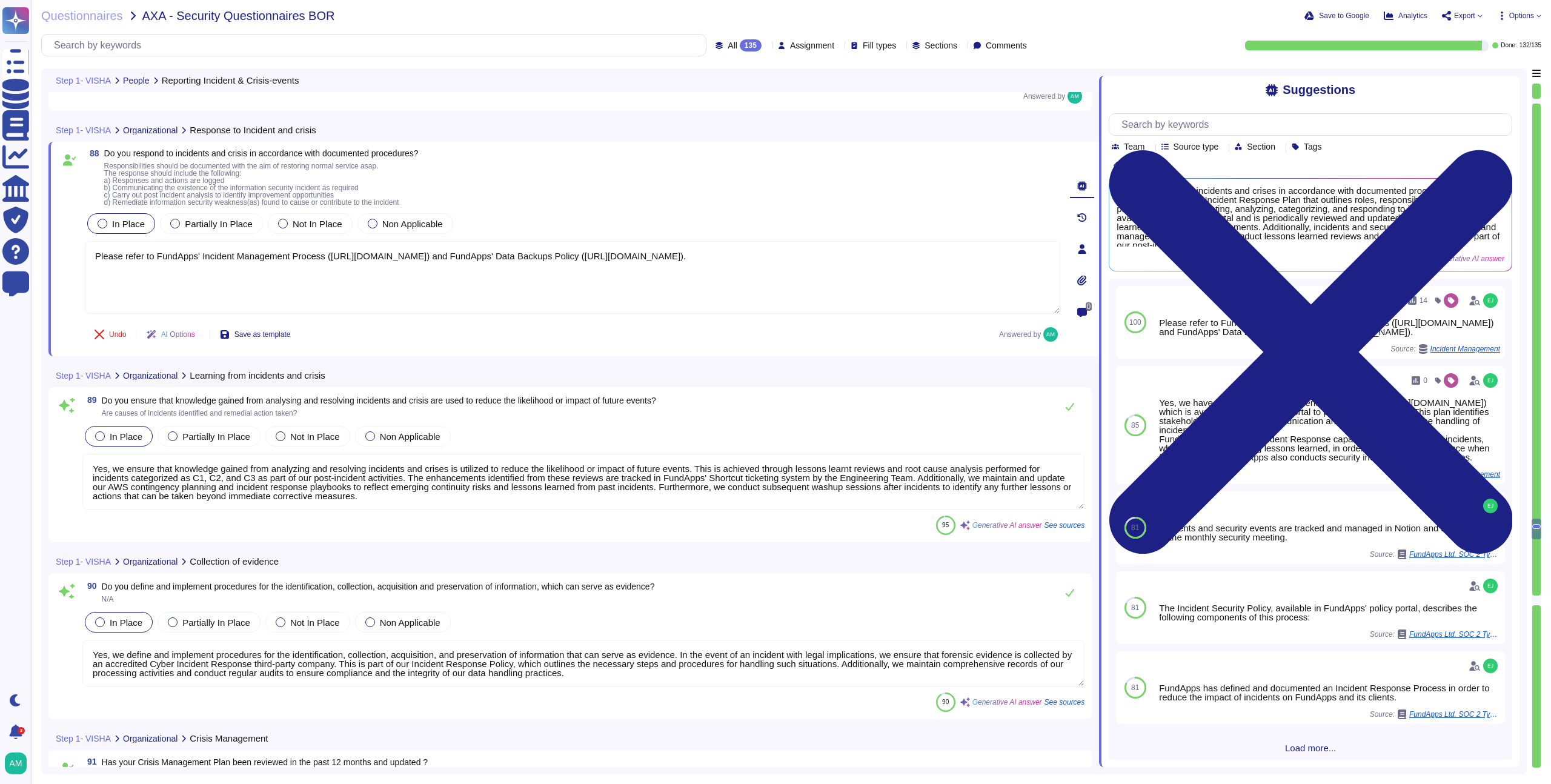
scroll to position [16173, 0]
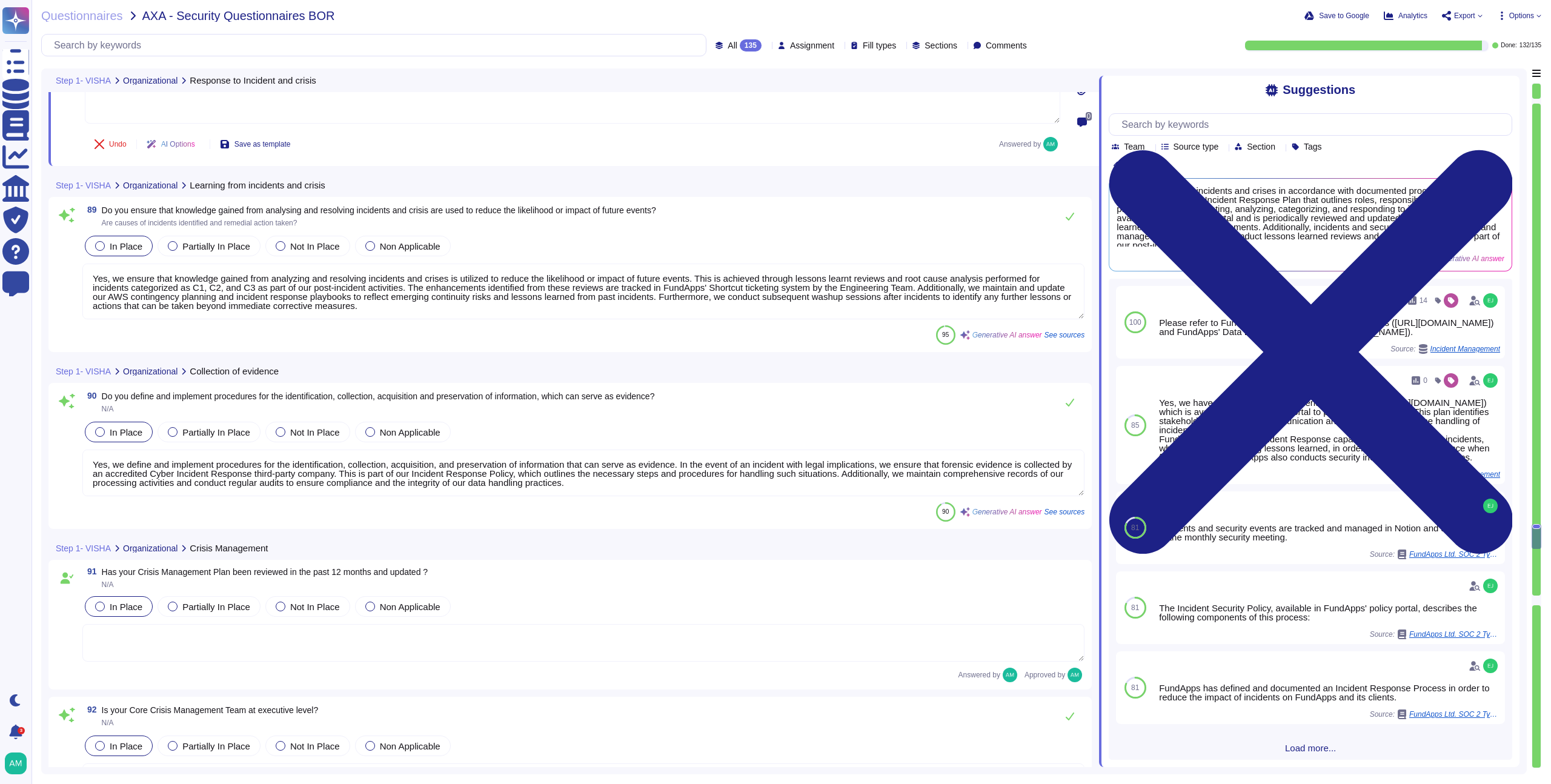
click at [461, 304] on textarea "Yes, we ensure that knowledge gained from analyzing and resolving incidents and…" at bounding box center [584, 291] width 1003 height 56
